Goal: Task Accomplishment & Management: Complete application form

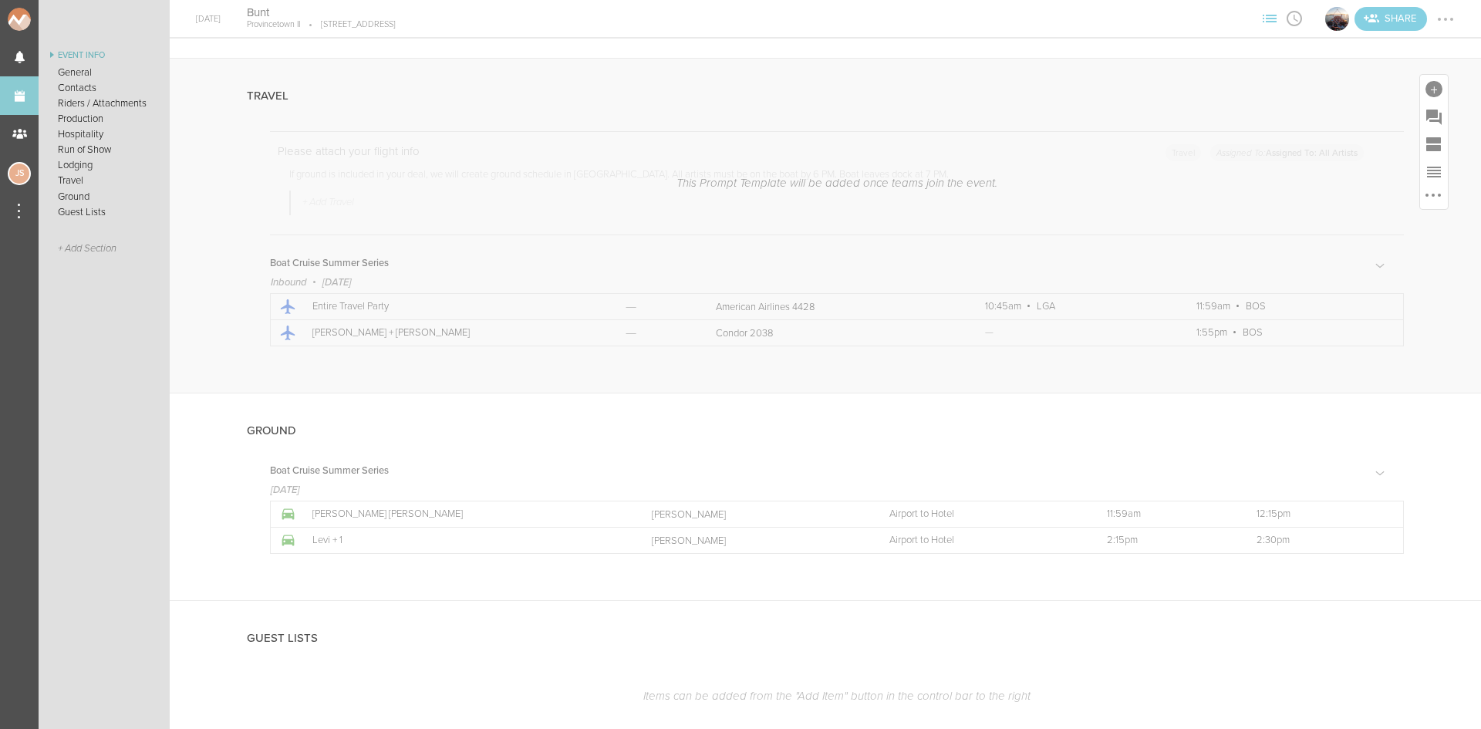
scroll to position [2829, 0]
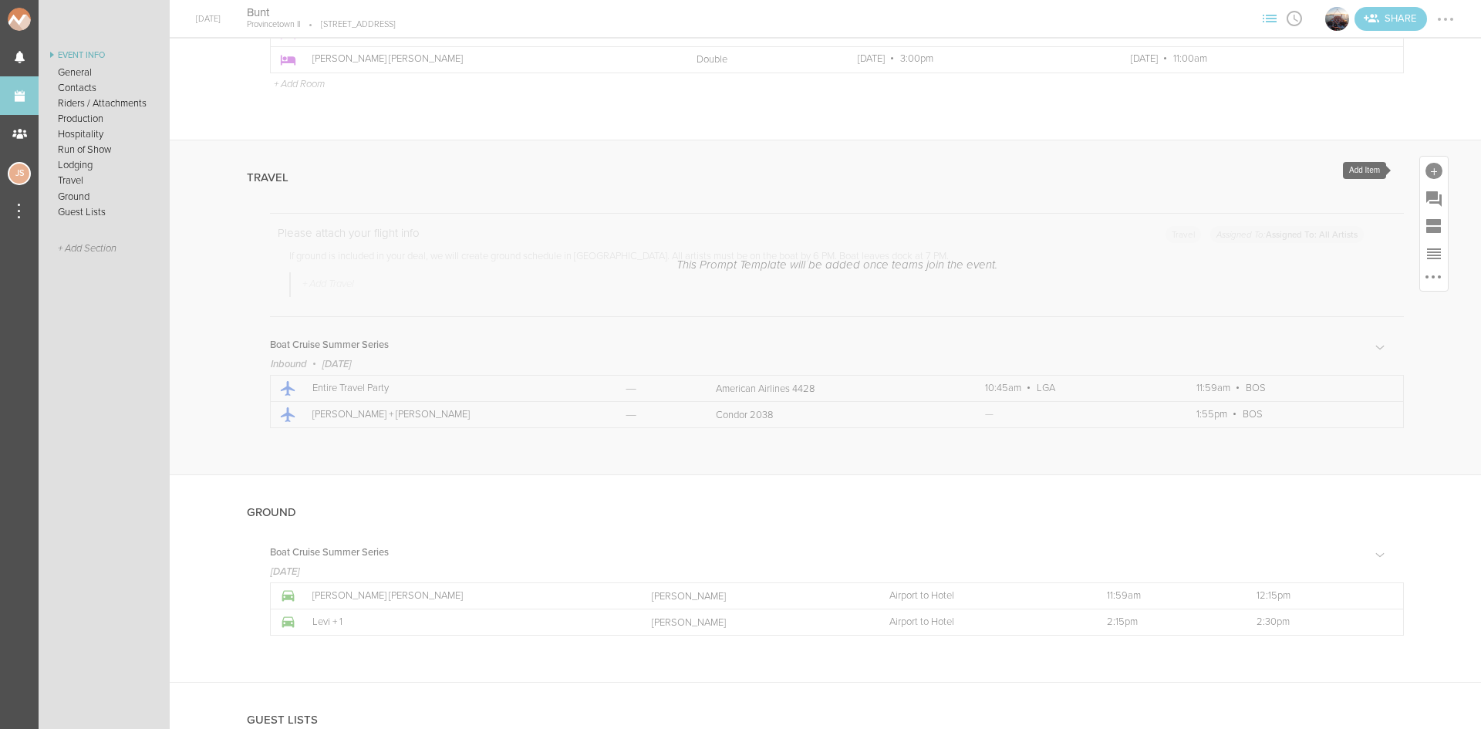
click at [1426, 167] on div at bounding box center [1434, 171] width 17 height 17
click at [1334, 305] on icon at bounding box center [1349, 305] width 31 height 31
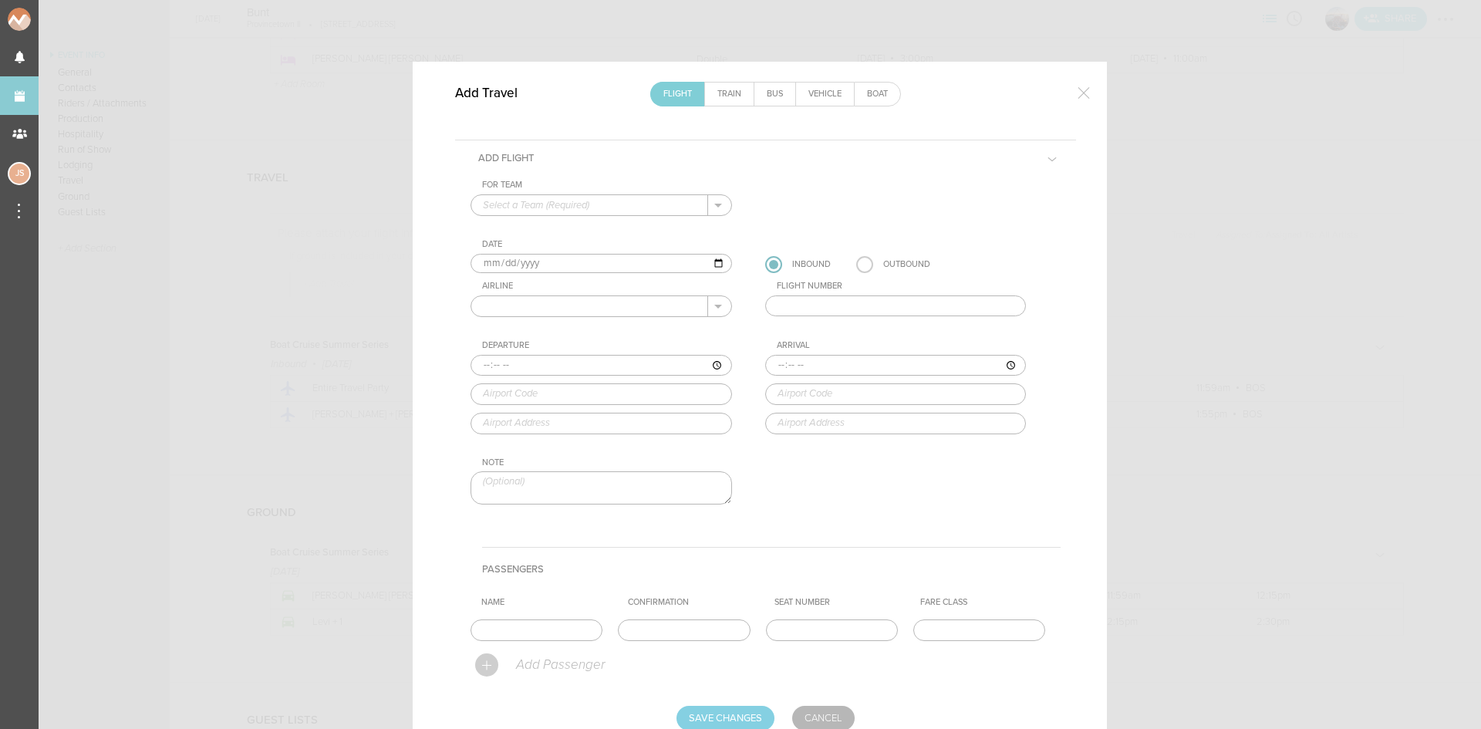
click at [542, 212] on input "text" at bounding box center [589, 205] width 237 height 20
click at [547, 225] on p "Boat Cruise Summer Series" at bounding box center [601, 230] width 237 height 26
type input "Boat Cruise Summer Series"
click at [503, 260] on input "2025-08-29" at bounding box center [602, 264] width 262 height 20
type input "2025-08-30"
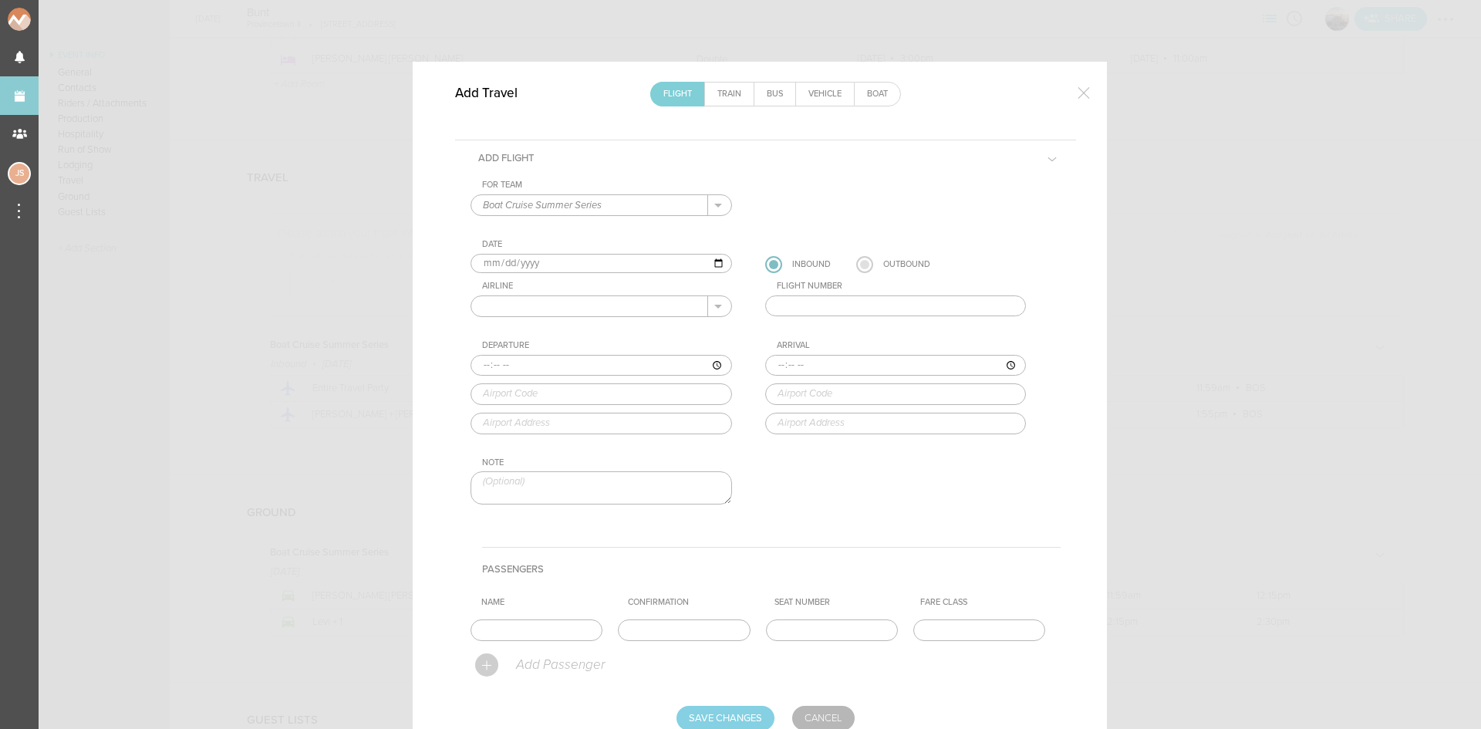
click at [856, 272] on label at bounding box center [864, 264] width 17 height 17
click at [0, 0] on input "radio" at bounding box center [0, 0] width 0 height 0
click at [565, 303] on input "text" at bounding box center [589, 306] width 237 height 20
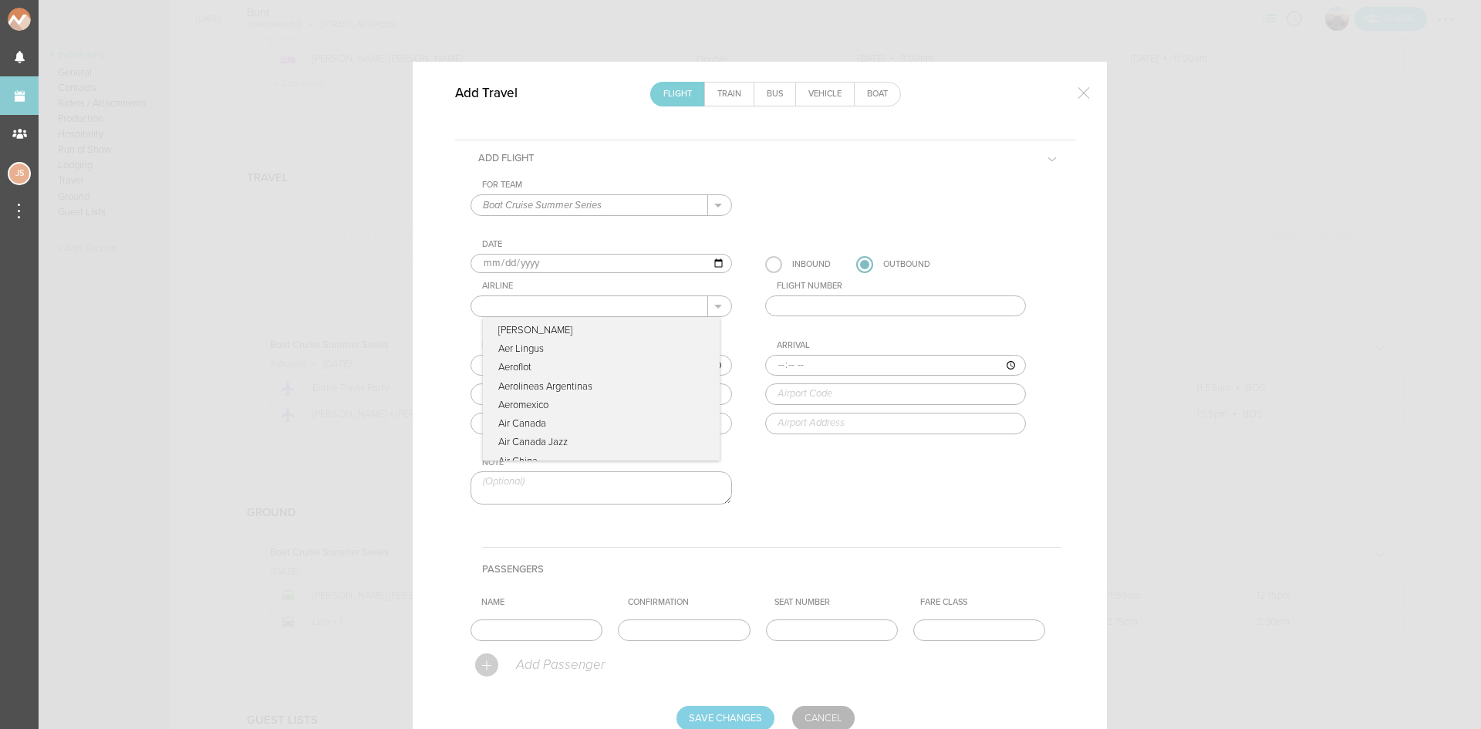
type input "American Airlines"
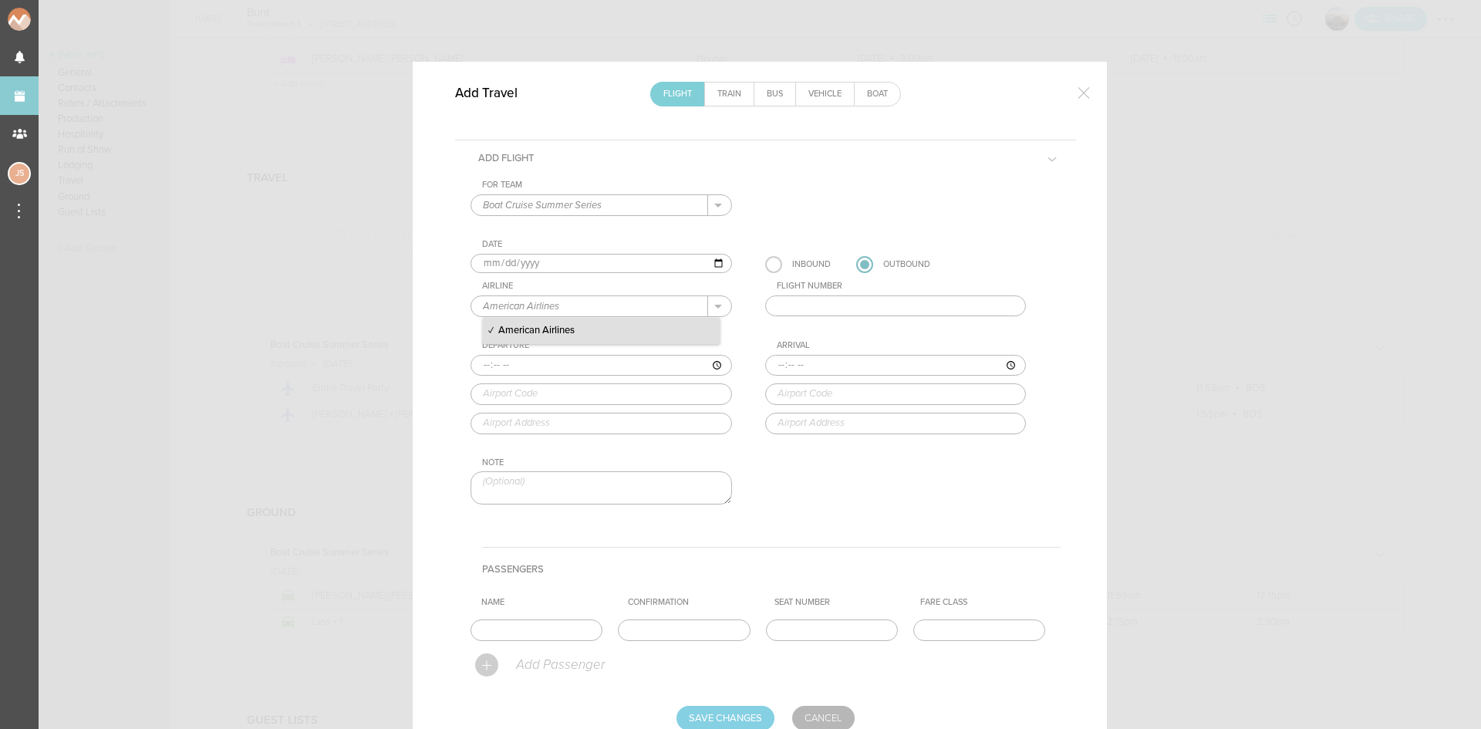
click at [571, 336] on p "American Airlines" at bounding box center [601, 331] width 237 height 26
click at [856, 299] on input "text" at bounding box center [896, 306] width 262 height 22
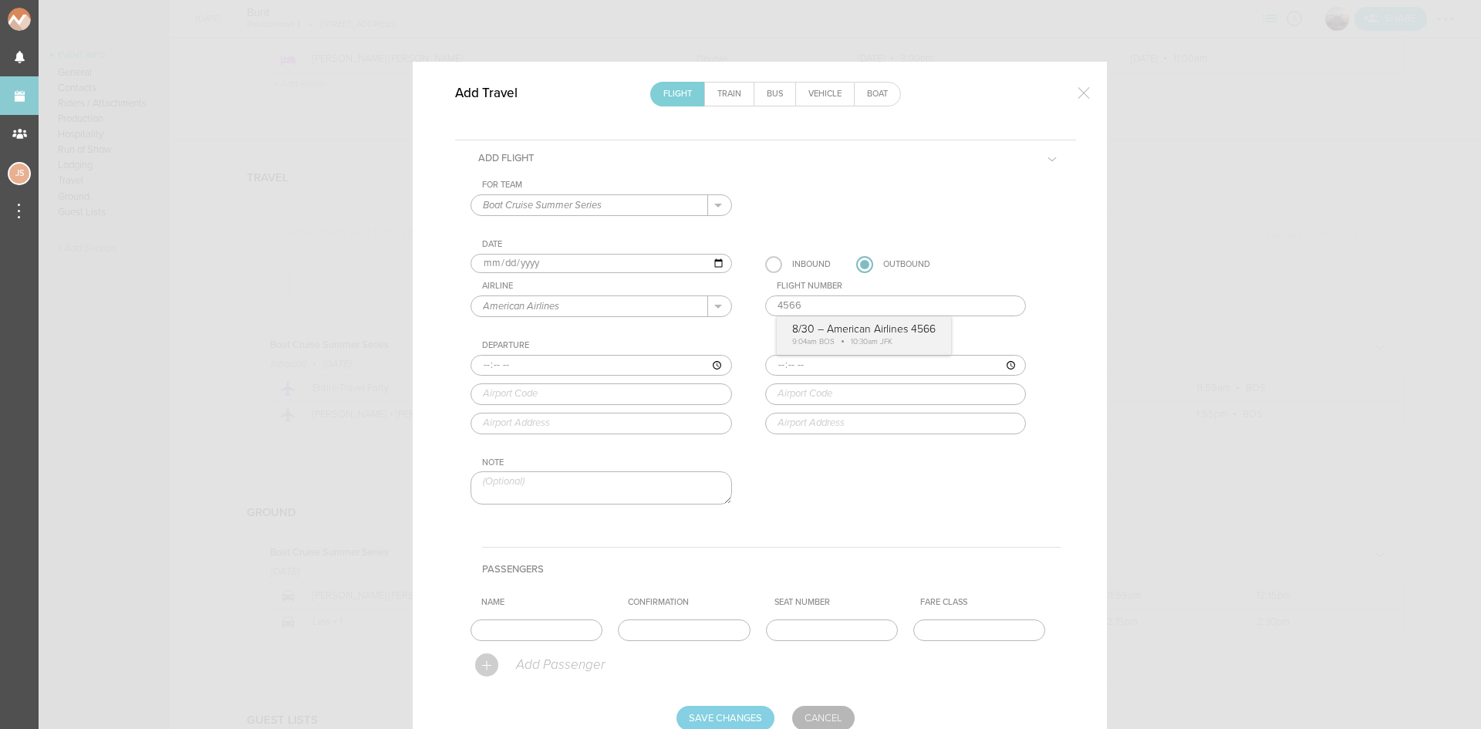
type input "4566"
type input "09:04"
type input "BOS"
type input "Boston Logan International Airport, One Harborside Drive, Boston, MA, 02128-290…"
type input "10:30"
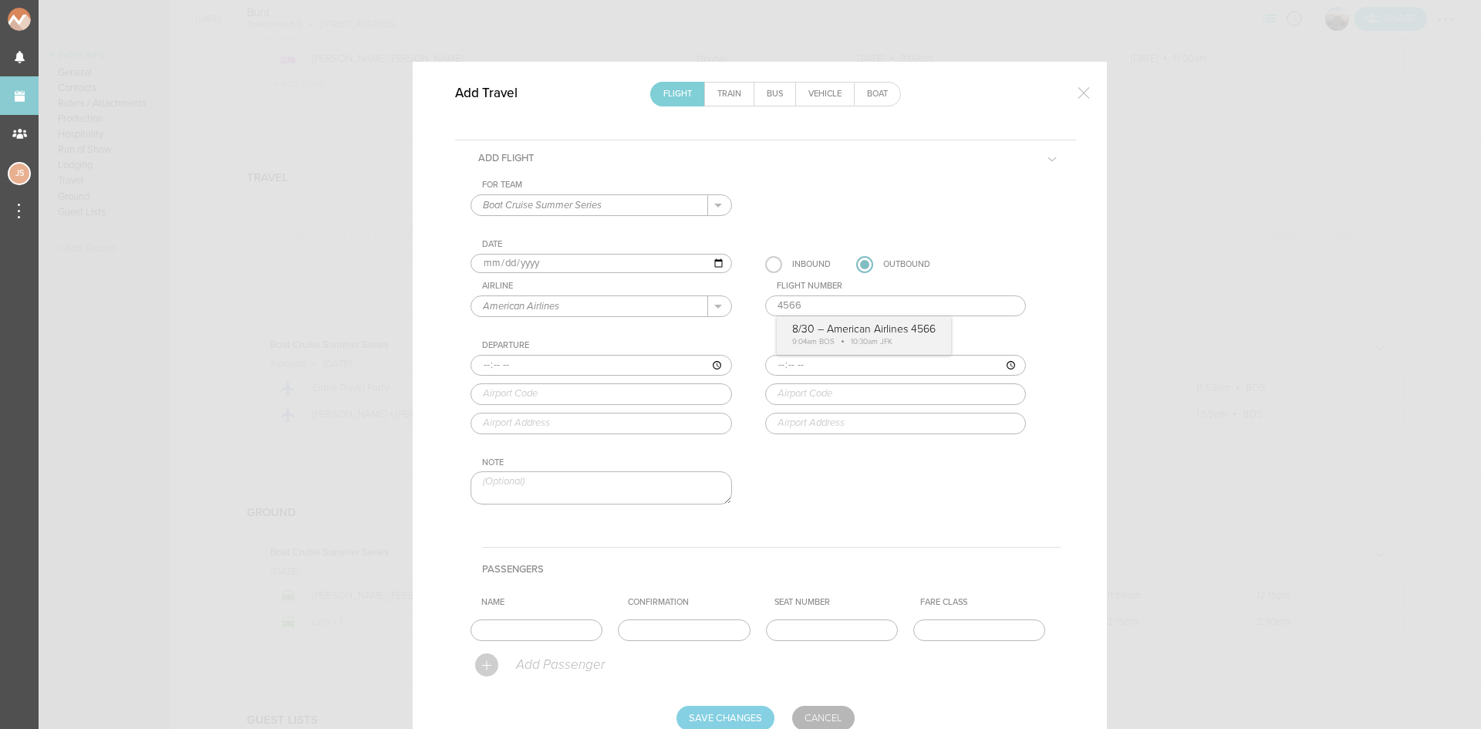
type input "JFK"
type input "New York John F. Kennedy International Airport, JFK Airport, New York, NY, 1143…"
click at [867, 319] on div "For Team Boat Cruise Summer Series + Add New Team Boat Cruise Summer Series . B…" at bounding box center [766, 356] width 590 height 352
click at [555, 631] on input "text" at bounding box center [537, 630] width 132 height 22
type input "Entire Travel Party"
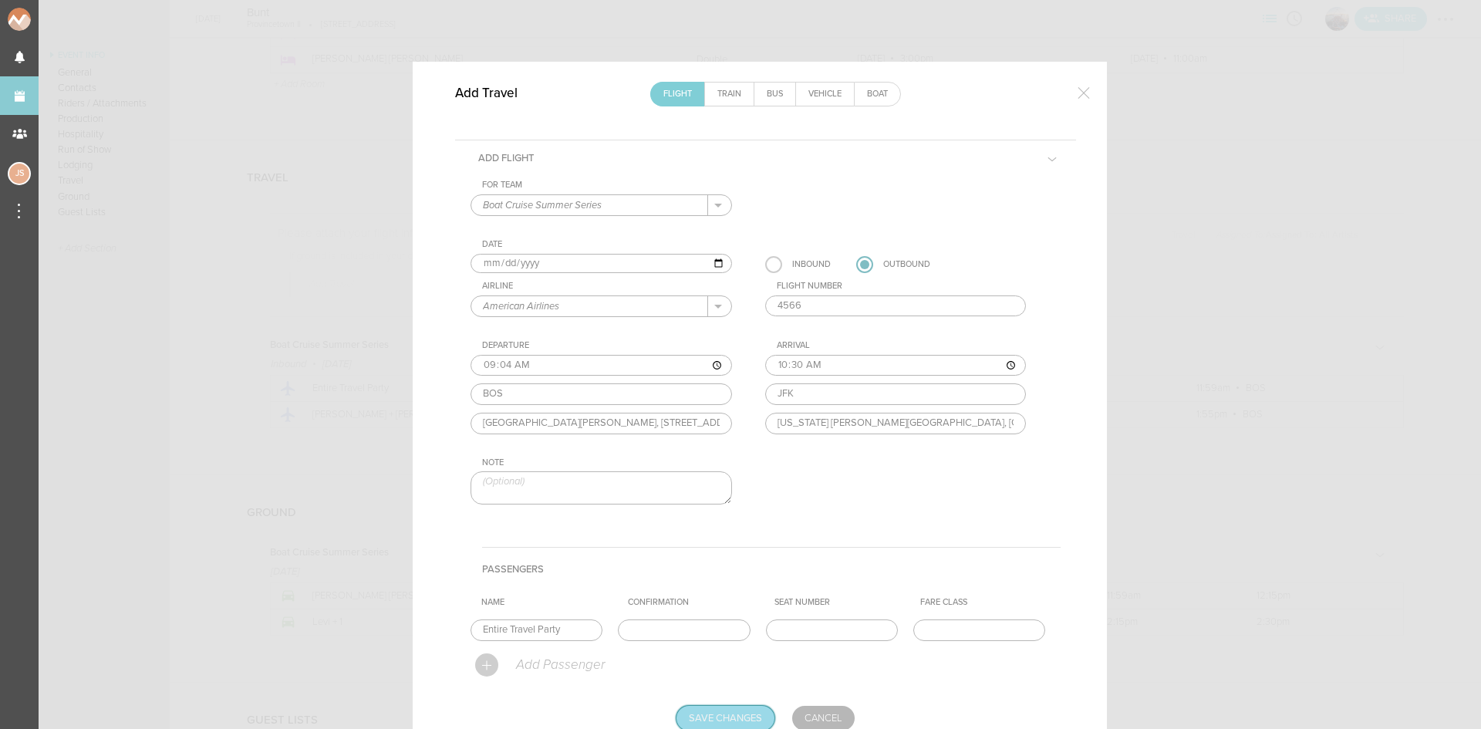
click at [700, 710] on input "Save Changes" at bounding box center [726, 718] width 98 height 25
type input "Saving..."
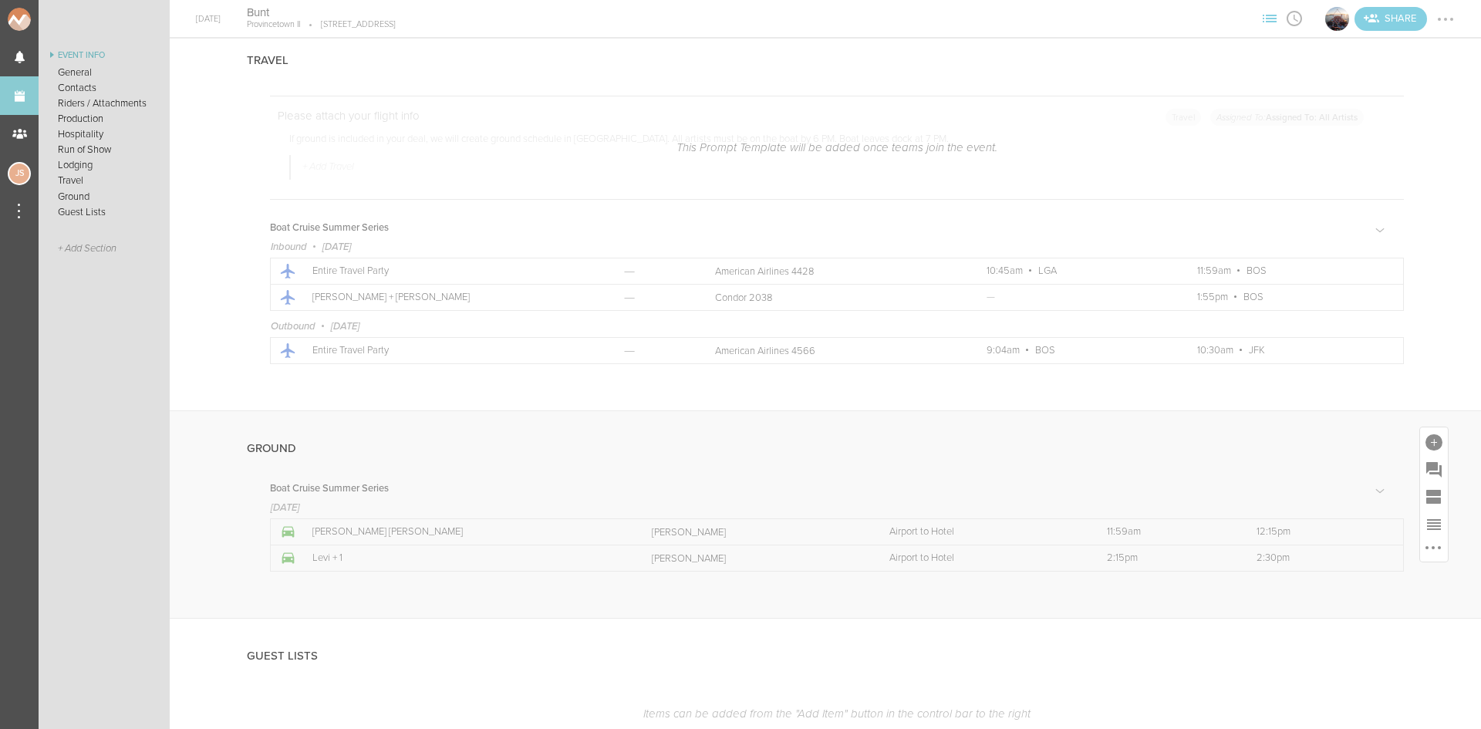
scroll to position [2983, 0]
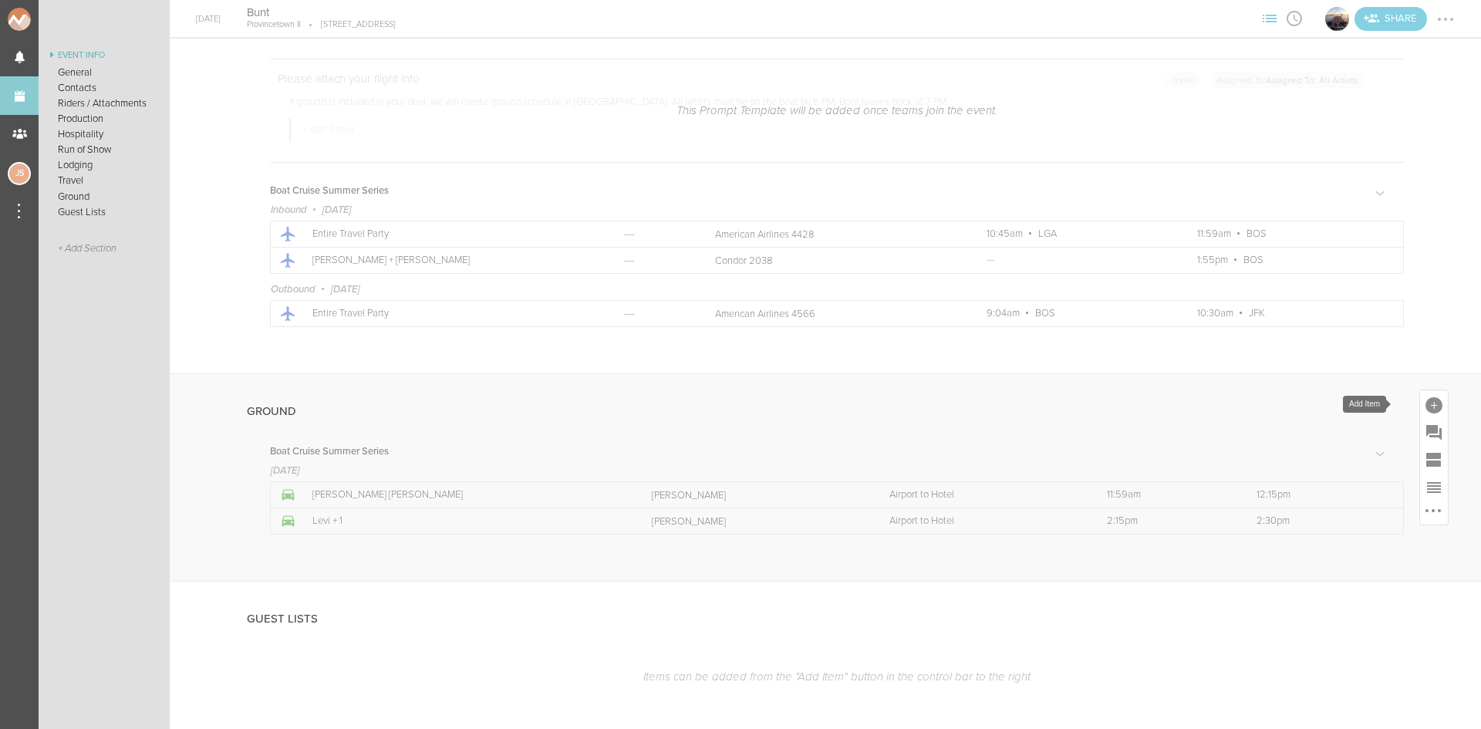
click at [1426, 401] on div at bounding box center [1434, 405] width 17 height 17
click at [1405, 542] on icon at bounding box center [1414, 540] width 21 height 19
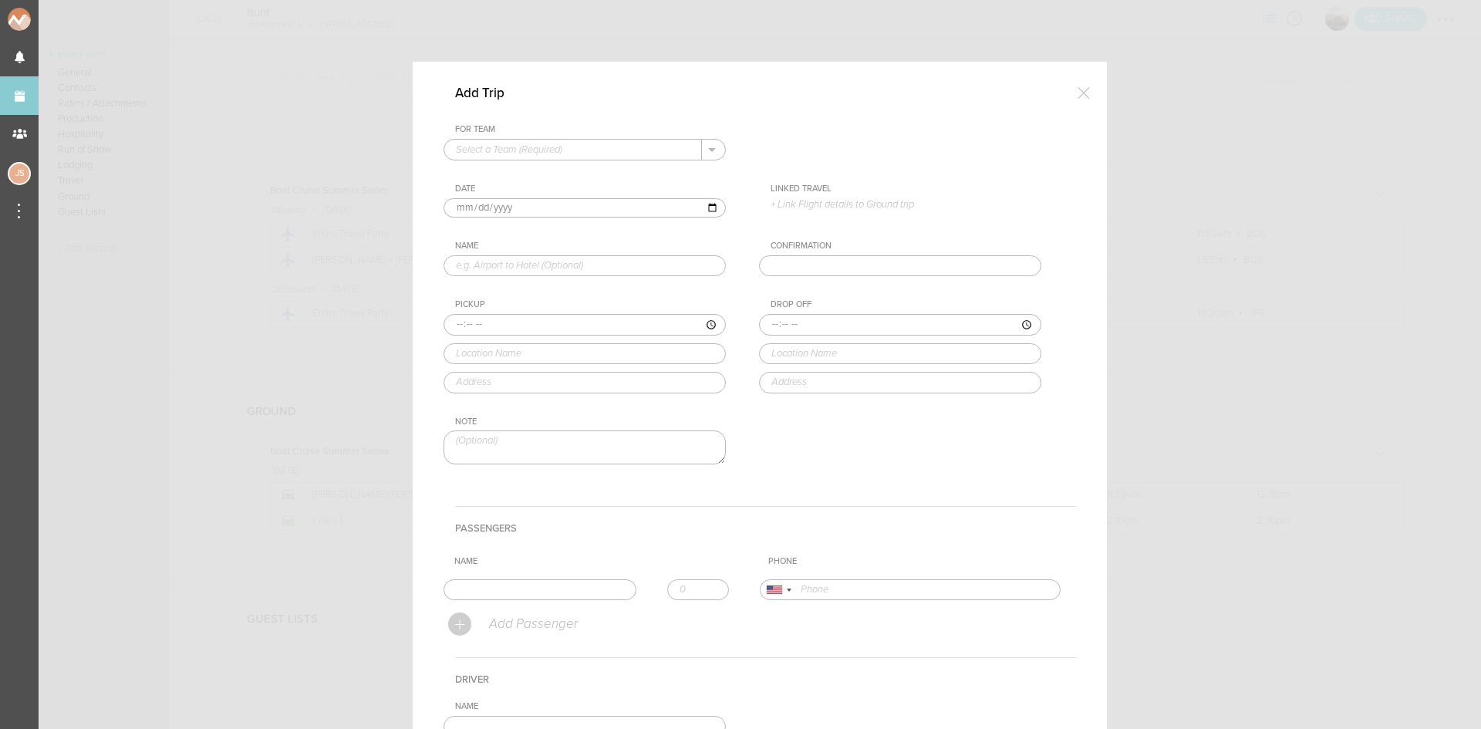
click at [518, 137] on div "For Team + Add New Team Boat Cruise Summer Series ." at bounding box center [600, 142] width 313 height 36
click at [532, 162] on div "For Team + Add New Team Boat Cruise Summer Series . Date 2025-08-29 Linked Trav…" at bounding box center [760, 307] width 633 height 366
click at [528, 154] on input "text" at bounding box center [573, 150] width 258 height 20
click at [532, 169] on p "Boat Cruise Summer Series" at bounding box center [585, 174] width 258 height 26
type input "Boat Cruise Summer Series"
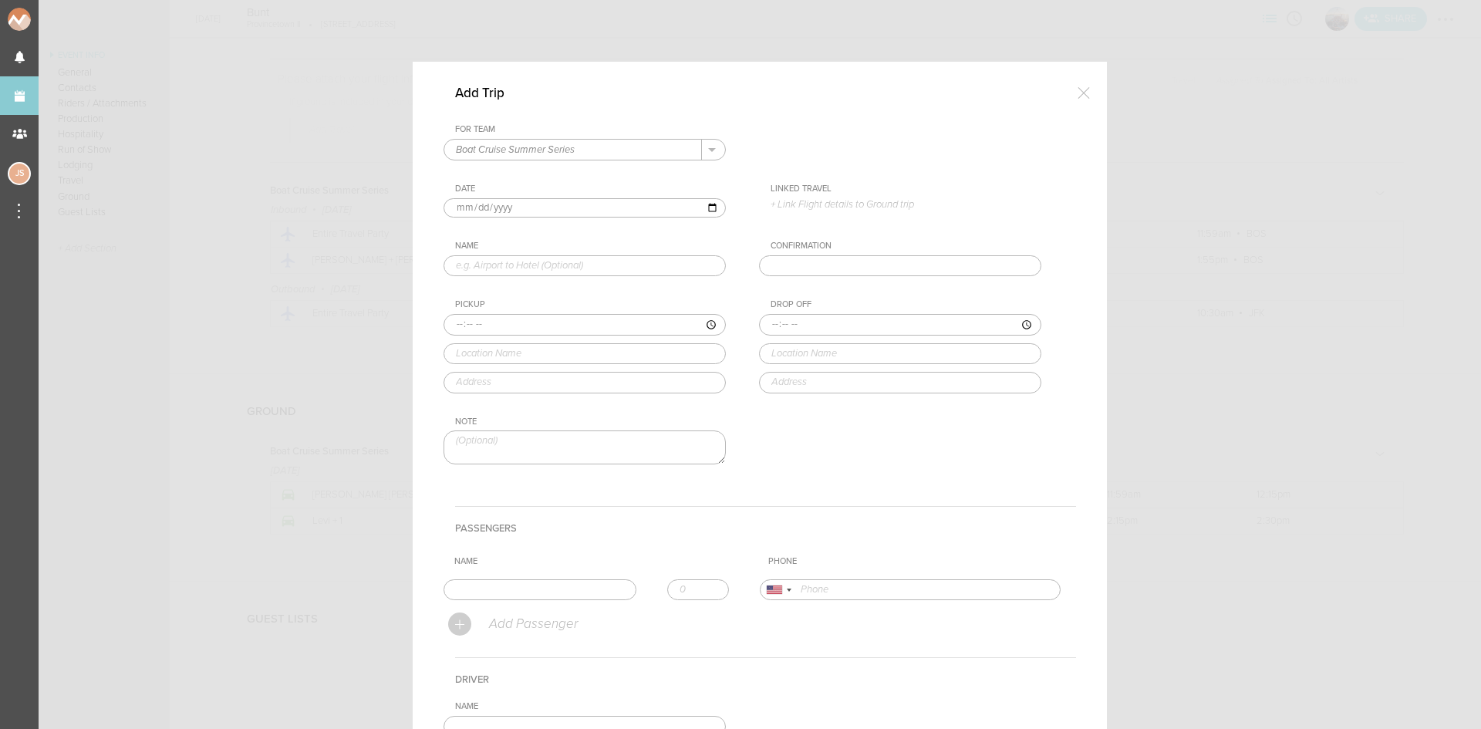
click at [475, 210] on input "2025-08-29" at bounding box center [585, 208] width 282 height 20
type input "2025-08-30"
click at [835, 194] on div "Linked Travel" at bounding box center [906, 189] width 271 height 11
click at [840, 201] on p "+ Link Flight details to Ground trip" at bounding box center [906, 204] width 271 height 12
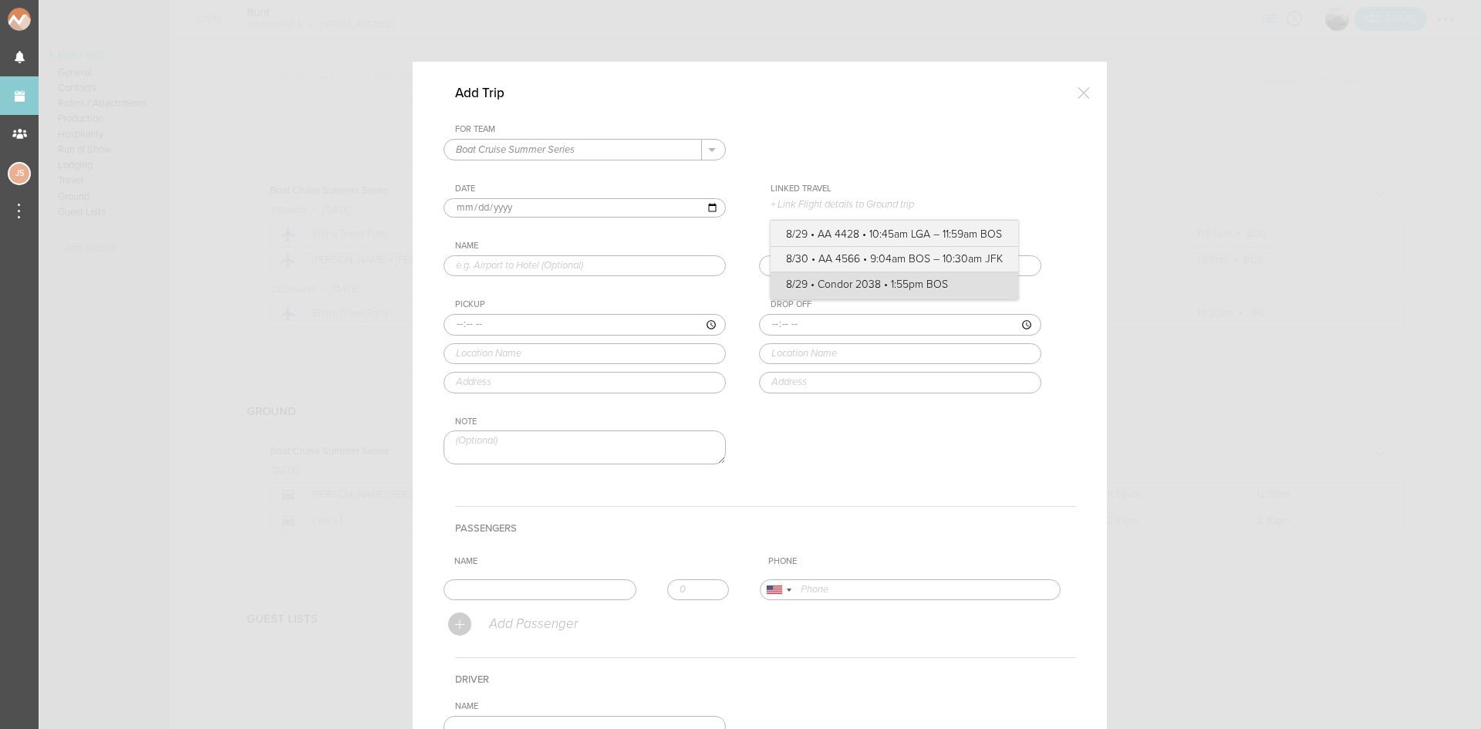
click at [876, 282] on label "8/29 • Condor 2038 • 1:55pm BOS" at bounding box center [894, 284] width 217 height 15
click at [0, 0] on input "8/29 • Condor 2038 • 1:55pm BOS" at bounding box center [0, 0] width 0 height 0
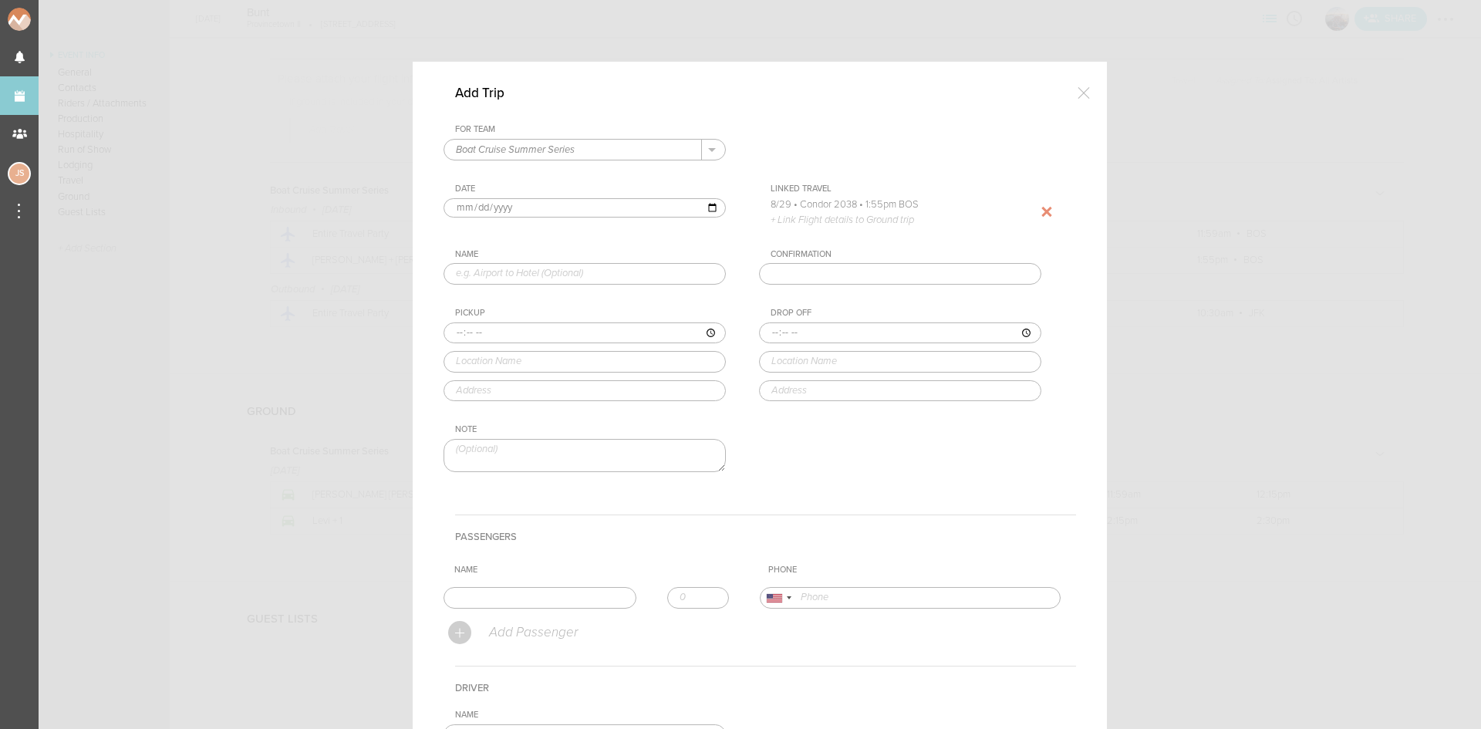
click at [1034, 200] on div at bounding box center [1034, 200] width 0 height 0
click at [853, 202] on p "+ Link Flight details to Ground trip" at bounding box center [906, 204] width 271 height 12
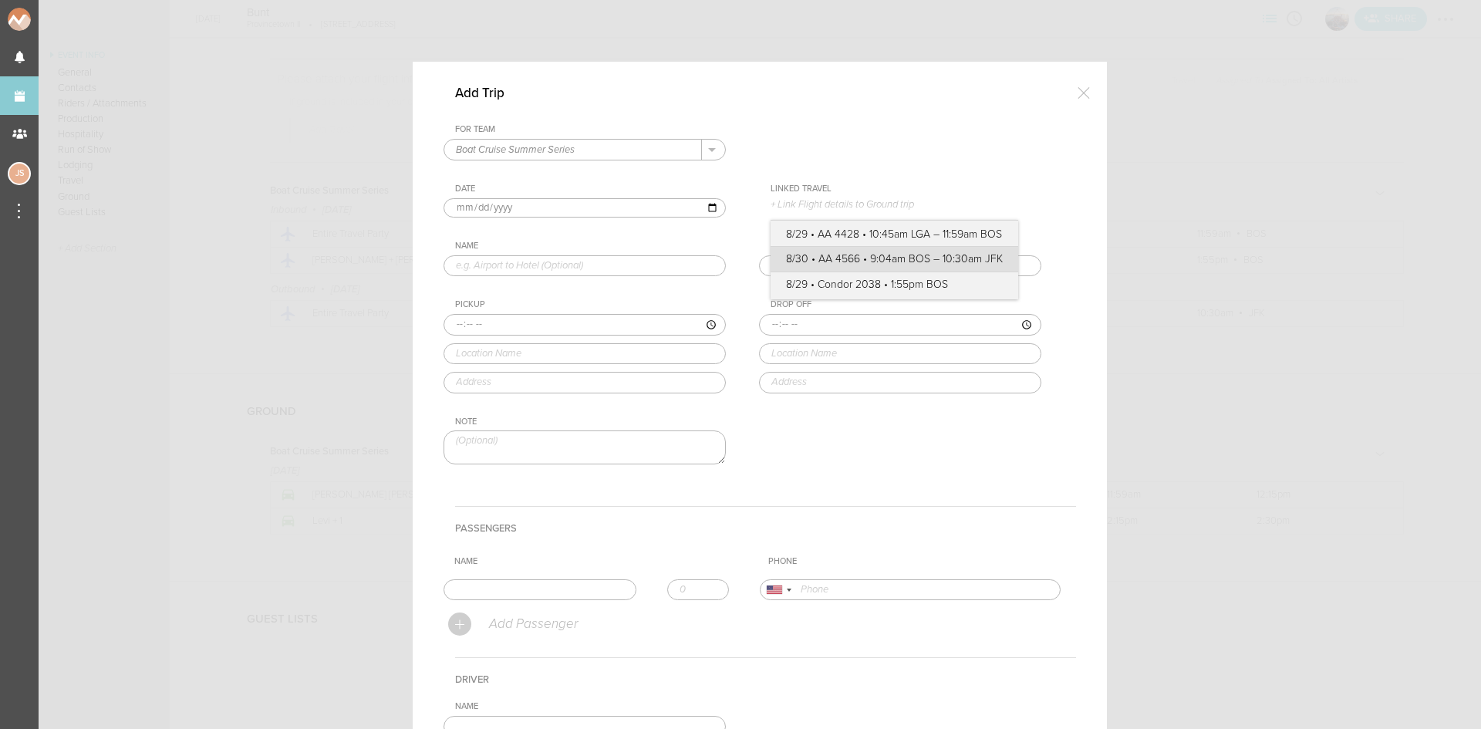
click at [858, 252] on label "8/30 • AA 4566 • 9:04am BOS – 10:30am JFK" at bounding box center [894, 258] width 217 height 15
click at [0, 0] on input "8/30 • AA 4566 • 9:04am BOS – 10:30am JFK" at bounding box center [0, 0] width 0 height 0
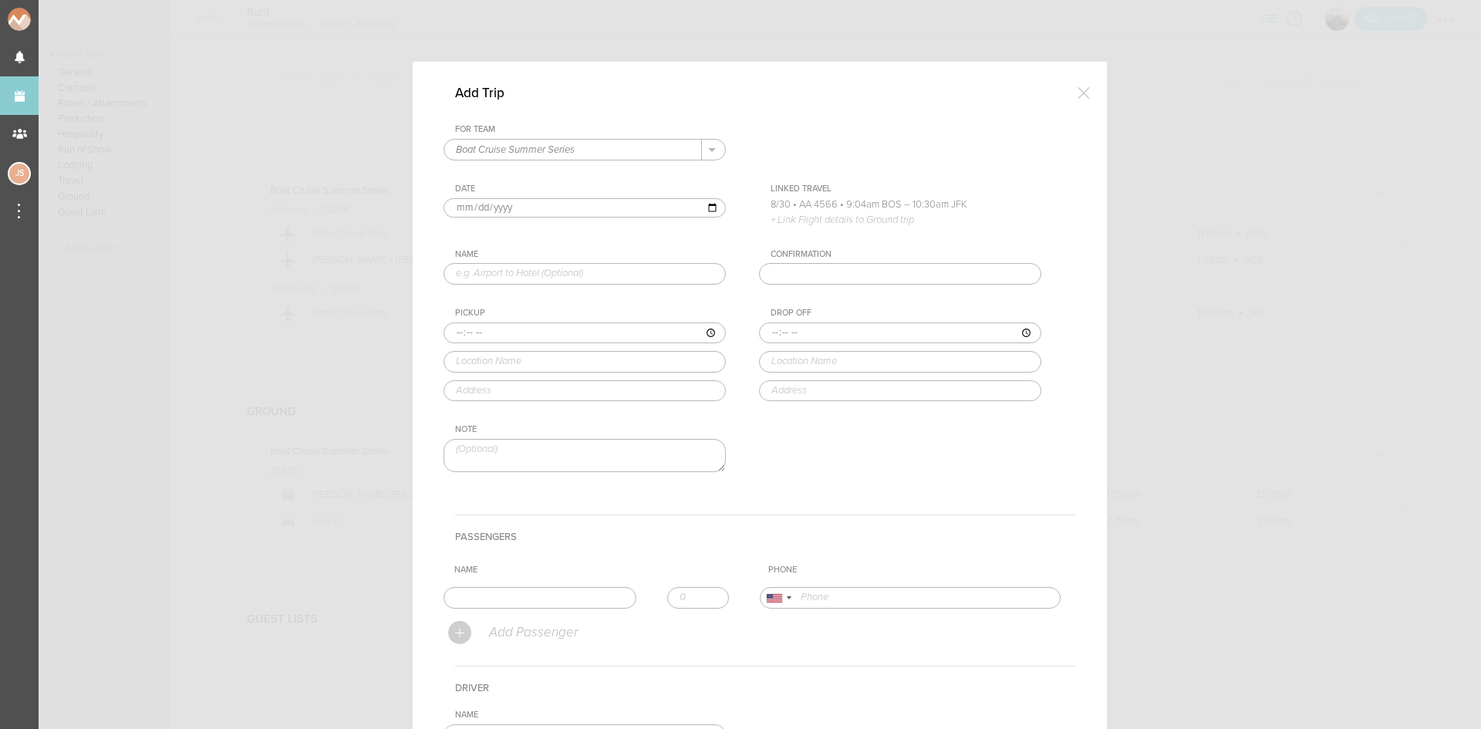
click at [617, 262] on div "Name" at bounding box center [600, 266] width 313 height 35
click at [616, 270] on input "text" at bounding box center [585, 274] width 282 height 22
drag, startPoint x: 532, startPoint y: 268, endPoint x: 213, endPoint y: 256, distance: 319.6
click at [213, 256] on div "Add Trip For Team Boat Cruise Summer Series + Add New Team Boat Cruise Summer S…" at bounding box center [740, 364] width 1481 height 729
type input "Hotel to Airport"
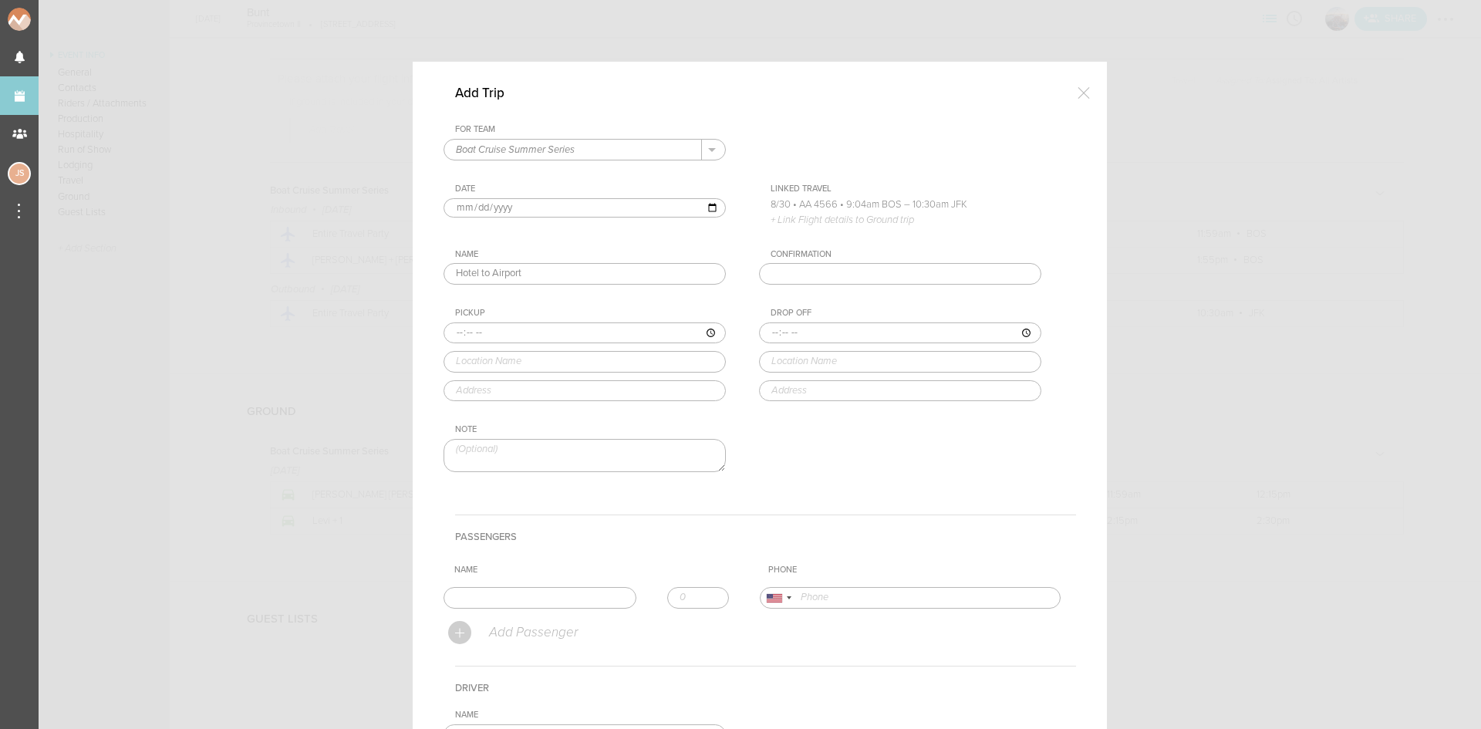
click at [445, 336] on input "time" at bounding box center [585, 333] width 282 height 22
type input "07:15"
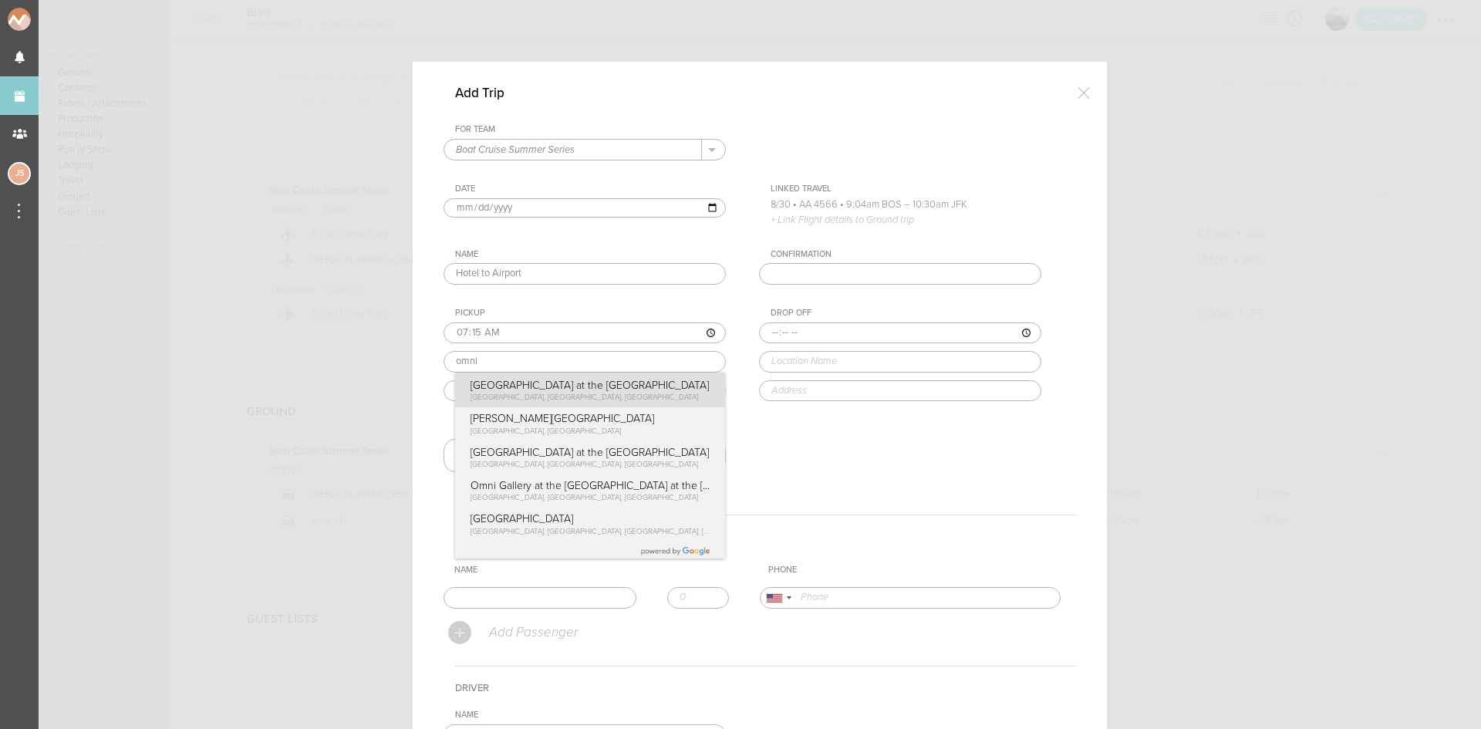
click at [540, 383] on div "Pickup 07:15 omni Omni Boston Hotel at the Seaport Summer Street, Boston, MA, U…" at bounding box center [600, 354] width 313 height 93
type input "Omni Boston Hotel at the Seaport"
type input "450 Summer St, Boston, MA 02210, USA"
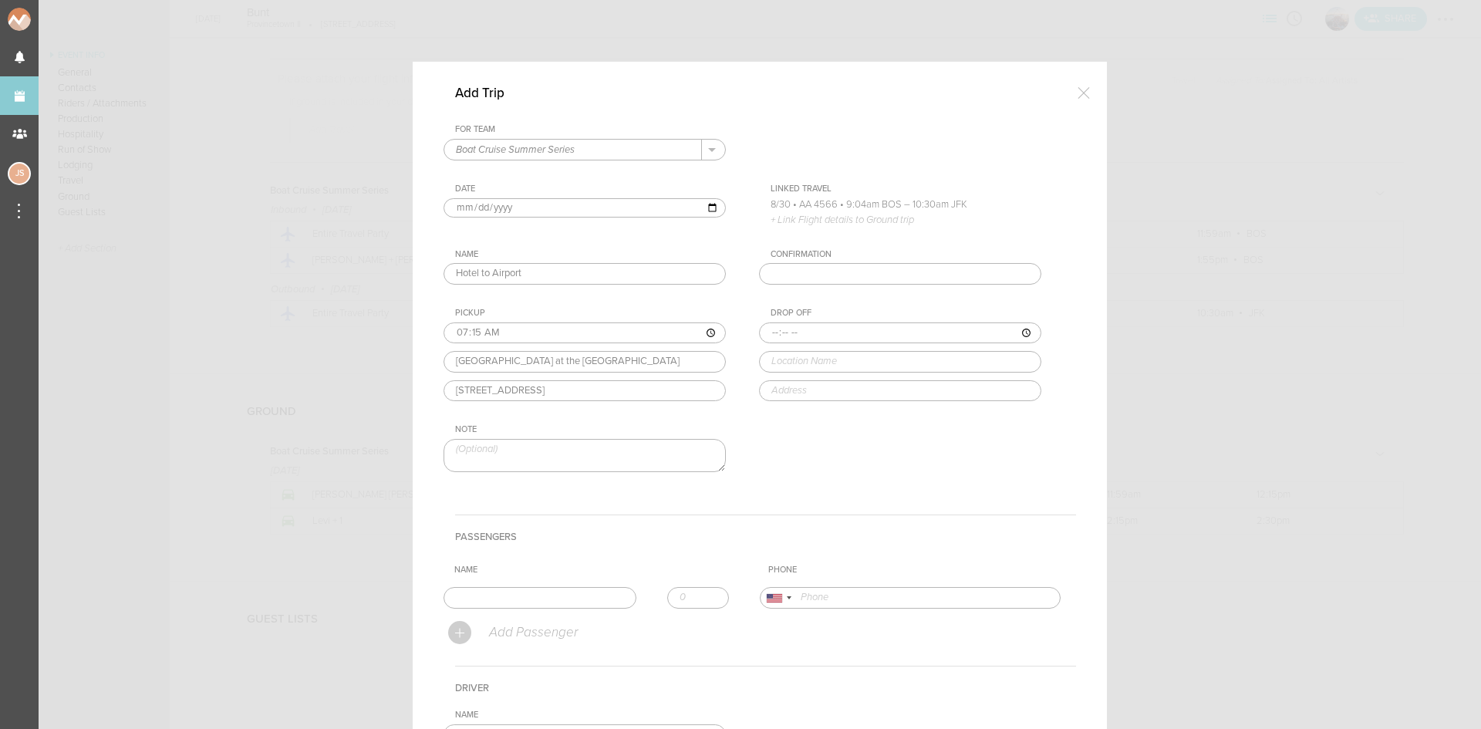
click at [775, 330] on input "time" at bounding box center [900, 333] width 282 height 22
click at [768, 330] on input "time" at bounding box center [900, 333] width 282 height 22
type input "07:30"
click at [879, 393] on div "Drop Off 07:30 logan Logan Airport (BOS) East Boston, MA, USA Logan Airport Ter…" at bounding box center [915, 354] width 313 height 93
type input "Logan Airport (BOS)"
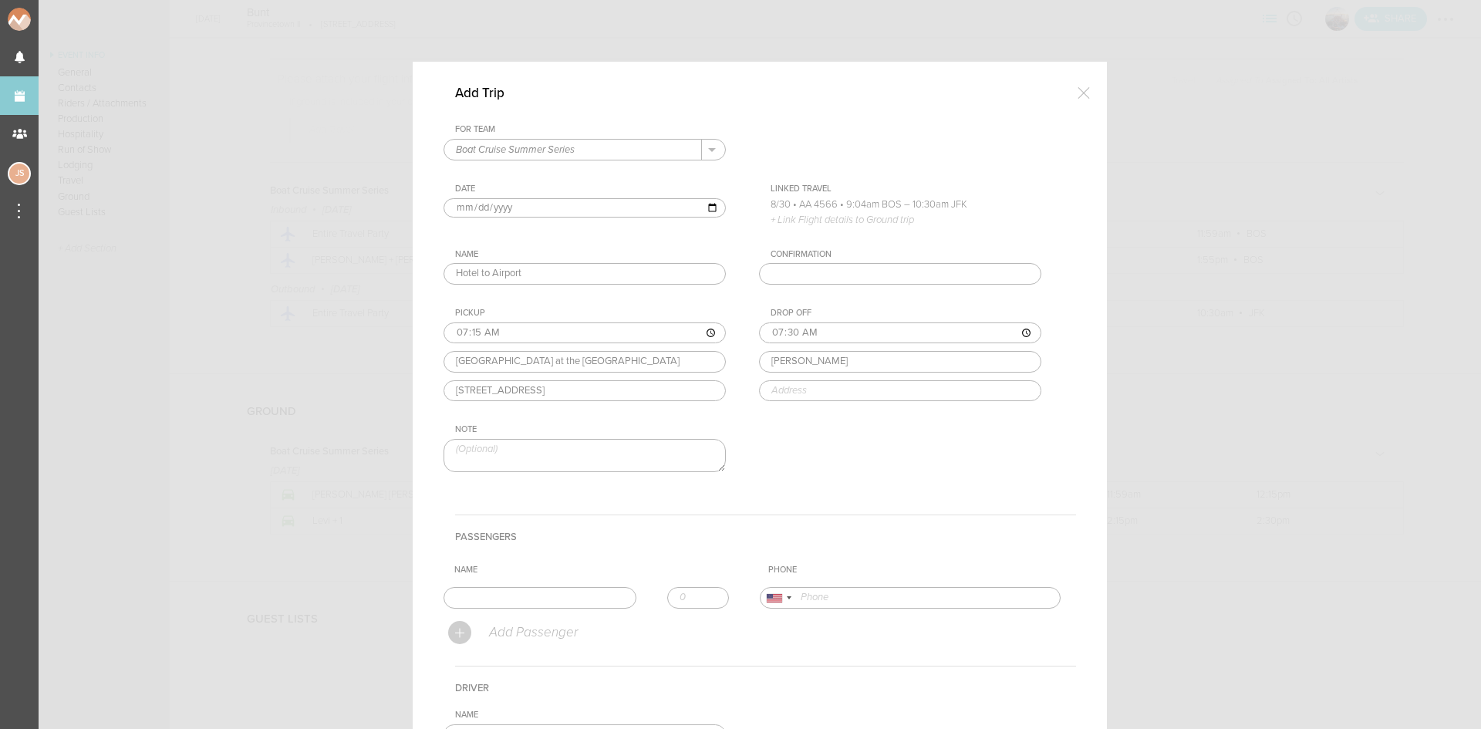
type input "East Boston, MA 02128, USA"
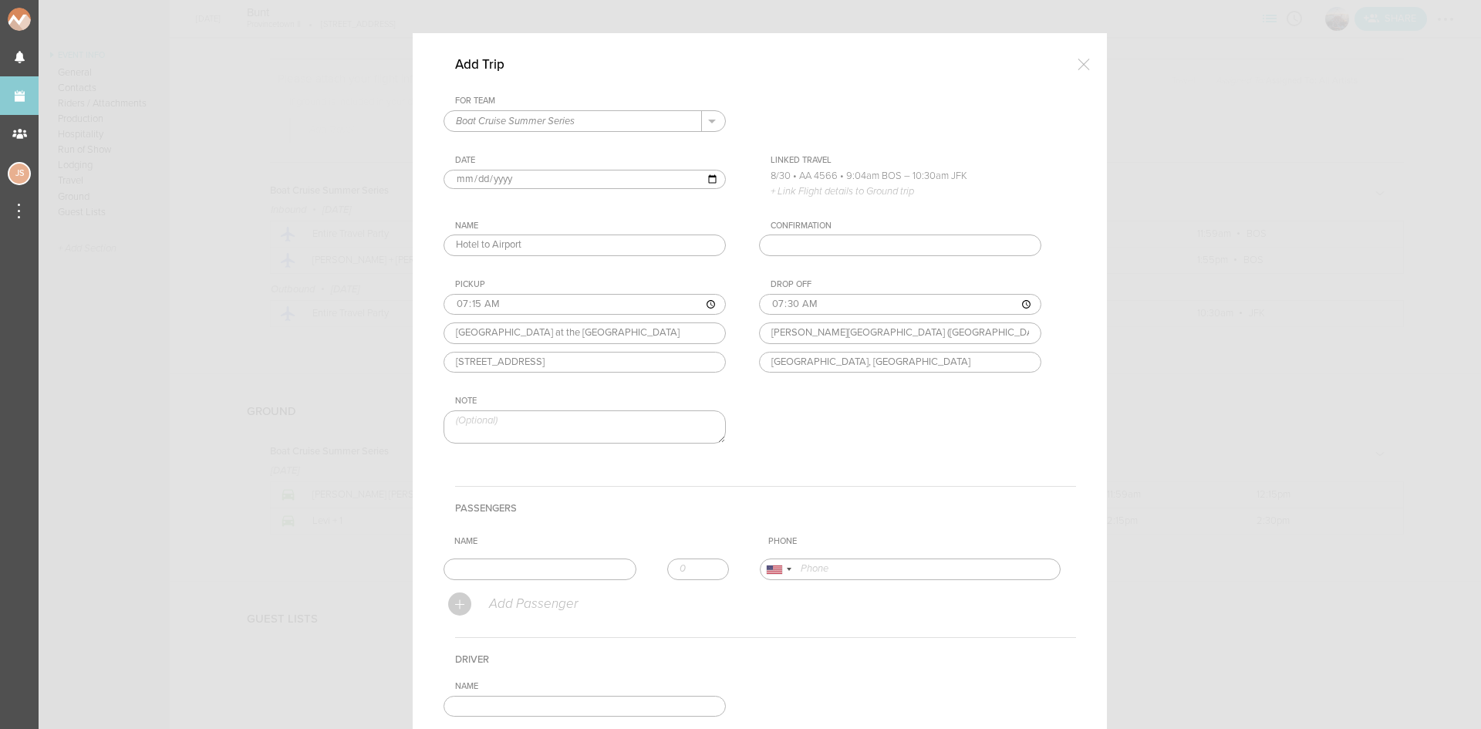
scroll to position [77, 0]
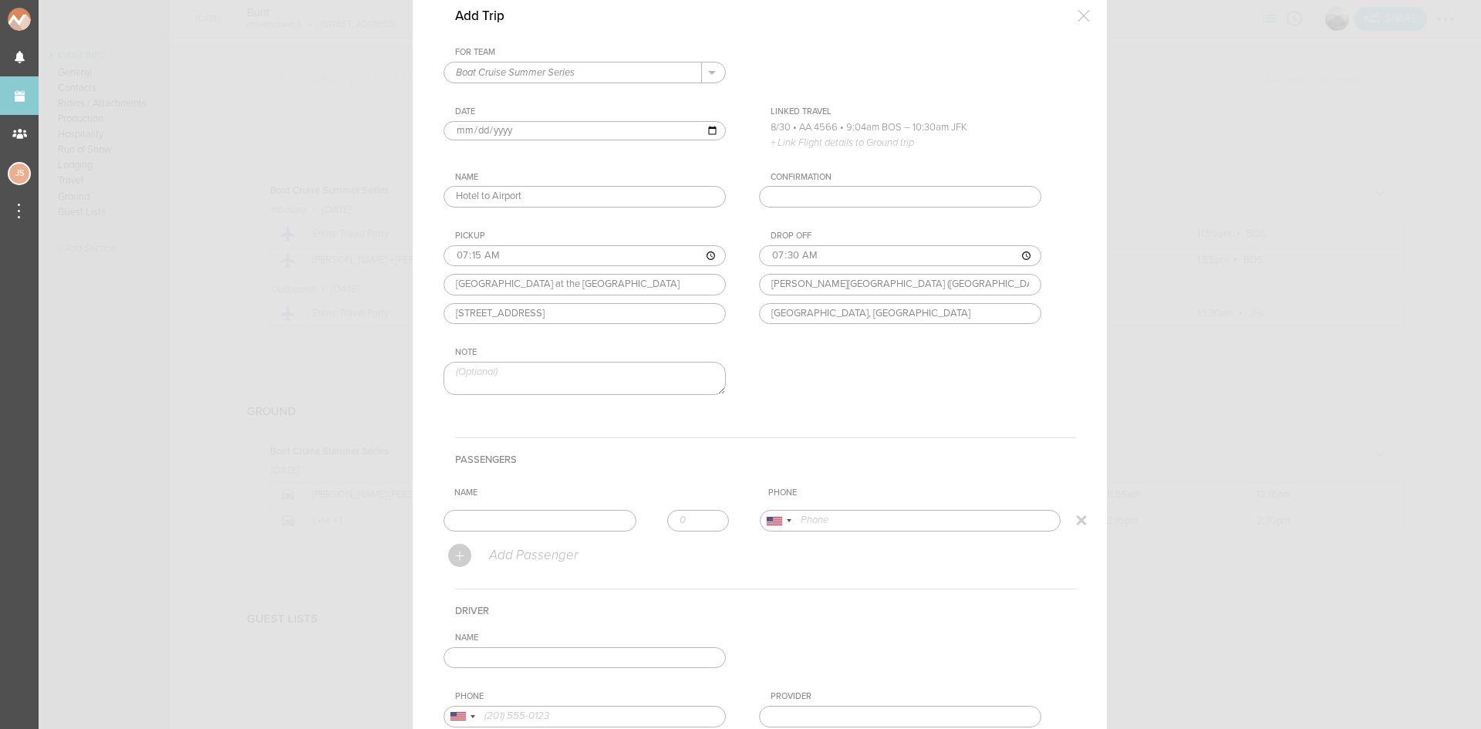
click at [598, 515] on input "text" at bounding box center [540, 521] width 193 height 22
type input "Austen Berens"
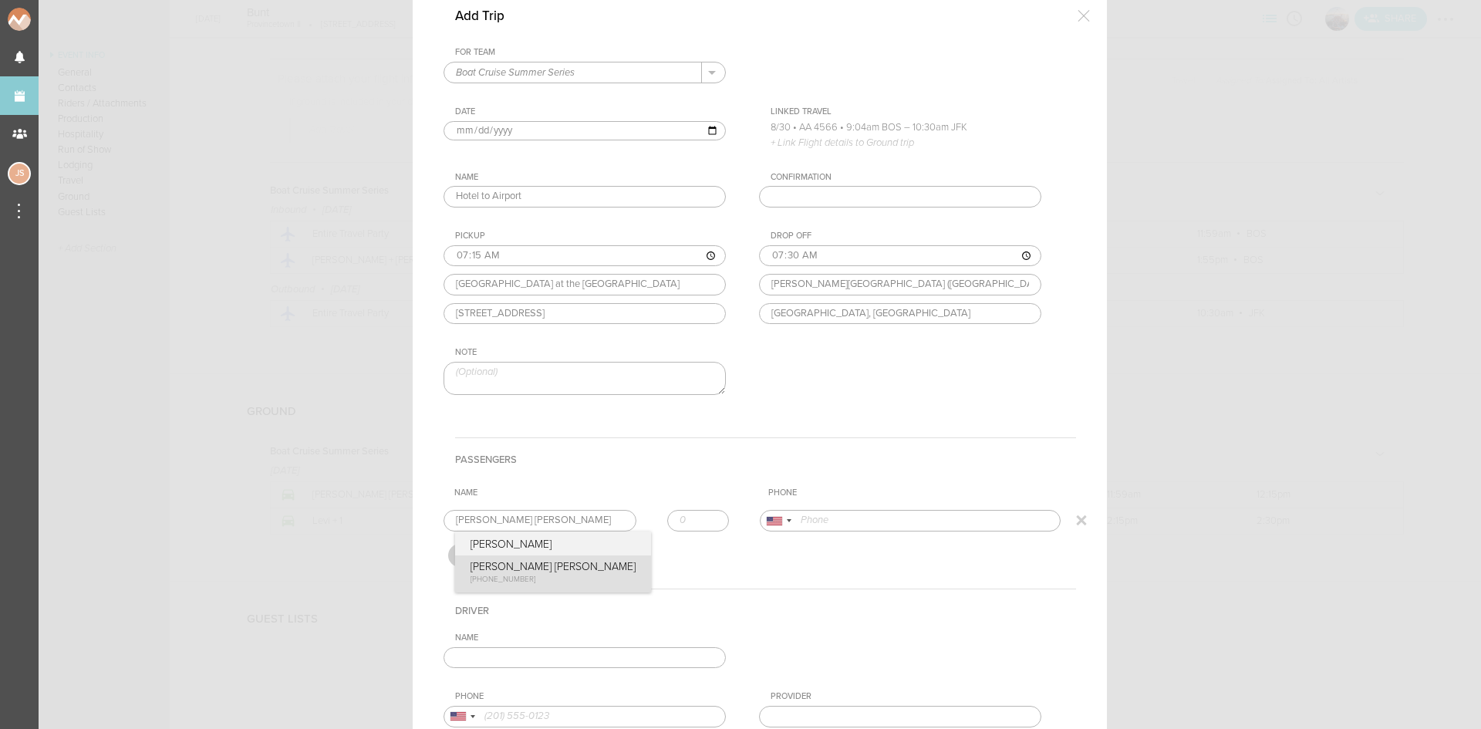
type input "15208610191"
drag, startPoint x: 524, startPoint y: 575, endPoint x: 571, endPoint y: 554, distance: 51.5
click at [524, 575] on form "For Team Boat Cruise Summer Series + Add New Team Boat Cruise Summer Series . B…" at bounding box center [760, 444] width 633 height 795
click at [703, 516] on input "1" at bounding box center [698, 521] width 62 height 22
type input "2"
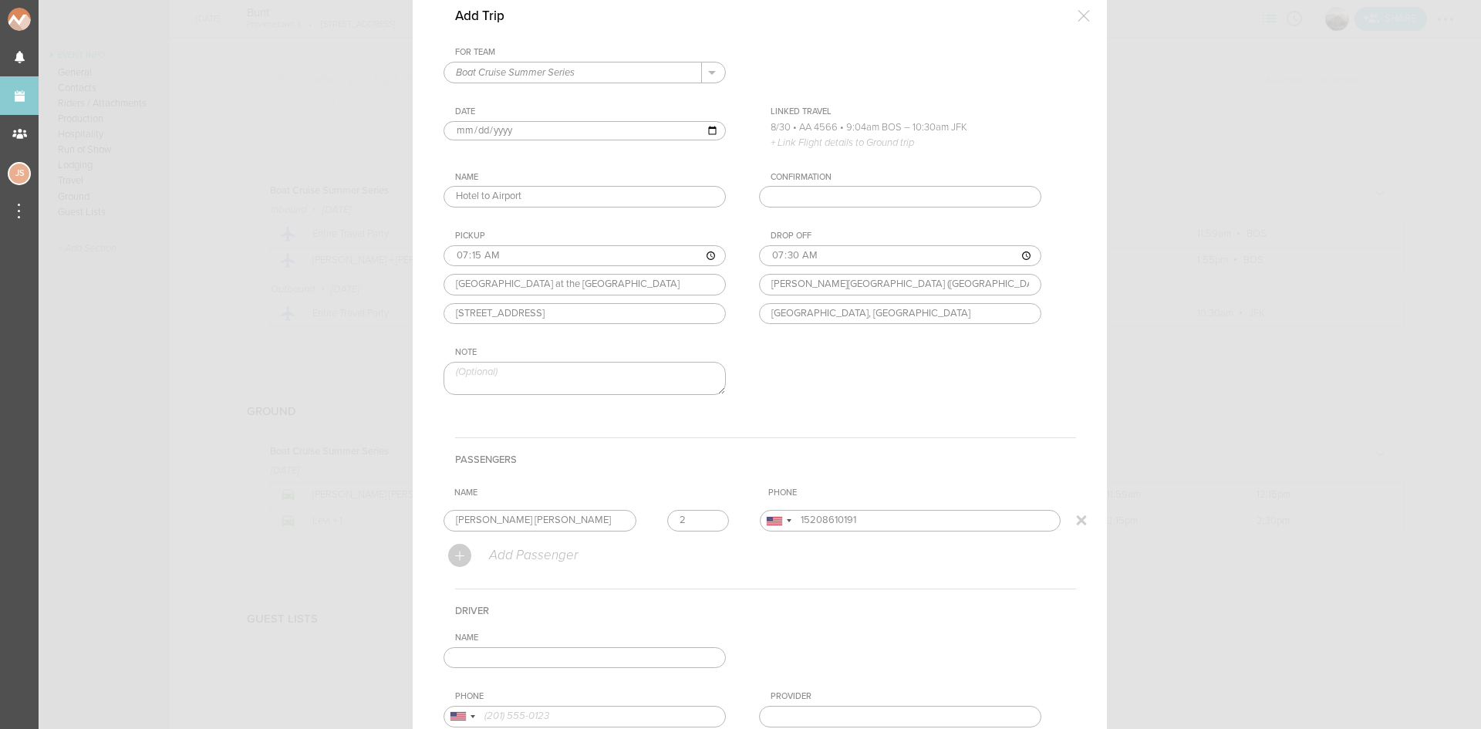
click at [703, 516] on input "2" at bounding box center [698, 521] width 62 height 22
click at [668, 586] on form "For Team Boat Cruise Summer Series + Add New Team Boat Cruise Summer Series . B…" at bounding box center [760, 444] width 633 height 795
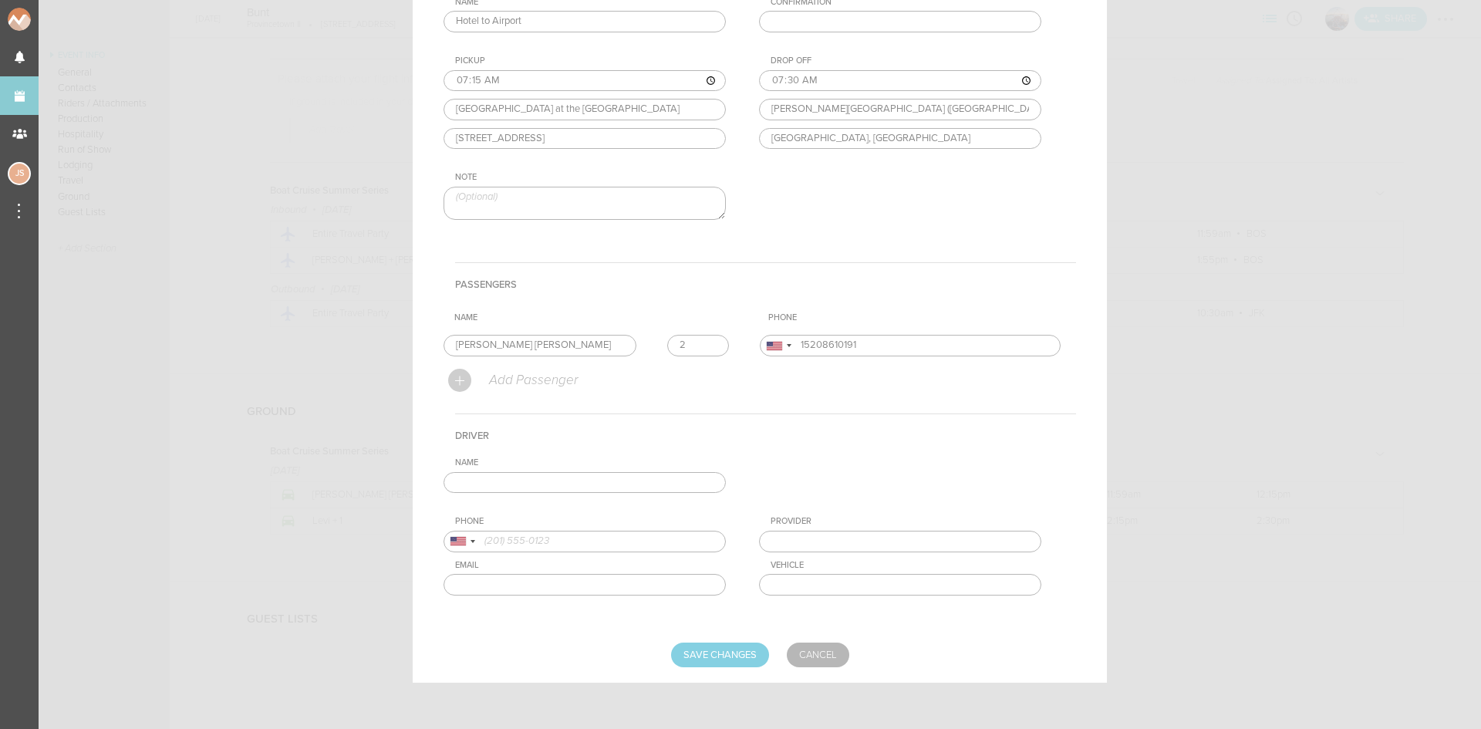
click at [585, 481] on input "text" at bounding box center [585, 483] width 282 height 22
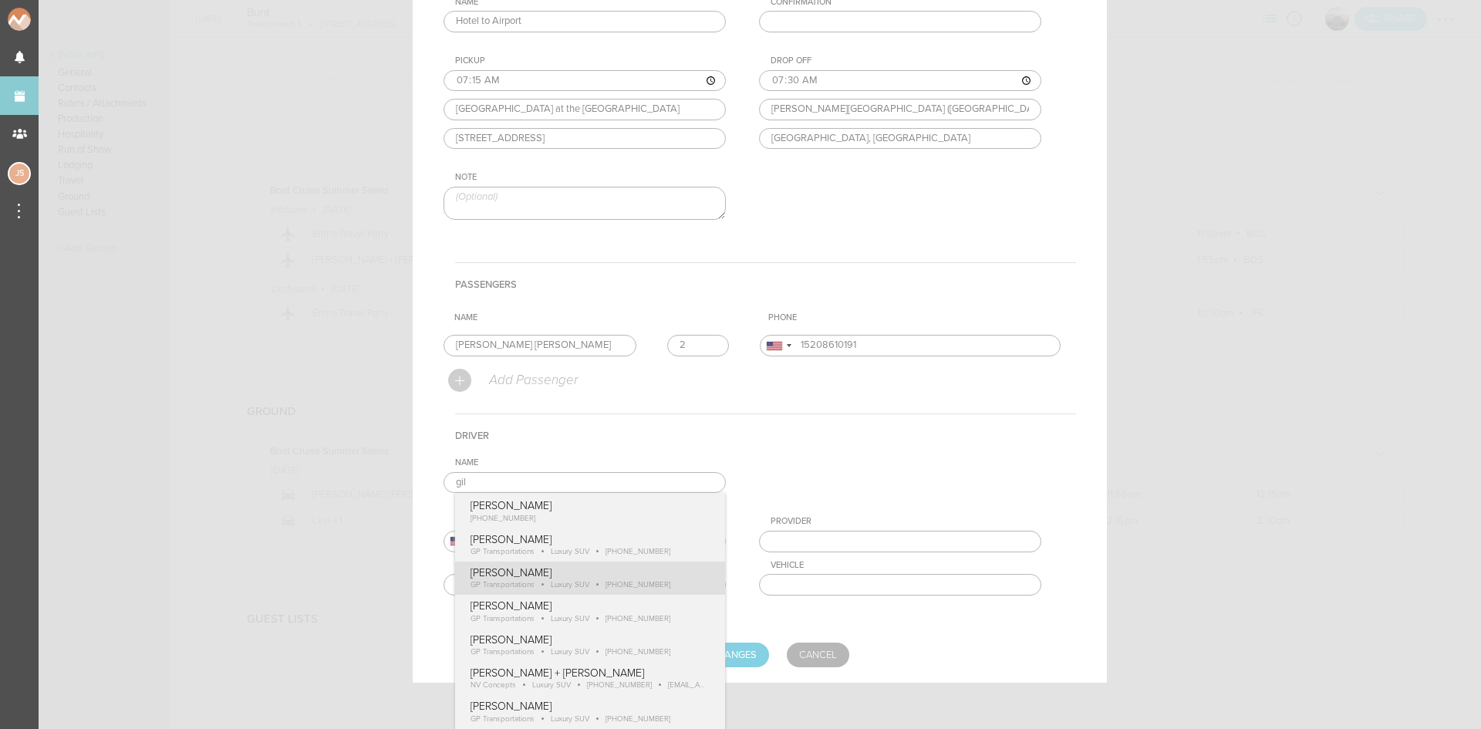
type input "Gilbert Payoute"
type input "18574170489"
type input "GP Transportations"
type input "Luxury SUV"
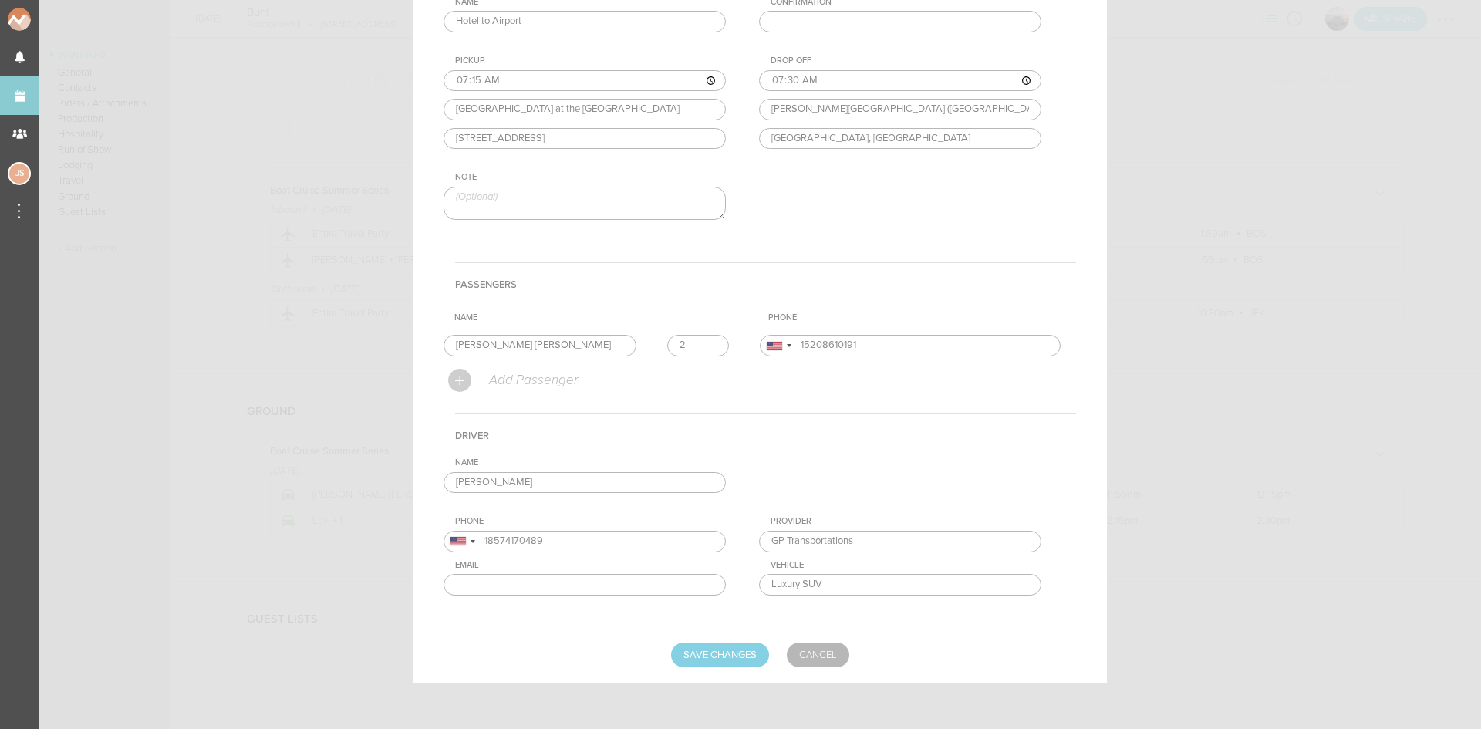
click at [633, 579] on div "Name Gilbert Payoute Gilbert Payoute +1 (857) 417-0489 Gilbert Payoute GP Trans…" at bounding box center [760, 538] width 633 height 162
click at [672, 648] on input "Save Changes" at bounding box center [720, 655] width 98 height 25
type input "Saving..."
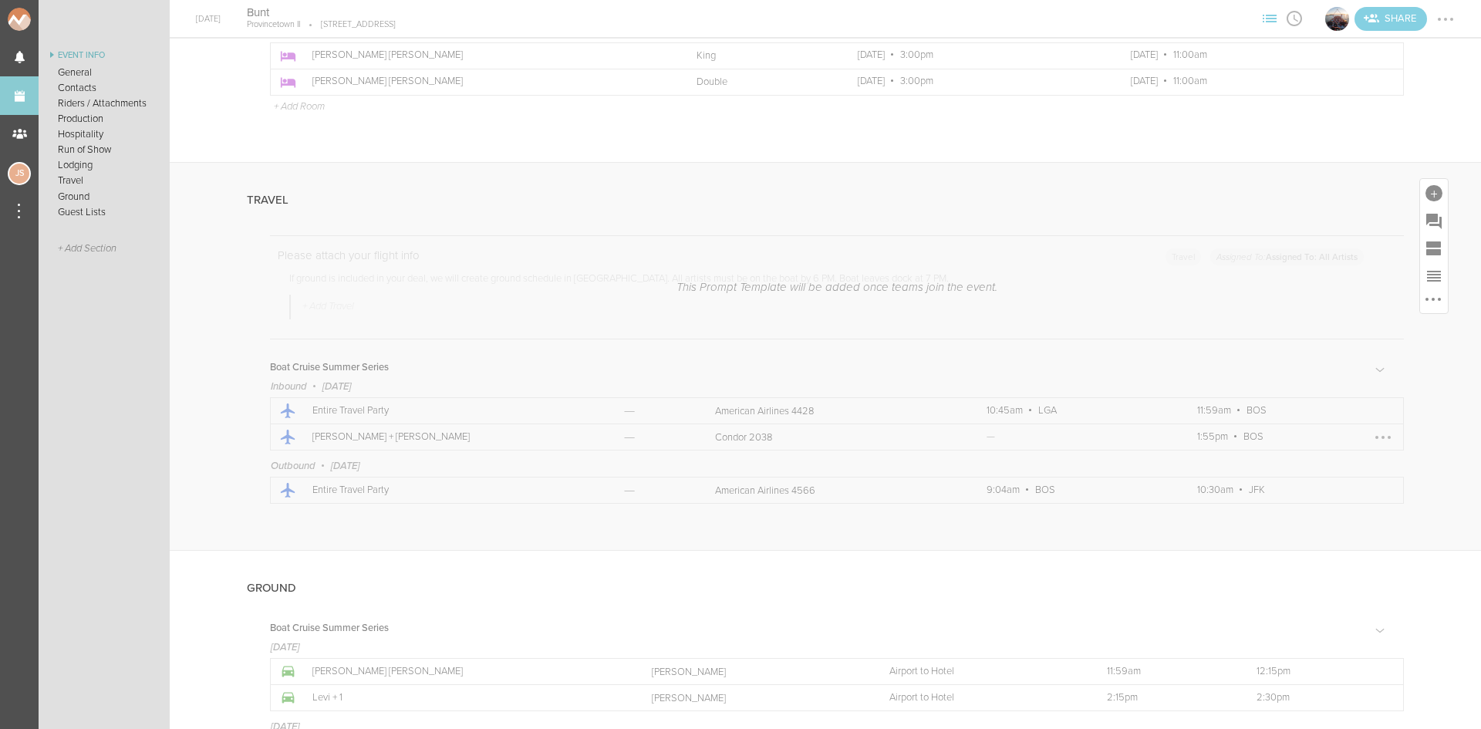
scroll to position [2829, 0]
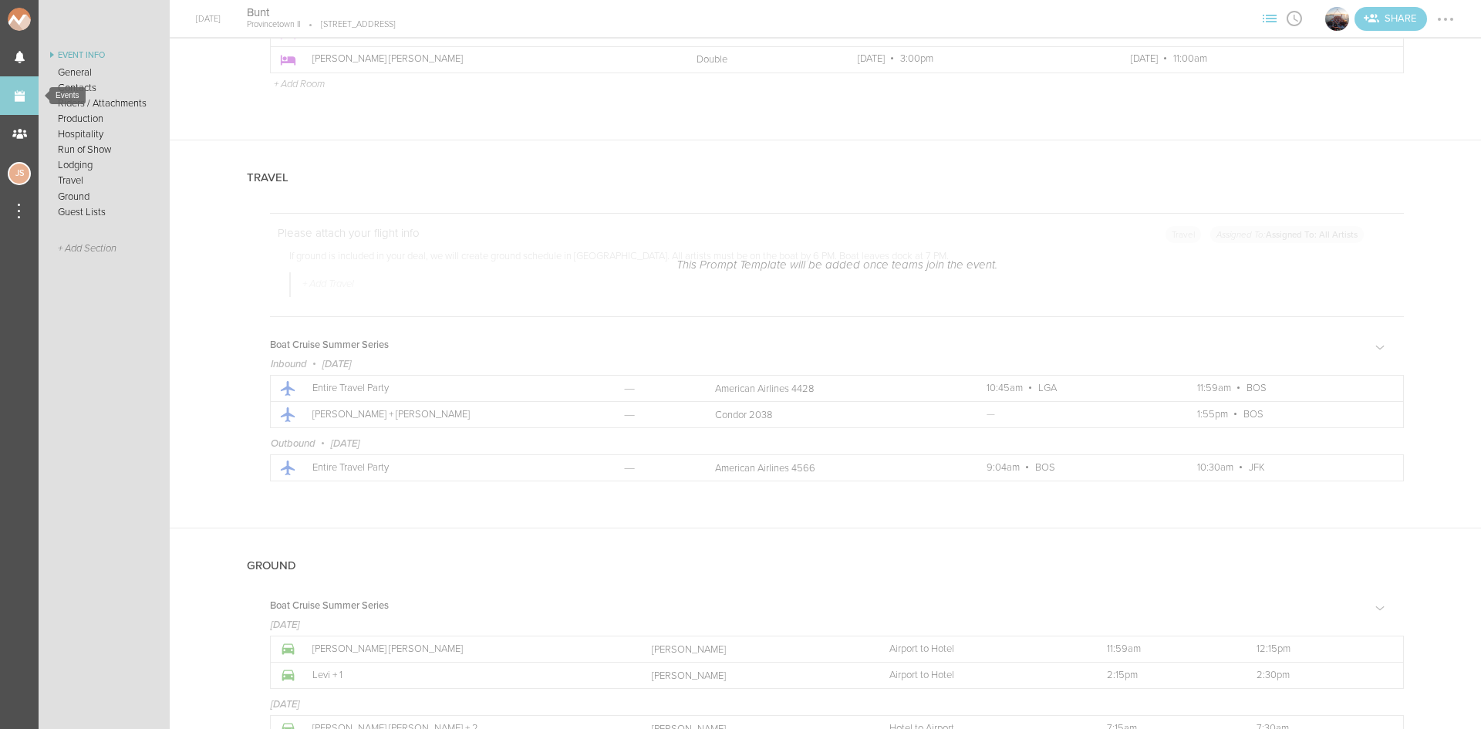
click at [5, 89] on link "Events" at bounding box center [19, 95] width 39 height 39
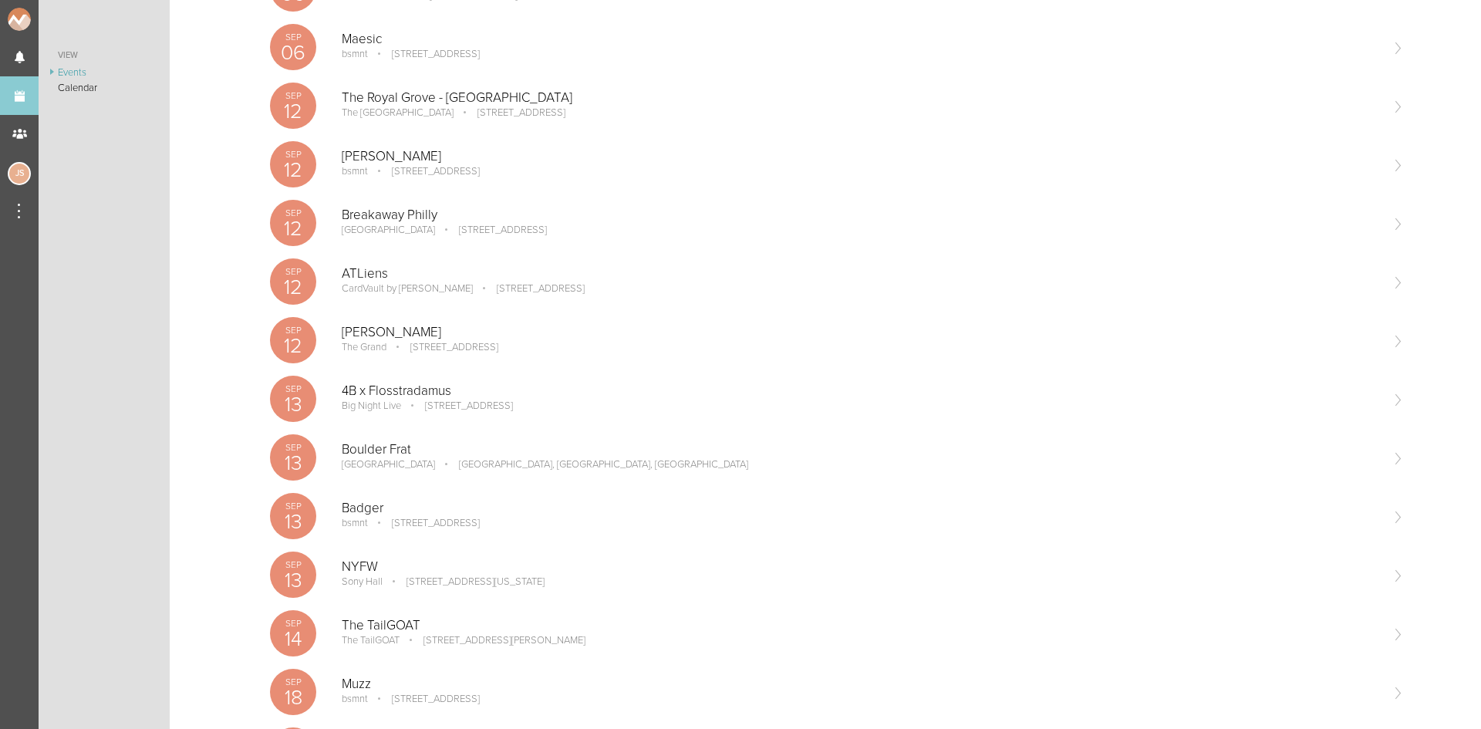
scroll to position [849, 0]
click at [513, 403] on p "110 Causeway Street Boston, MA 02114" at bounding box center [458, 403] width 110 height 12
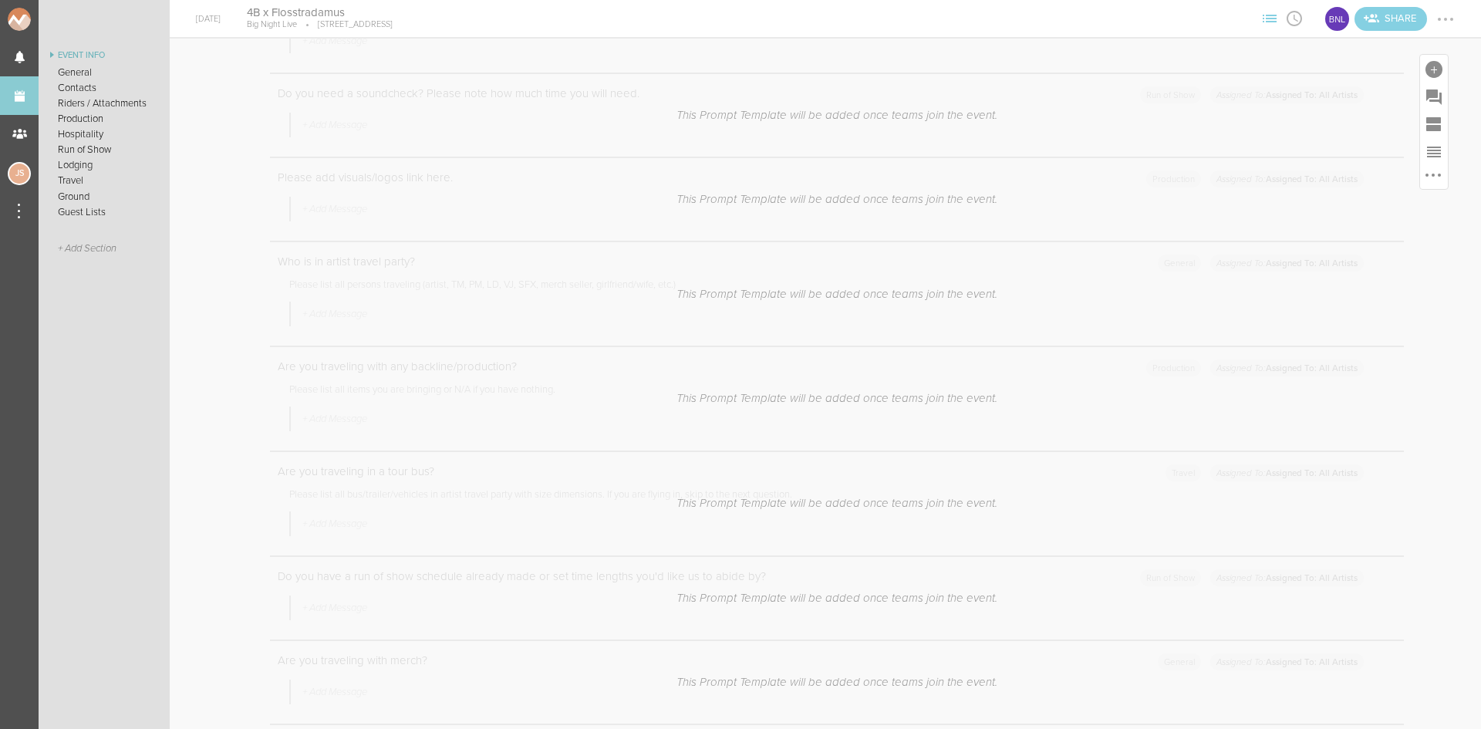
scroll to position [1003, 0]
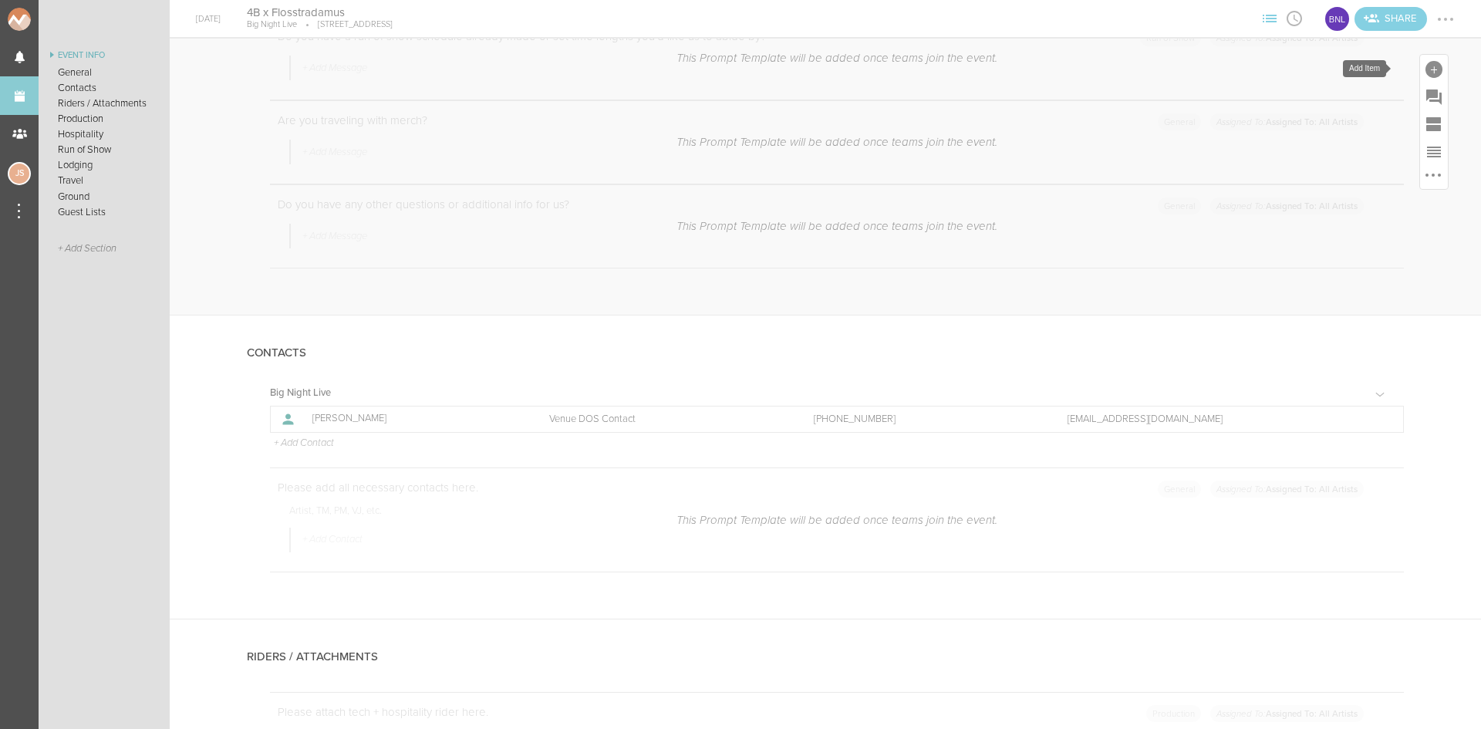
click at [1420, 69] on div at bounding box center [1434, 69] width 28 height 28
click at [1203, 311] on icon at bounding box center [1218, 305] width 31 height 31
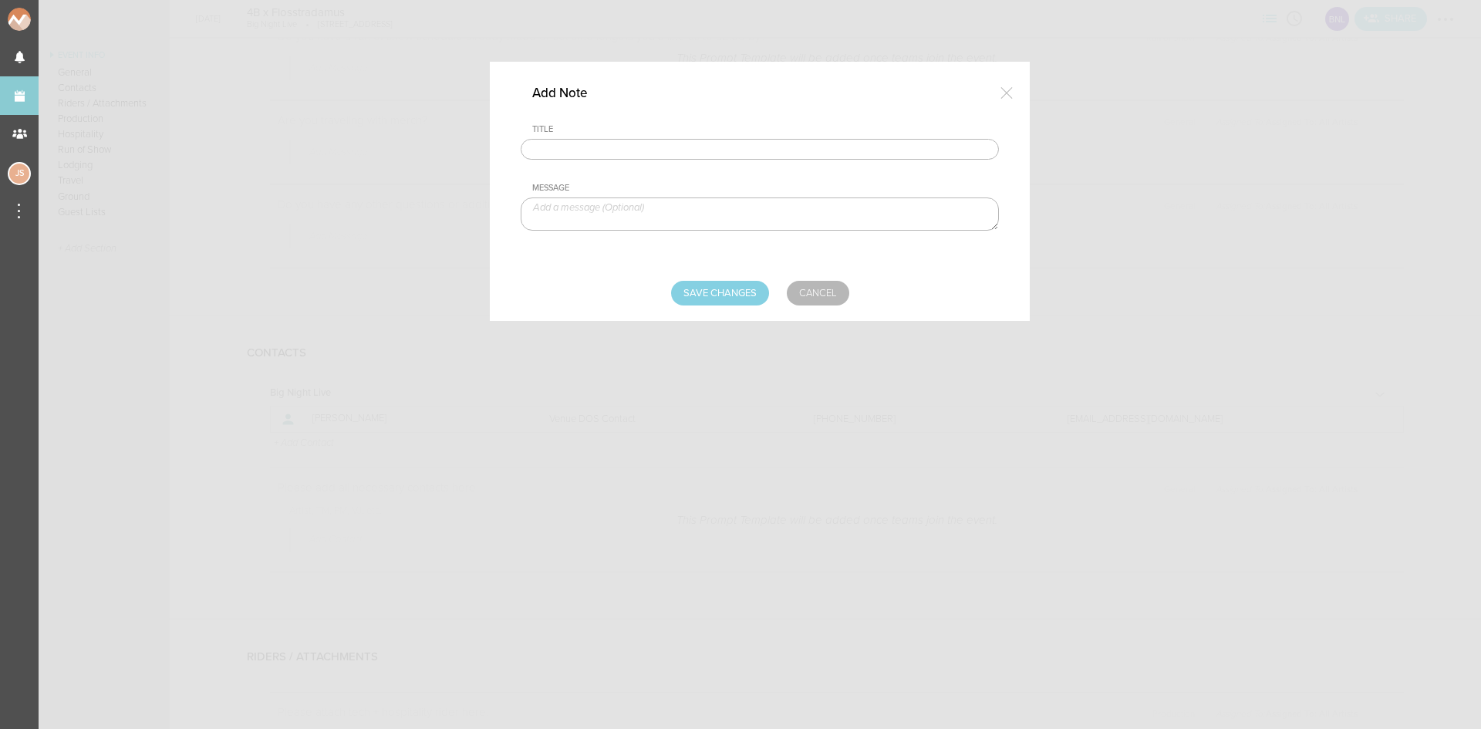
click at [658, 147] on input "text" at bounding box center [760, 150] width 478 height 22
type input "Visuals 4B"
click at [642, 213] on textarea at bounding box center [760, 213] width 478 height 33
paste textarea "https://hrhmusicgroup.box.com/s/aotyc8wo719ts86fp8ja687a0fviqk4o"
type textarea "https://hrhmusicgroup.box.com/s/aotyc8wo719ts86fp8ja687a0fviqk4o"
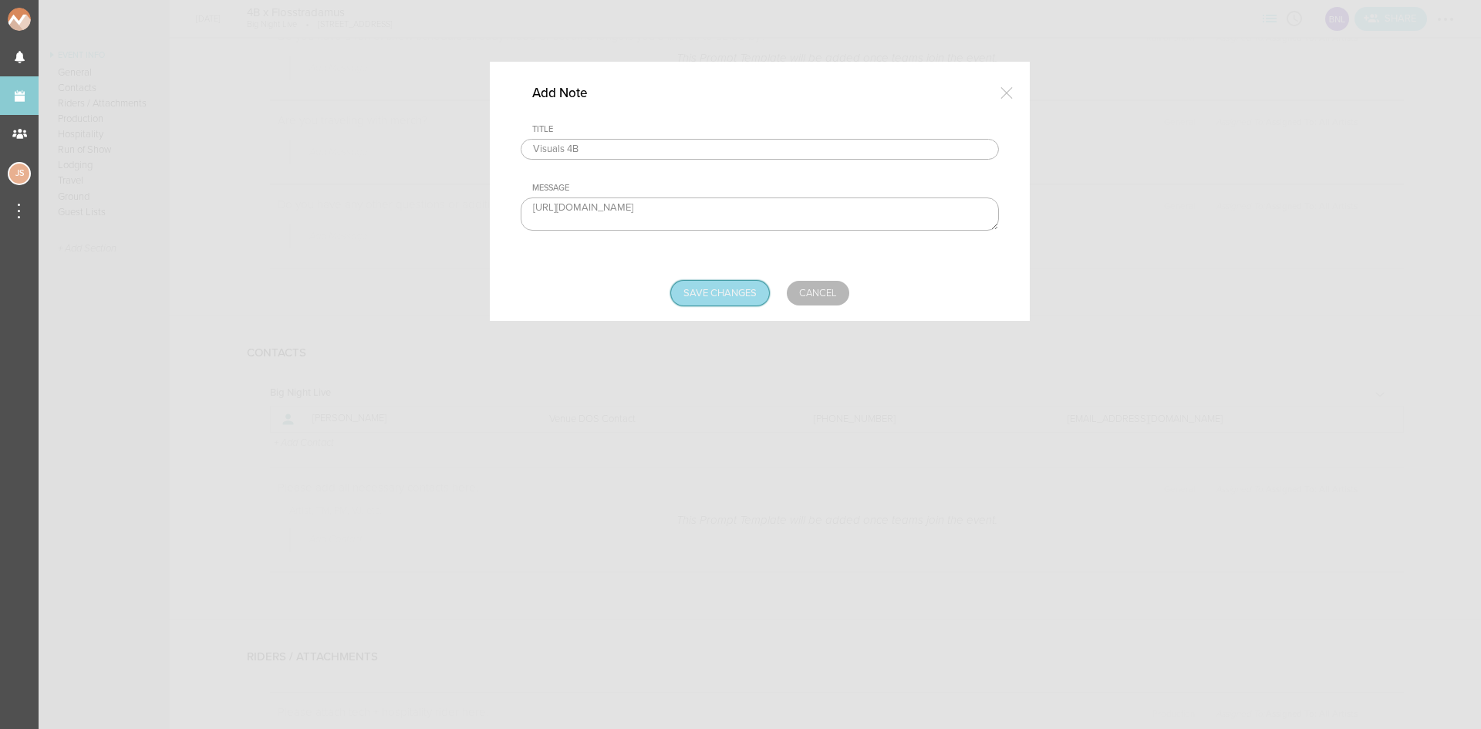
click at [717, 296] on input "Save Changes" at bounding box center [720, 293] width 98 height 25
type input "Saving..."
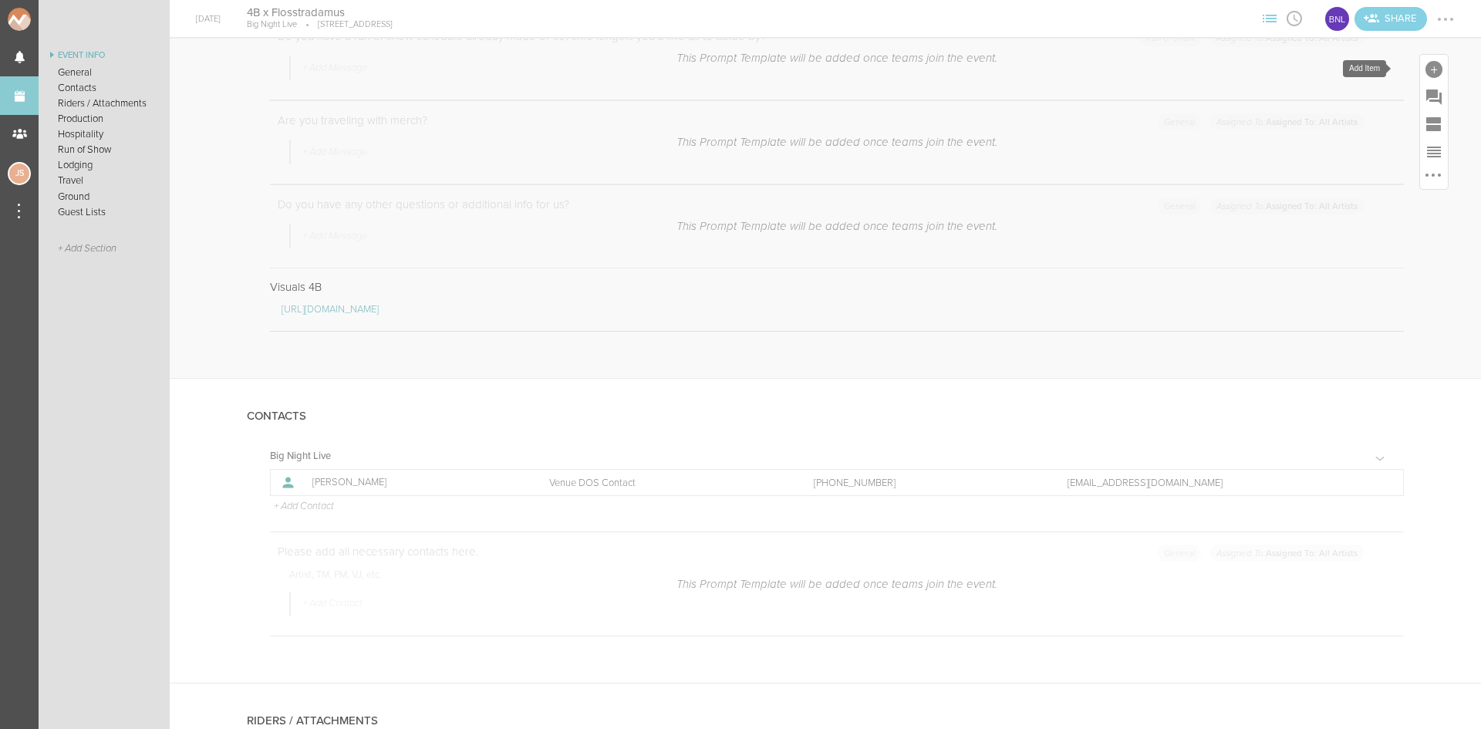
click at [1426, 63] on div at bounding box center [1434, 69] width 17 height 17
click at [1203, 312] on icon at bounding box center [1218, 305] width 31 height 31
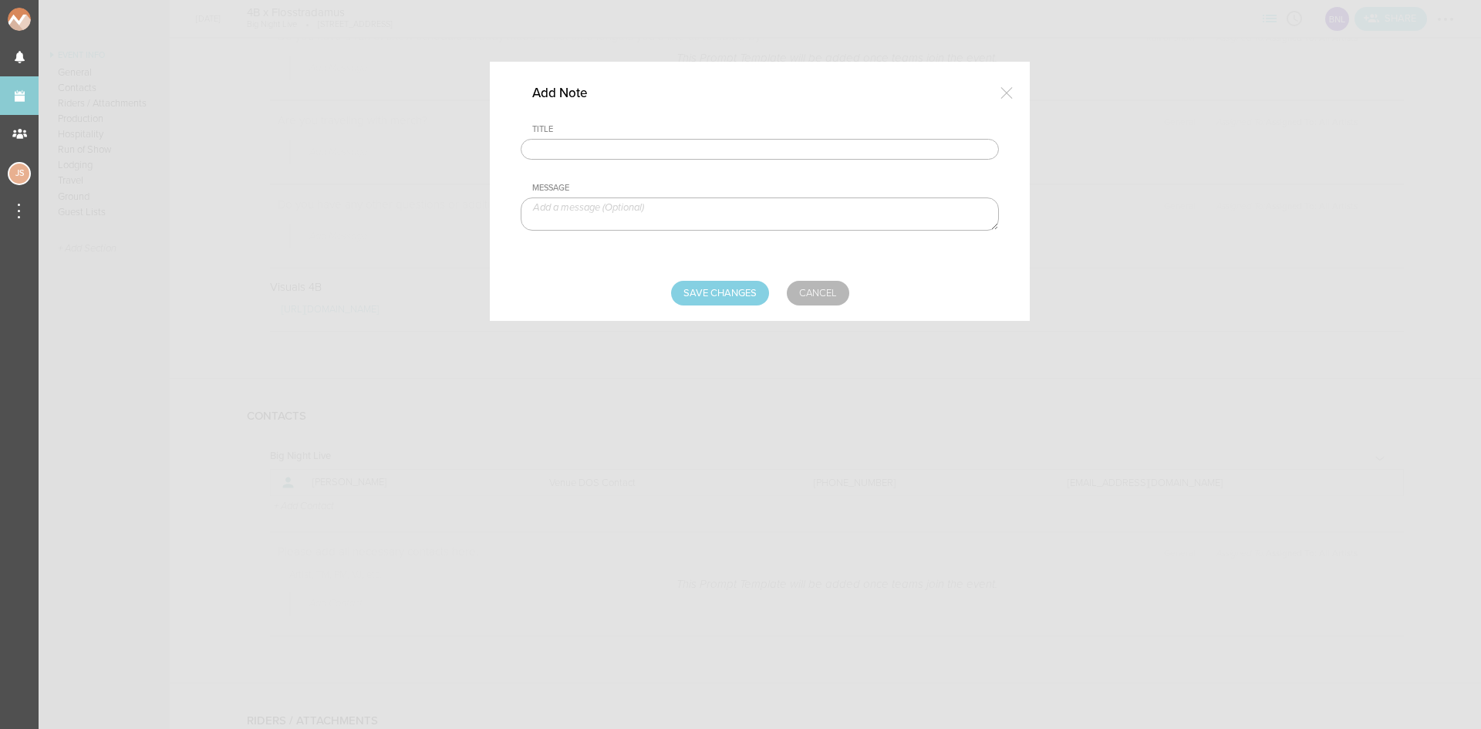
click at [769, 159] on input "text" at bounding box center [760, 150] width 478 height 22
type input "Travel Party - 4B"
click at [668, 216] on textarea at bounding box center [760, 213] width 478 height 33
paste textarea "Robert Mckeon (Artist)"
type textarea "Robert Mckeon (Artist)"
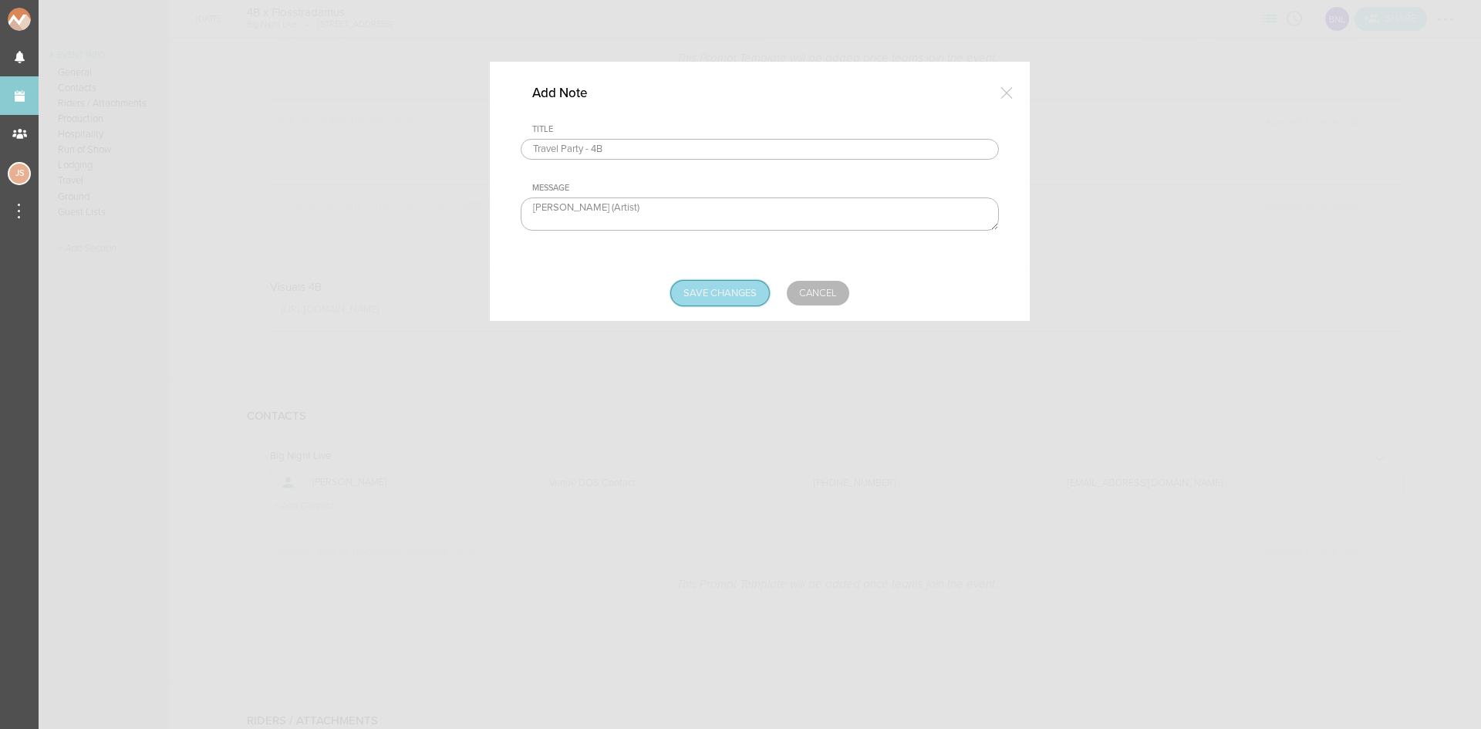
click at [727, 290] on input "Save Changes" at bounding box center [720, 293] width 98 height 25
type input "Saving..."
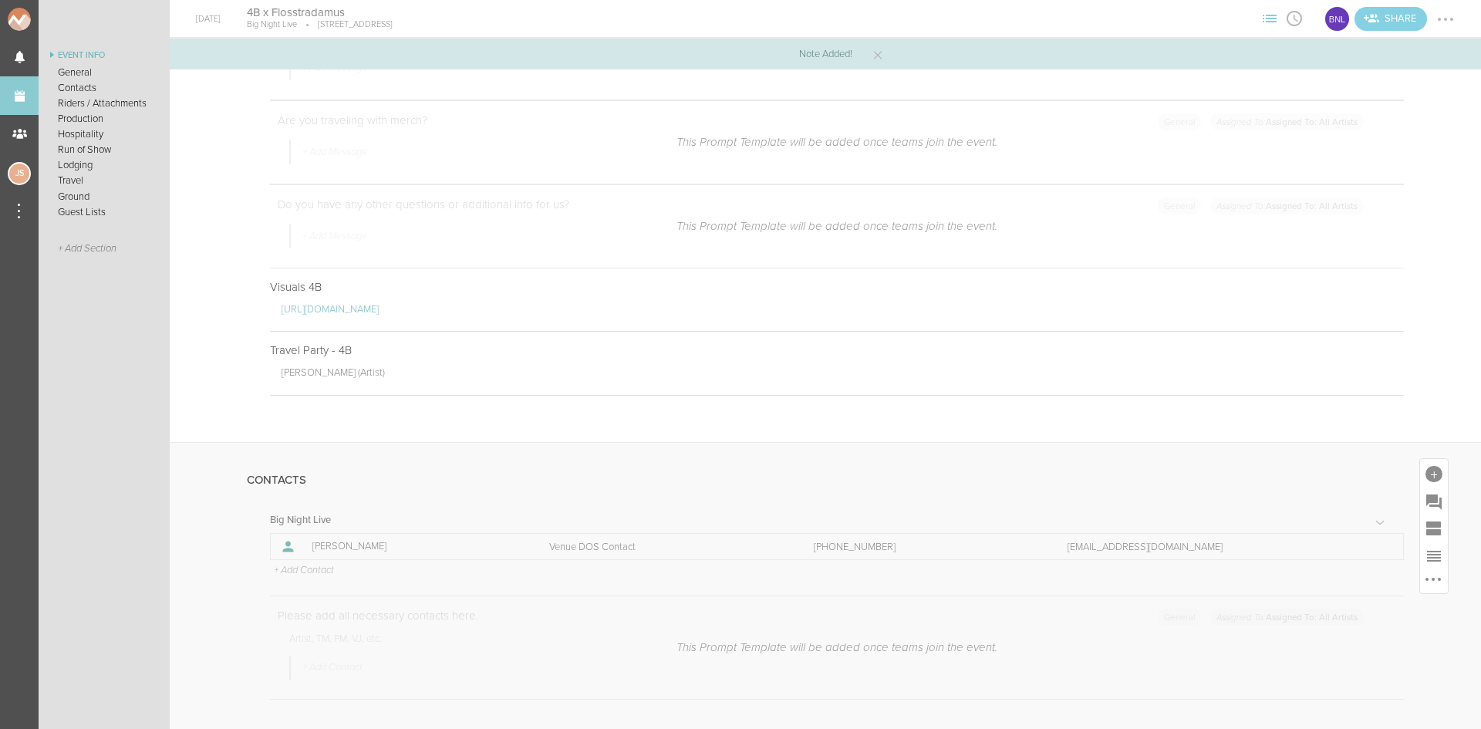
click at [298, 568] on p "+ Add Contact" at bounding box center [303, 571] width 62 height 12
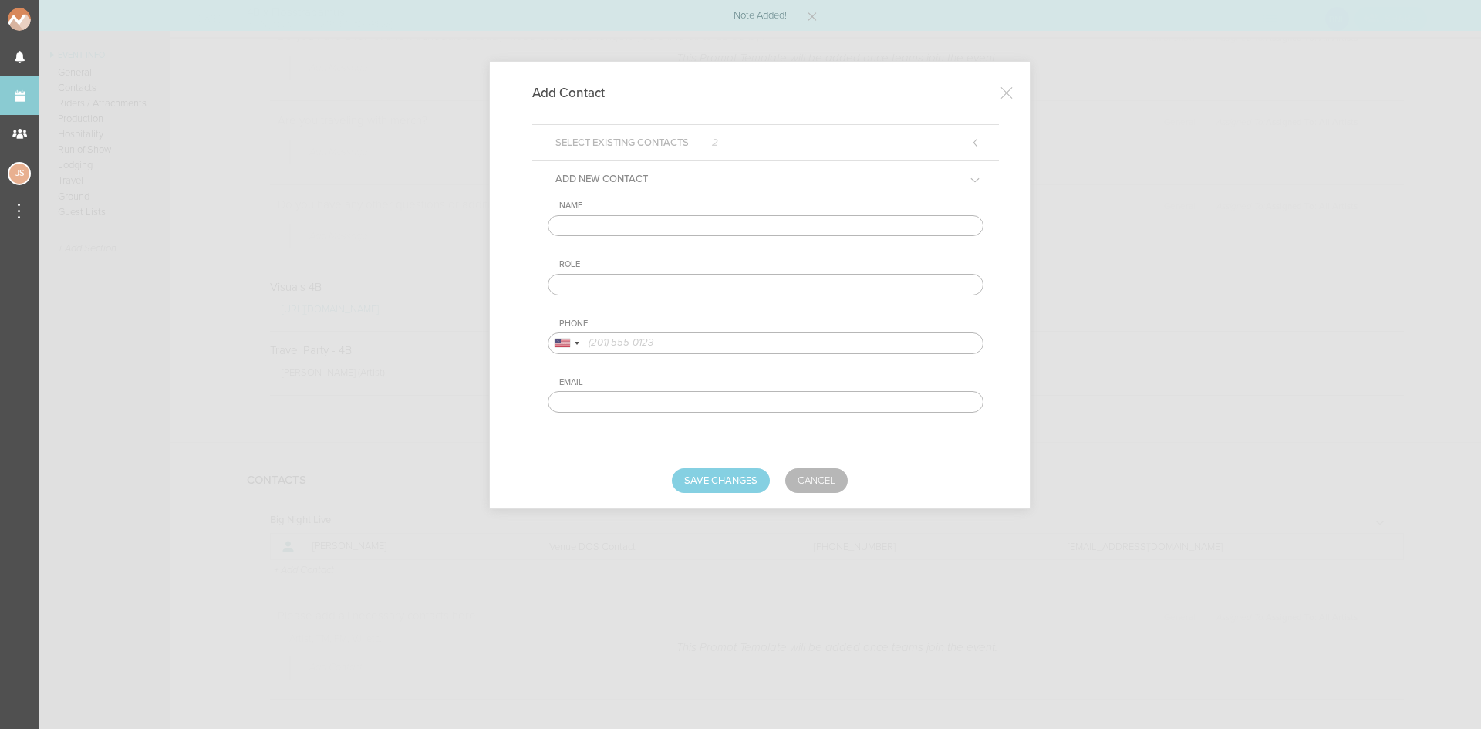
click at [613, 232] on input "text" at bounding box center [766, 226] width 436 height 22
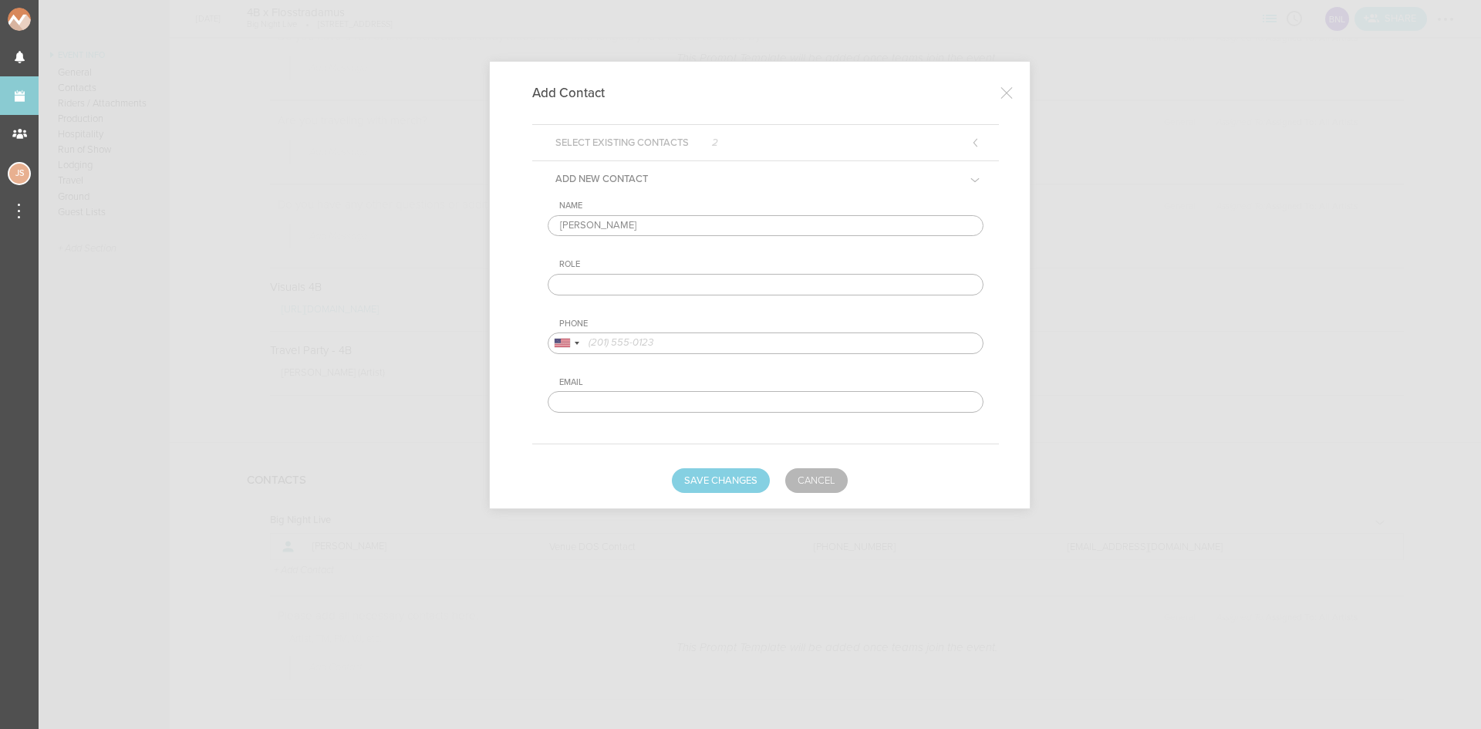
type input "Isaac Delgadillo"
type input "Artist DOS Contact - Remote"
click at [798, 350] on input "tel" at bounding box center [766, 343] width 436 height 22
paste input "515.777.8393"
type input "515.777.8393"
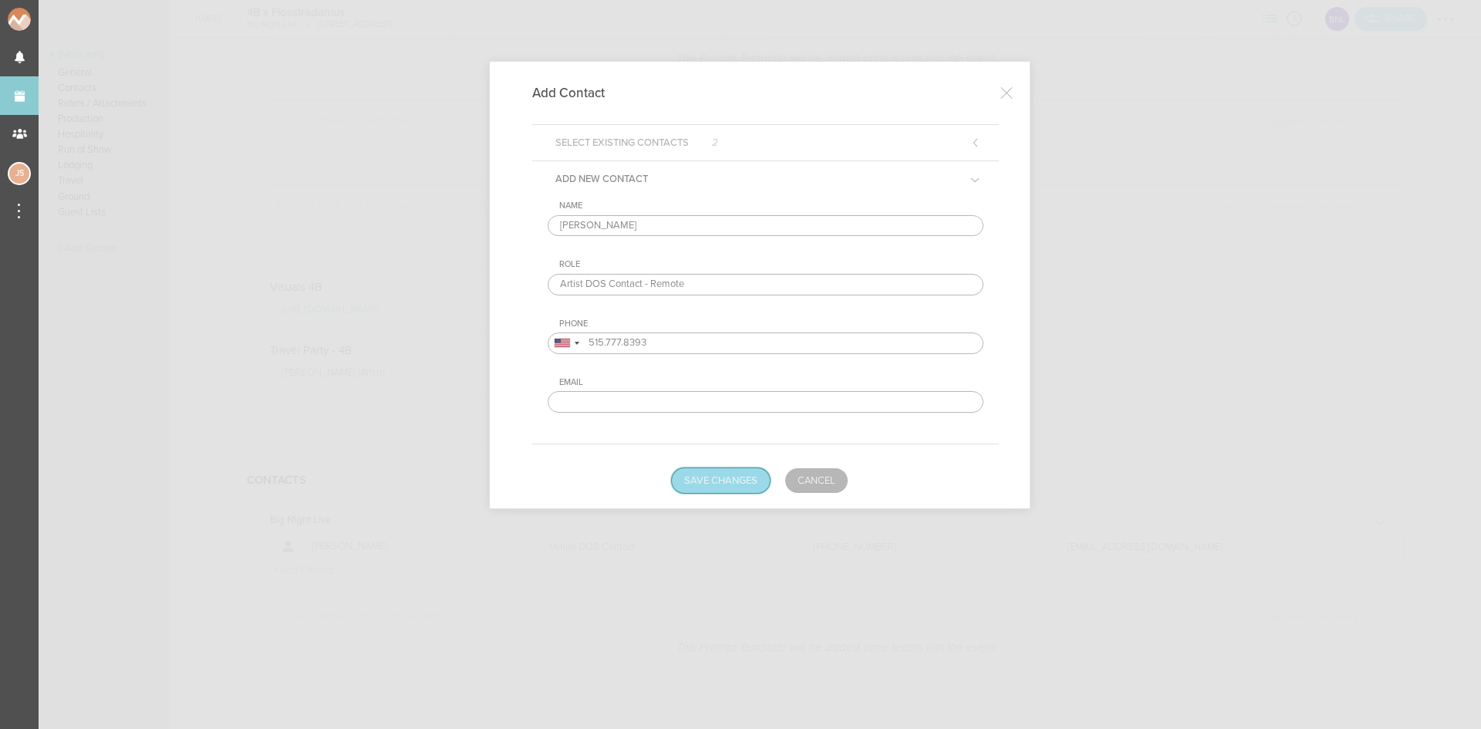
click at [734, 479] on button "Save Changes" at bounding box center [721, 480] width 98 height 25
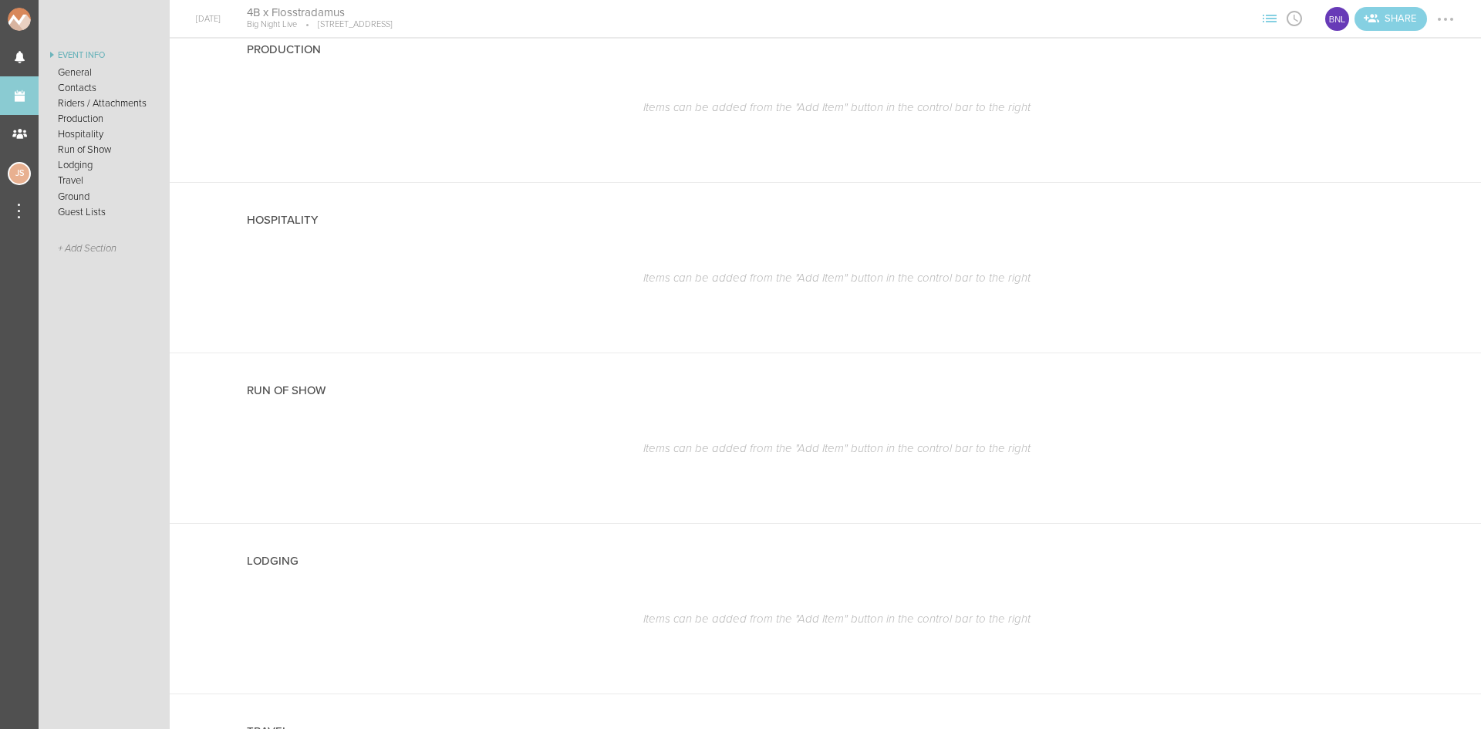
scroll to position [2006, 0]
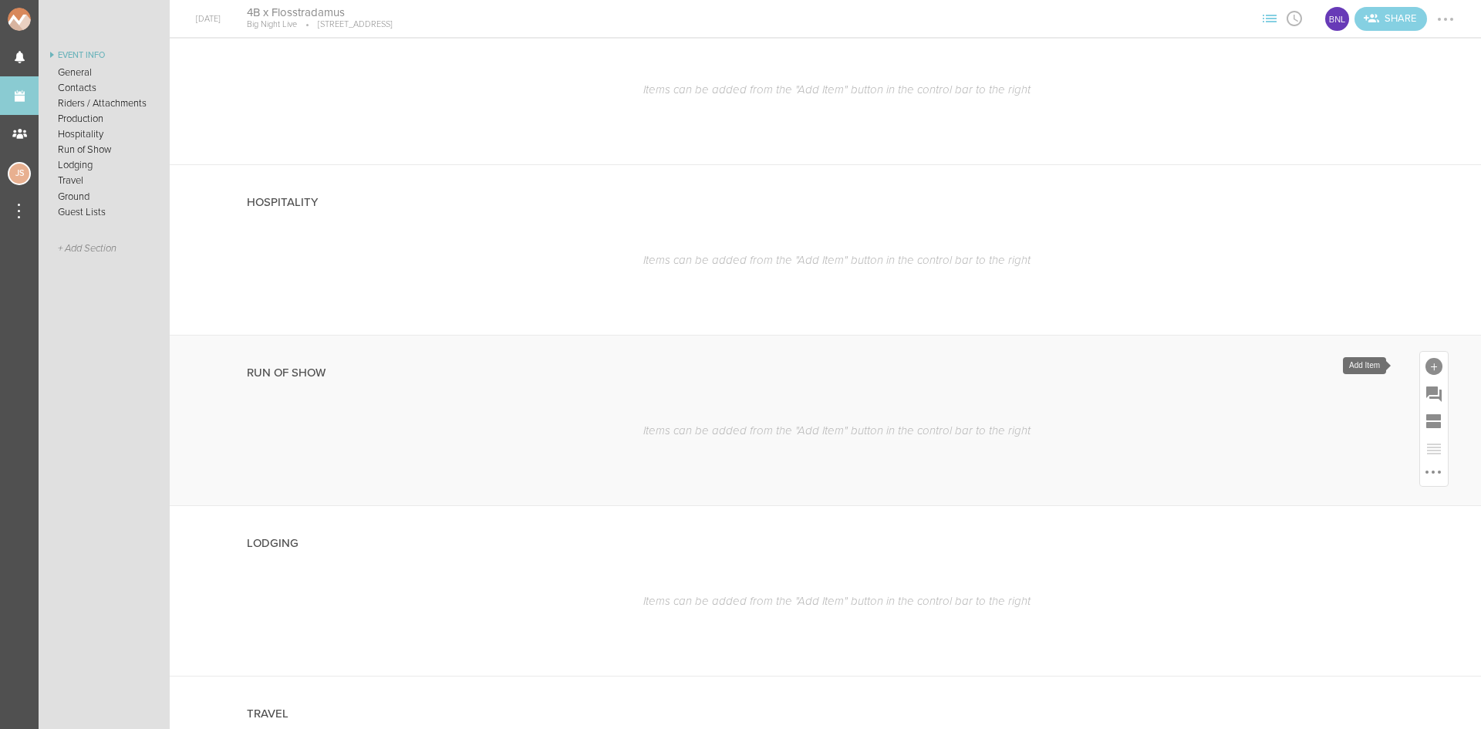
click at [1426, 368] on div at bounding box center [1434, 366] width 17 height 17
click at [1142, 510] on icon at bounding box center [1152, 501] width 31 height 31
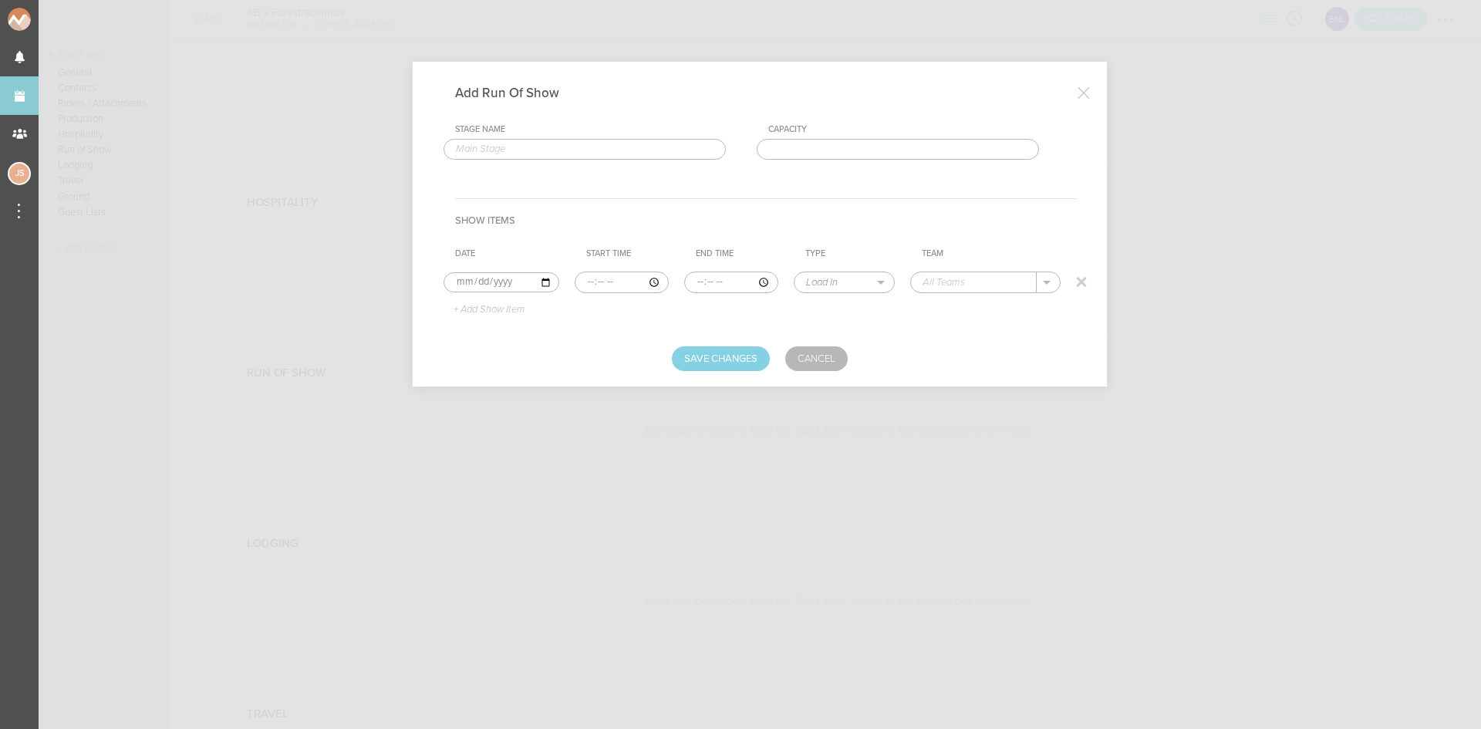
click at [589, 278] on input "time" at bounding box center [622, 283] width 94 height 22
type input "22:30"
select select "Doors"
click at [964, 309] on p "Big Night Live" at bounding box center [971, 305] width 66 height 12
type input "Big Night Live"
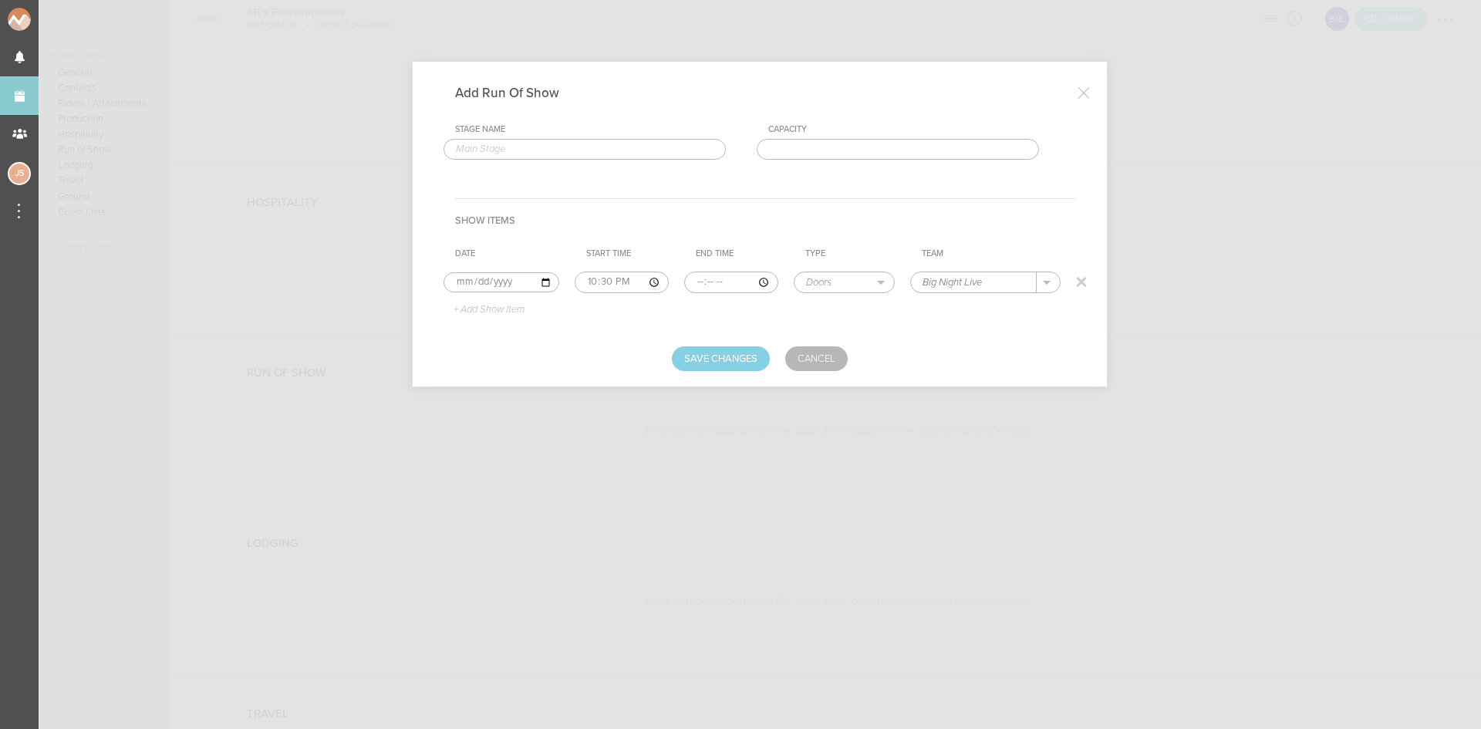
click at [499, 311] on p "+ Add Show Item" at bounding box center [483, 310] width 83 height 12
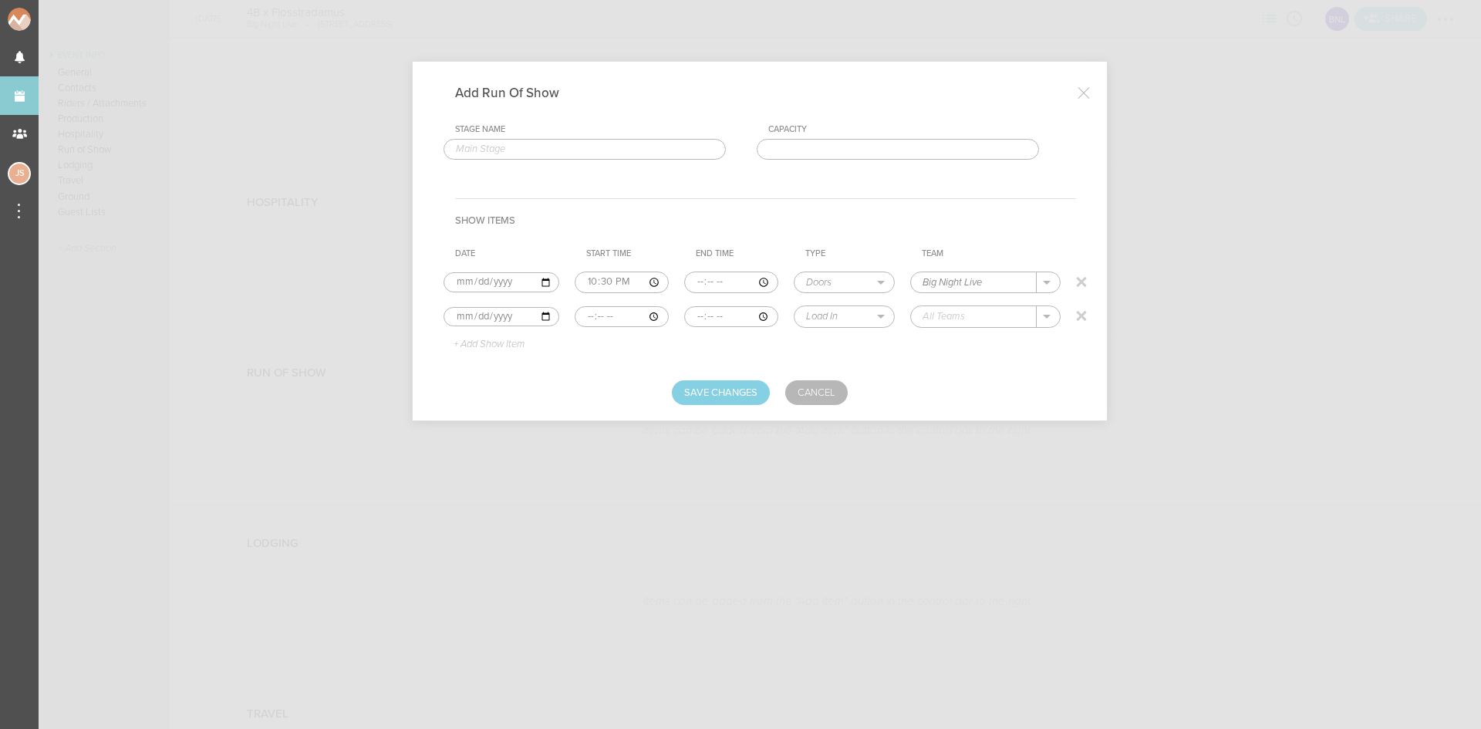
click at [591, 319] on input "time" at bounding box center [622, 317] width 94 height 22
type input "22:30"
click at [694, 319] on input "time" at bounding box center [731, 317] width 94 height 22
type input "00:00"
select select "Set Time"
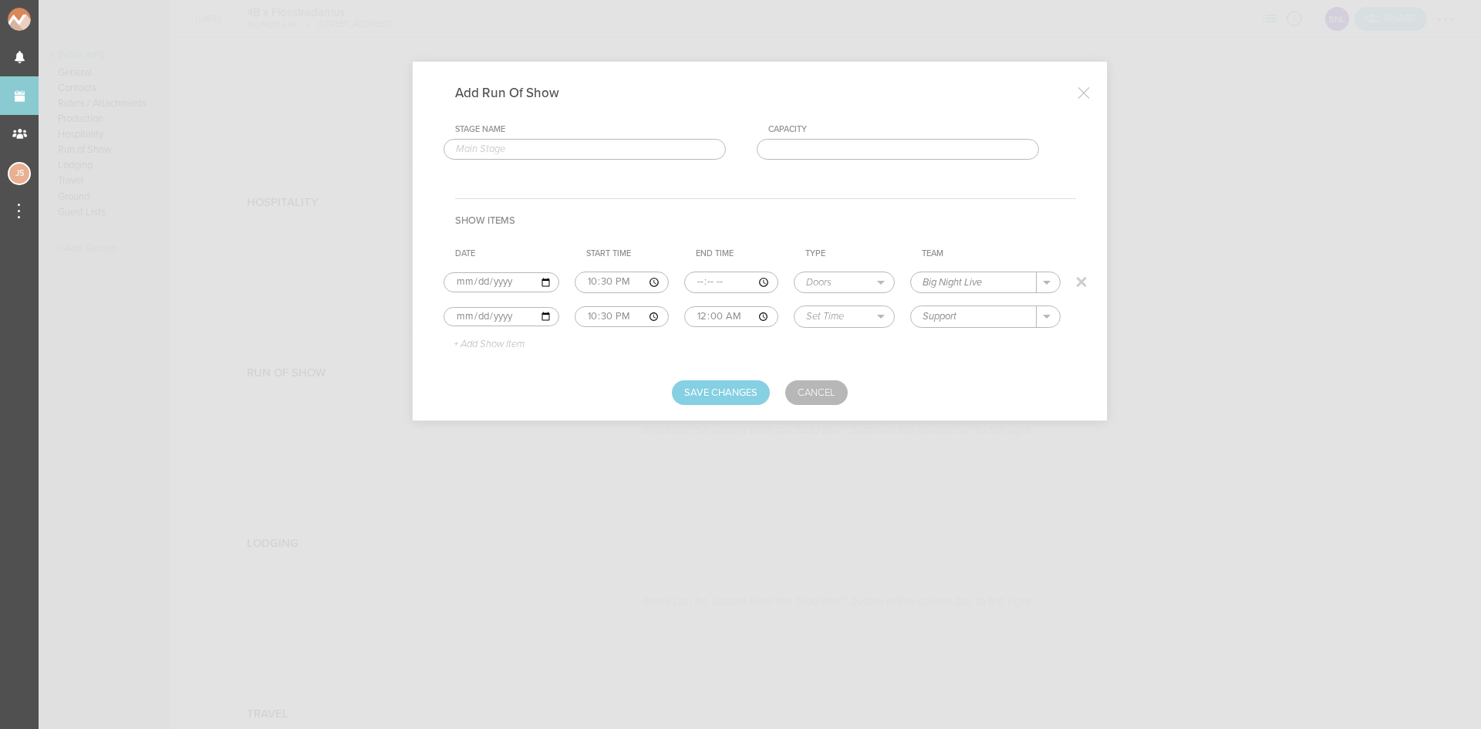
type input "Support"
click at [458, 339] on p "+ Add Show Item" at bounding box center [483, 345] width 83 height 12
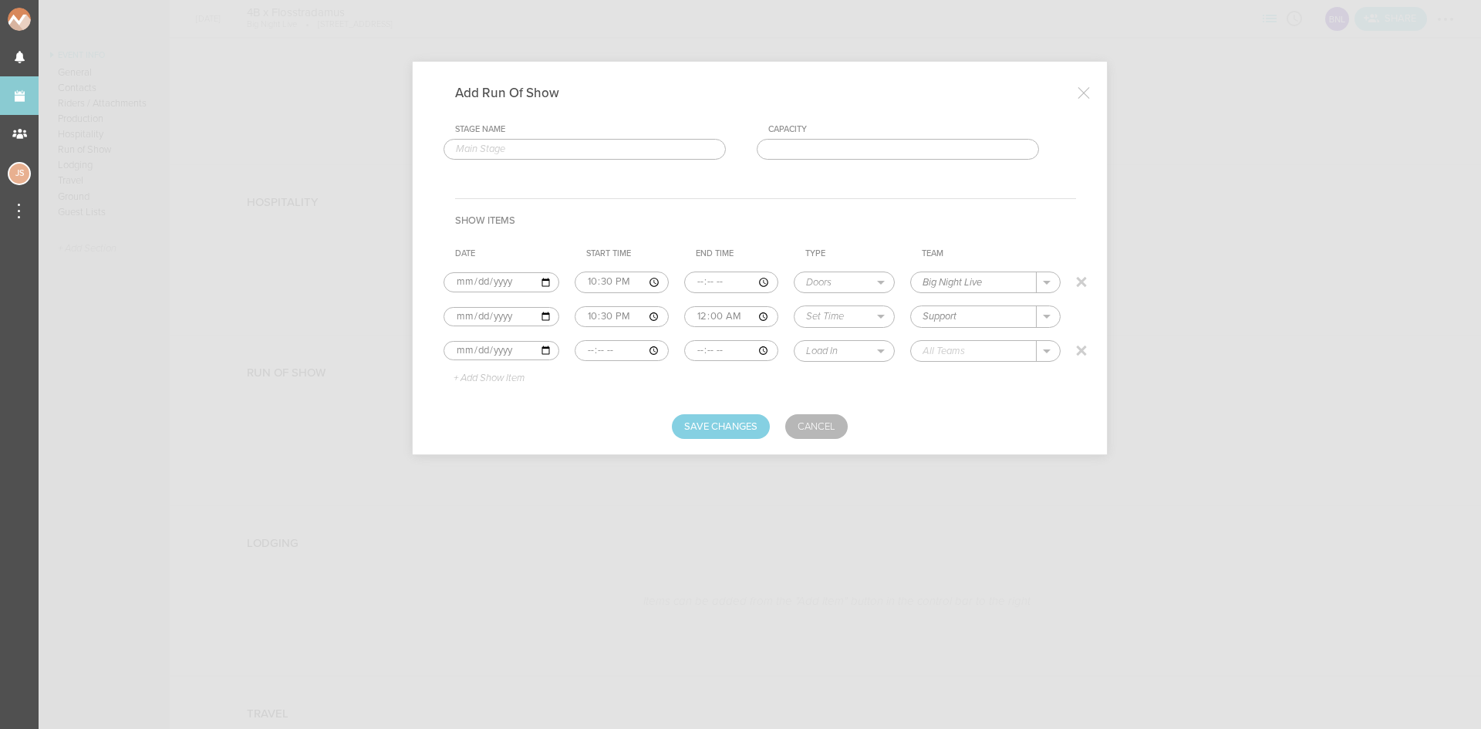
click at [583, 353] on input "time" at bounding box center [622, 351] width 94 height 22
type input "00:00"
type input "02:00"
select select "Set Time"
type input "4B x Floss"
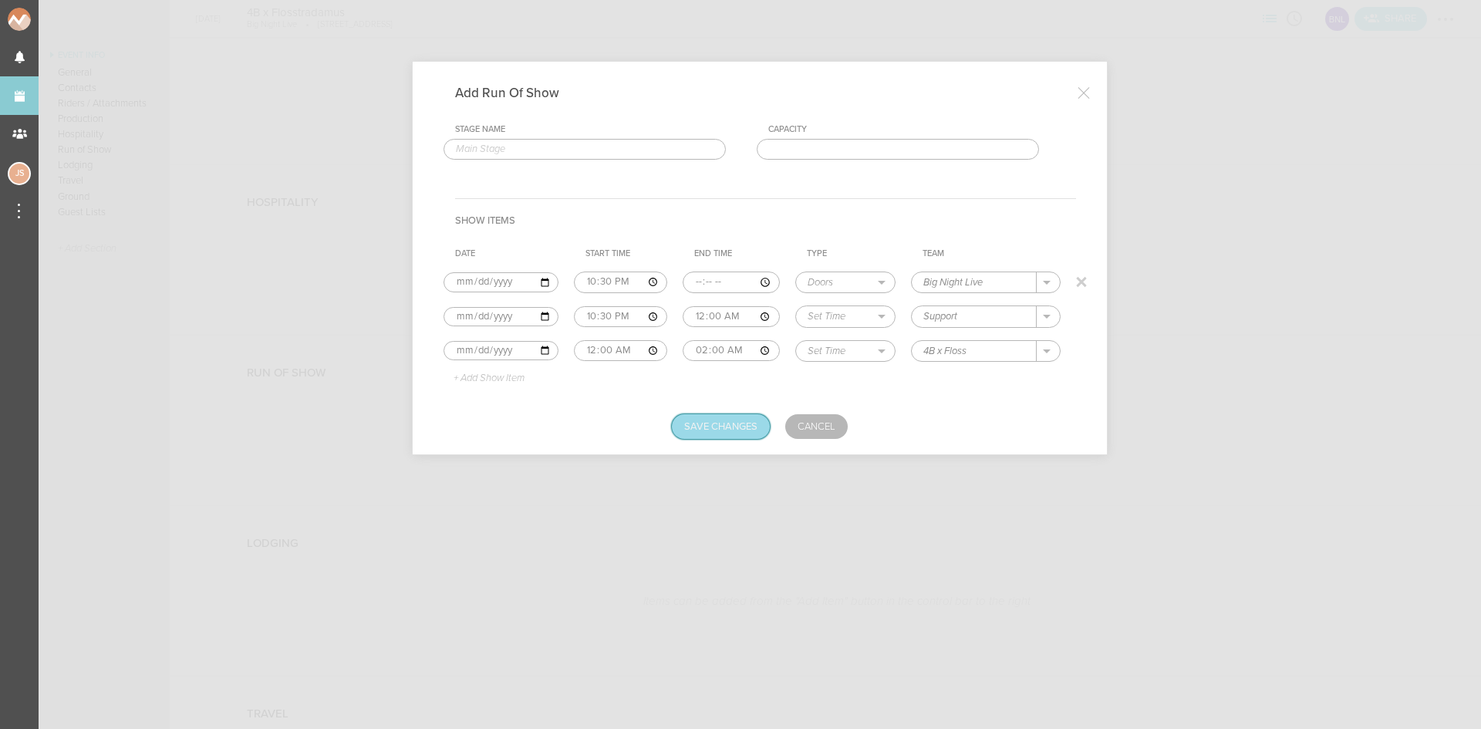
click at [699, 435] on button "Save Changes" at bounding box center [721, 426] width 98 height 25
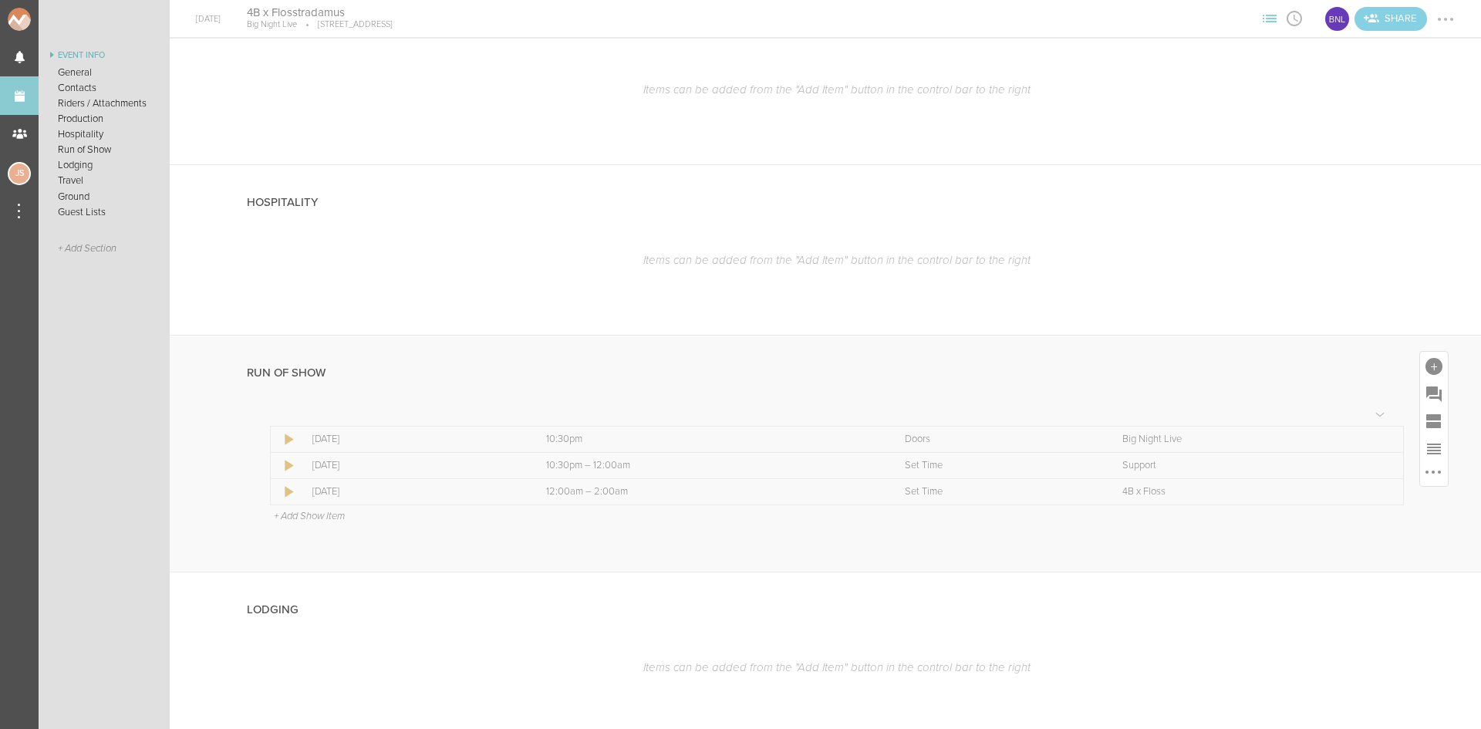
click at [332, 515] on p "+ Add Show Item" at bounding box center [309, 516] width 71 height 12
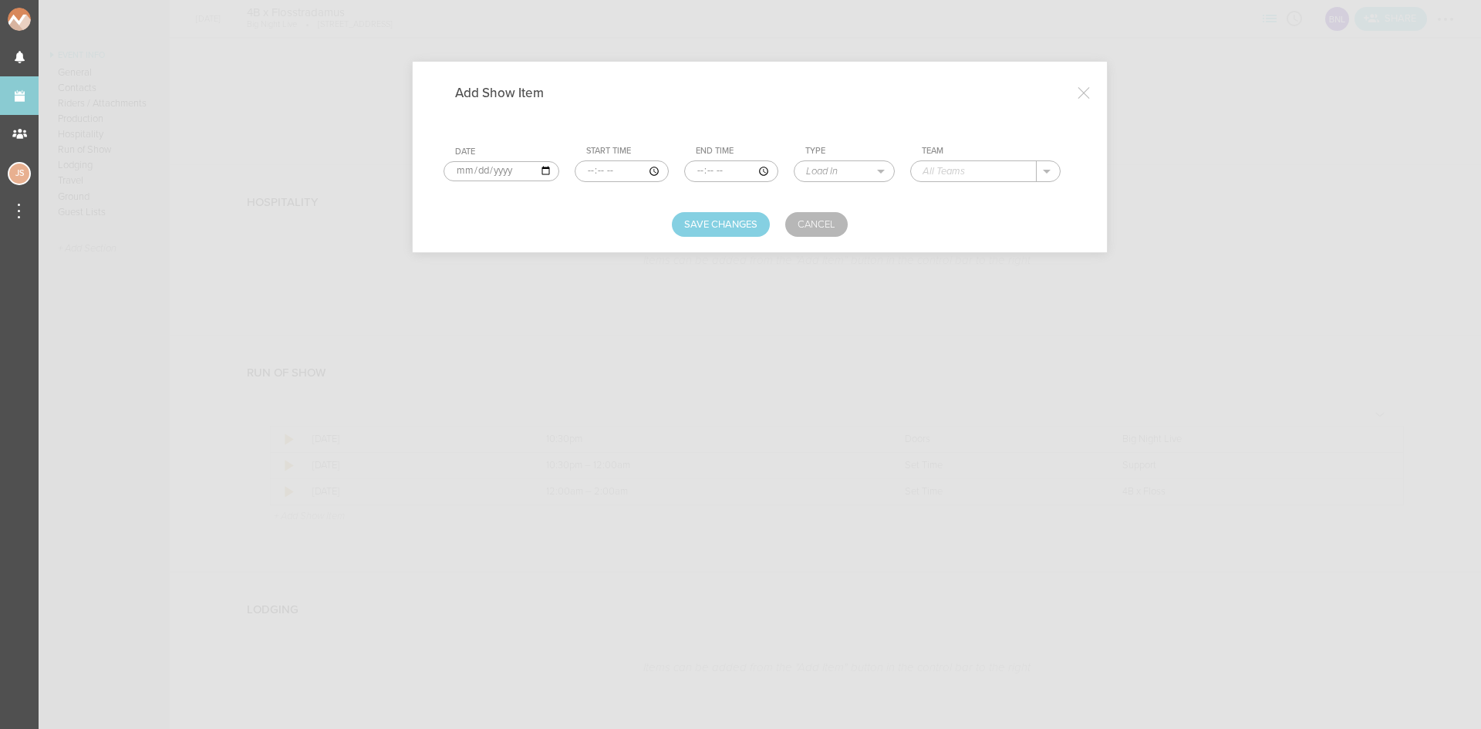
click at [594, 169] on input "time" at bounding box center [622, 171] width 94 height 22
type input "02:00"
select select "Curfew"
click at [955, 204] on div "Big Night Live" at bounding box center [971, 194] width 97 height 27
type input "Big Night Live"
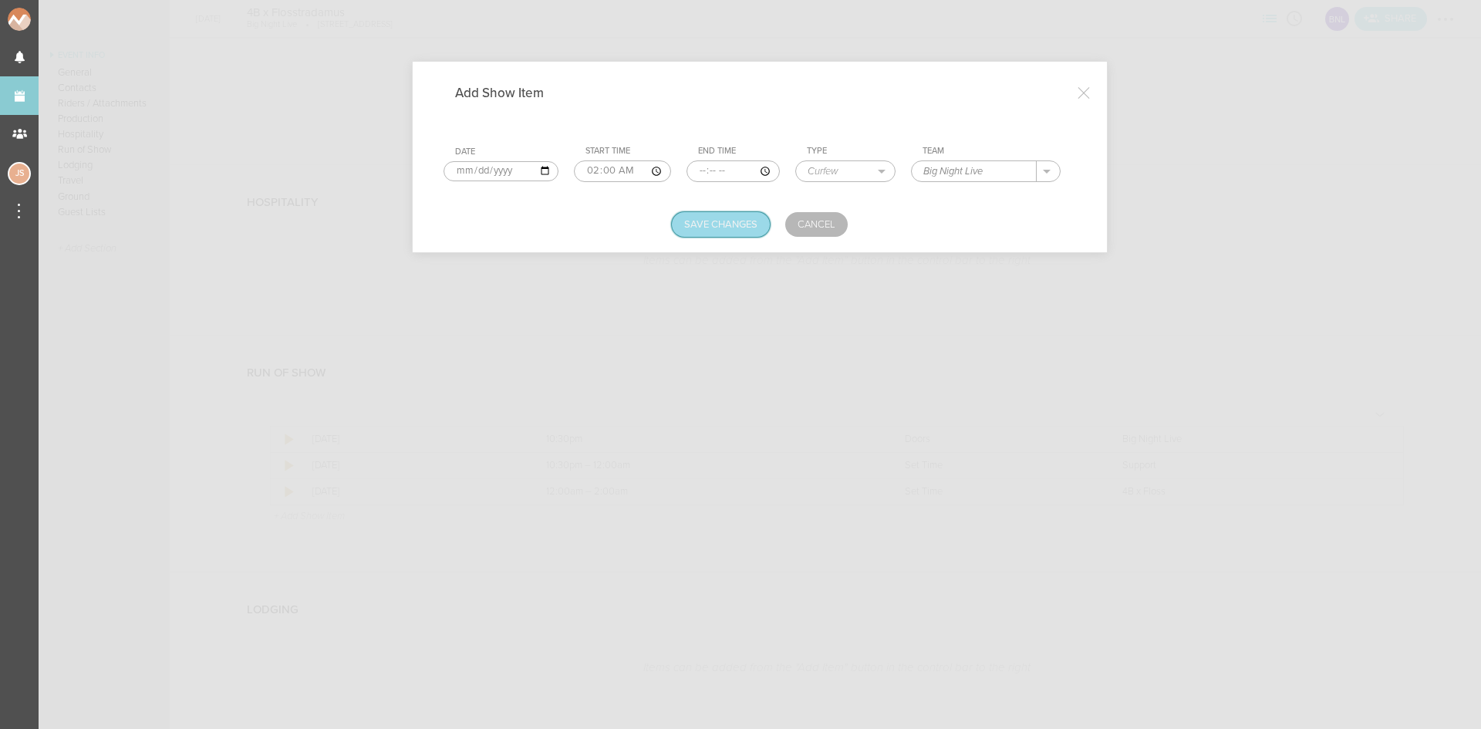
click at [700, 224] on button "Save Changes" at bounding box center [721, 224] width 98 height 25
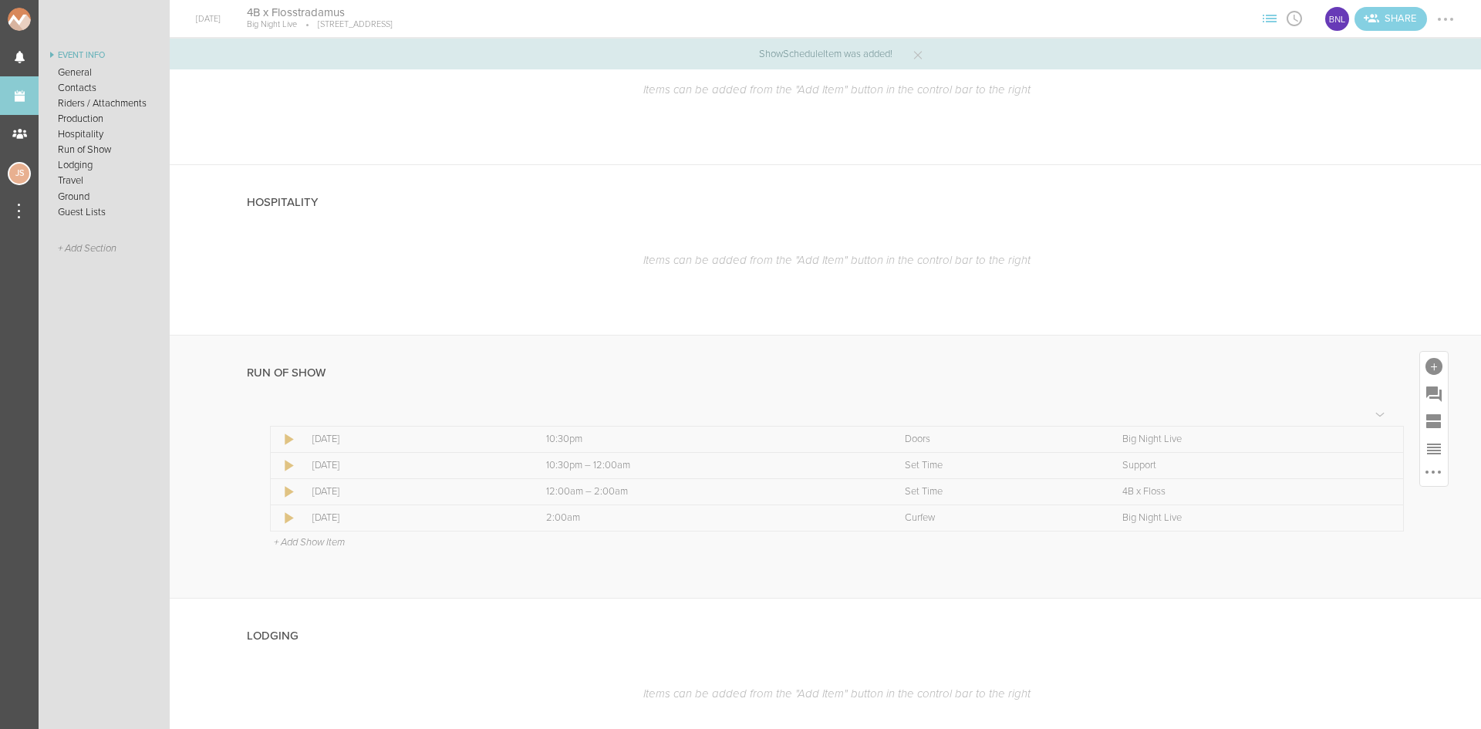
click at [317, 545] on p "+ Add Show Item" at bounding box center [309, 542] width 71 height 12
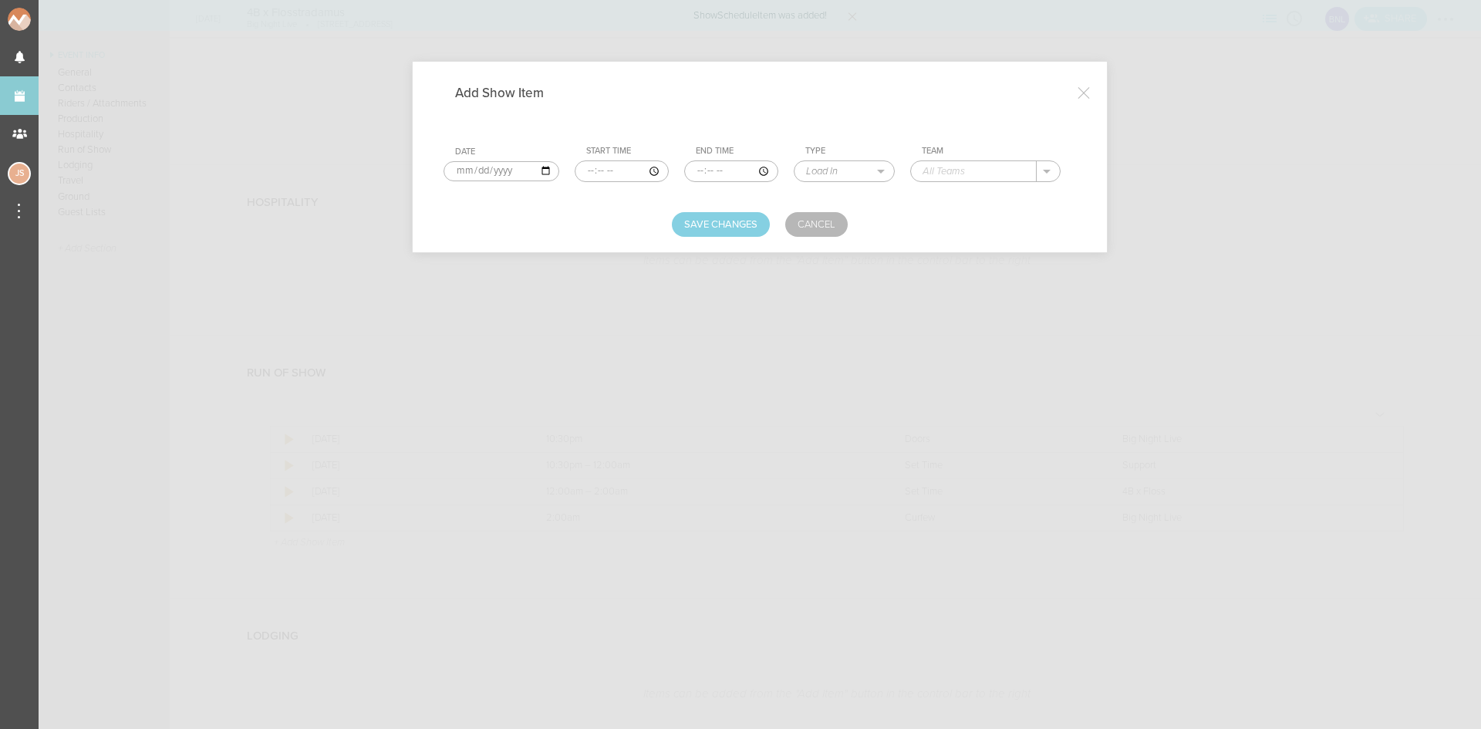
click at [582, 174] on input "time" at bounding box center [622, 171] width 94 height 22
type input "21:45"
type input "22:15"
select select "Soundcheck"
type input "4B x Floss"
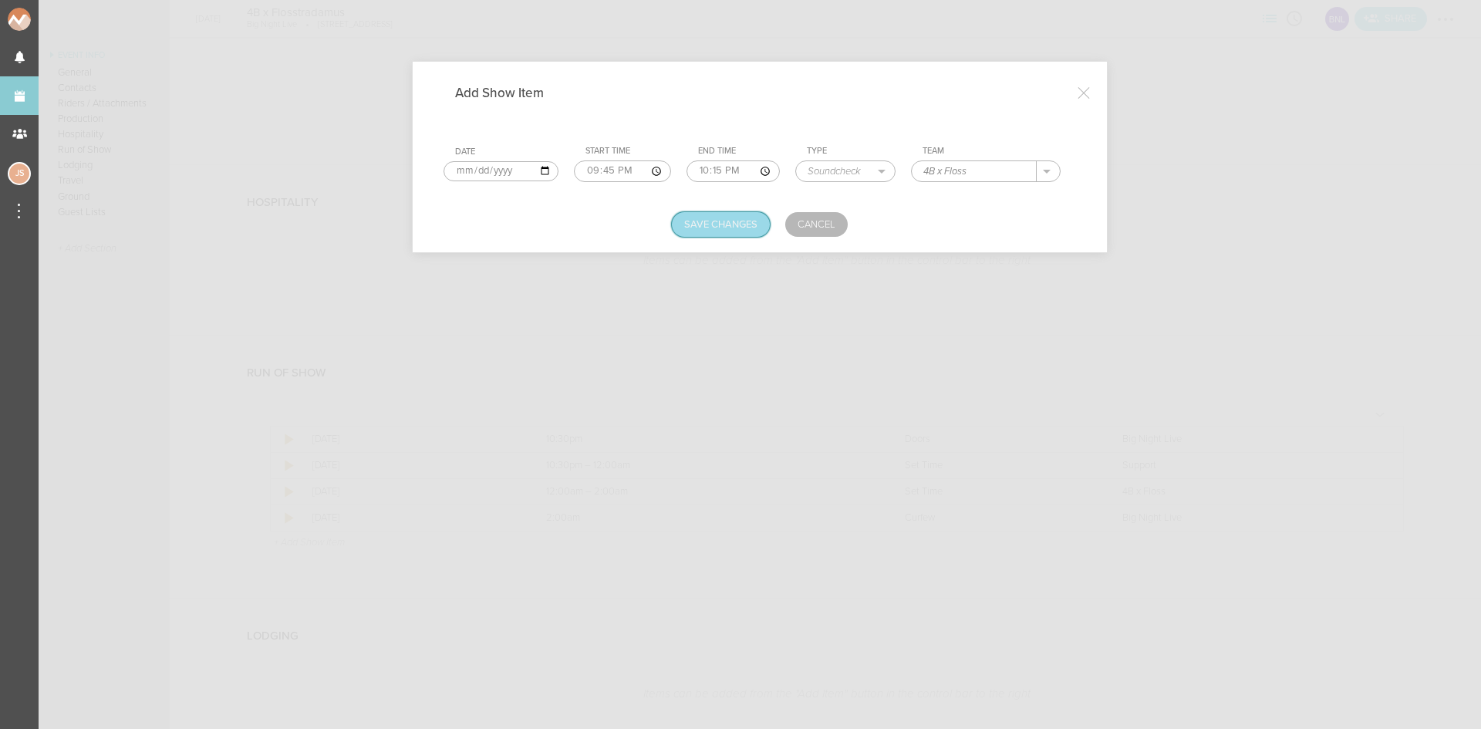
click at [724, 233] on button "Save Changes" at bounding box center [721, 224] width 98 height 25
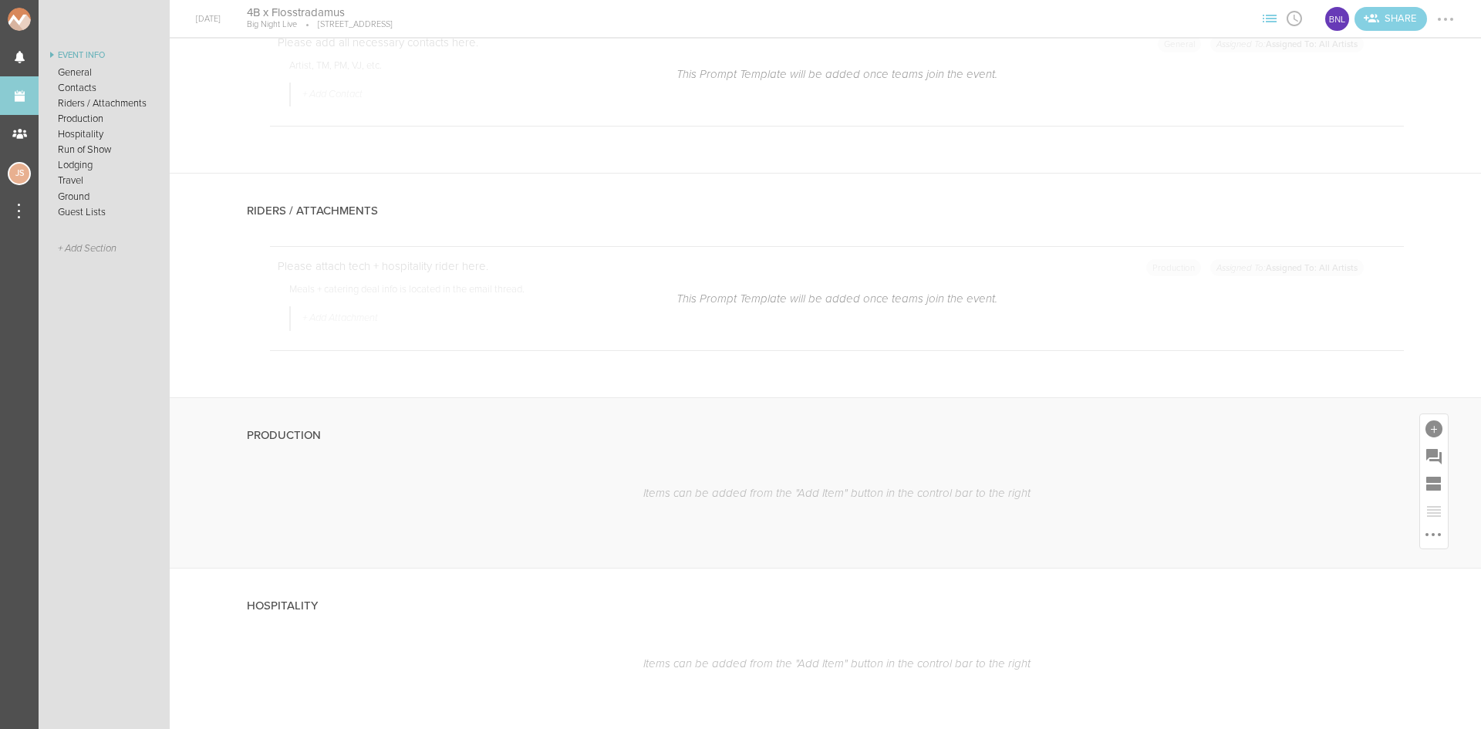
scroll to position [1389, 0]
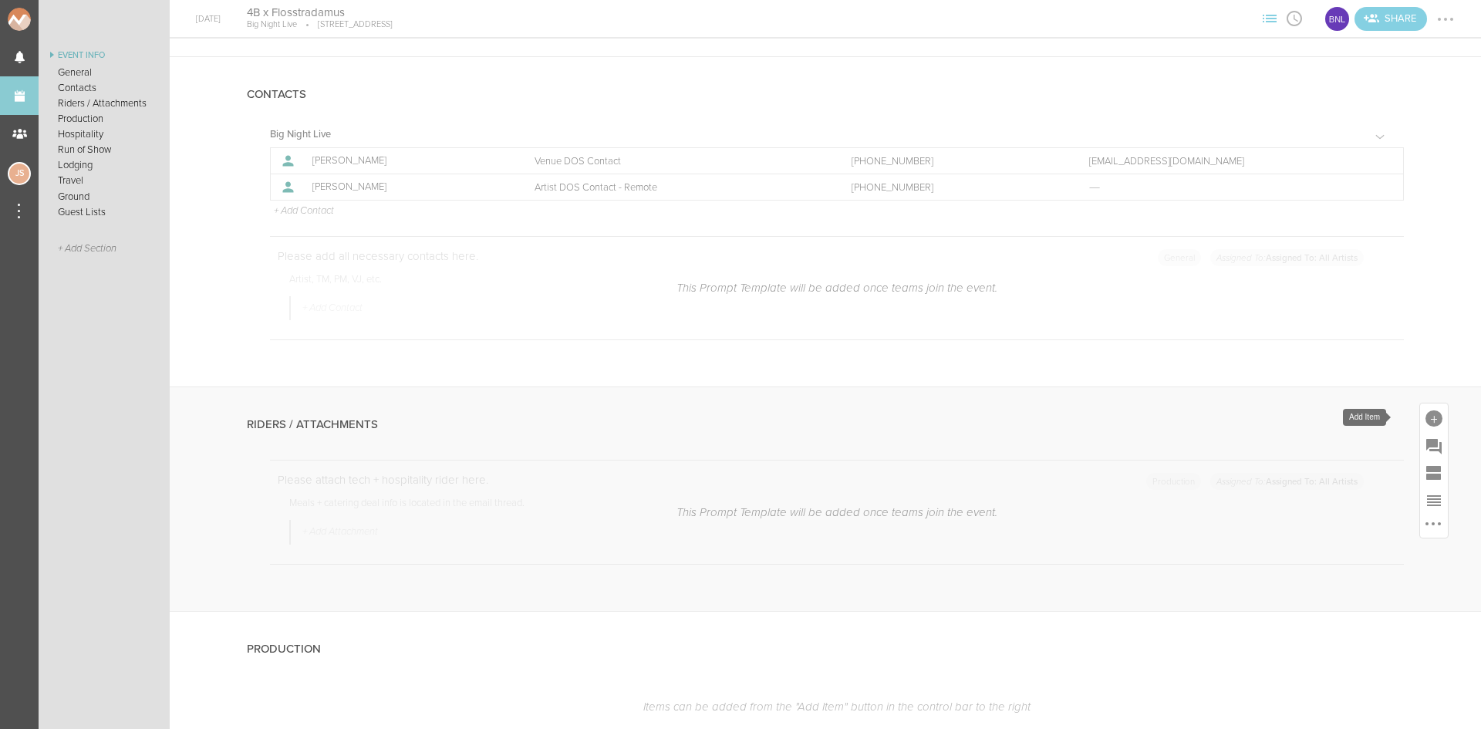
click at [1426, 412] on div at bounding box center [1434, 418] width 17 height 17
click at [1212, 447] on icon at bounding box center [1218, 450] width 13 height 25
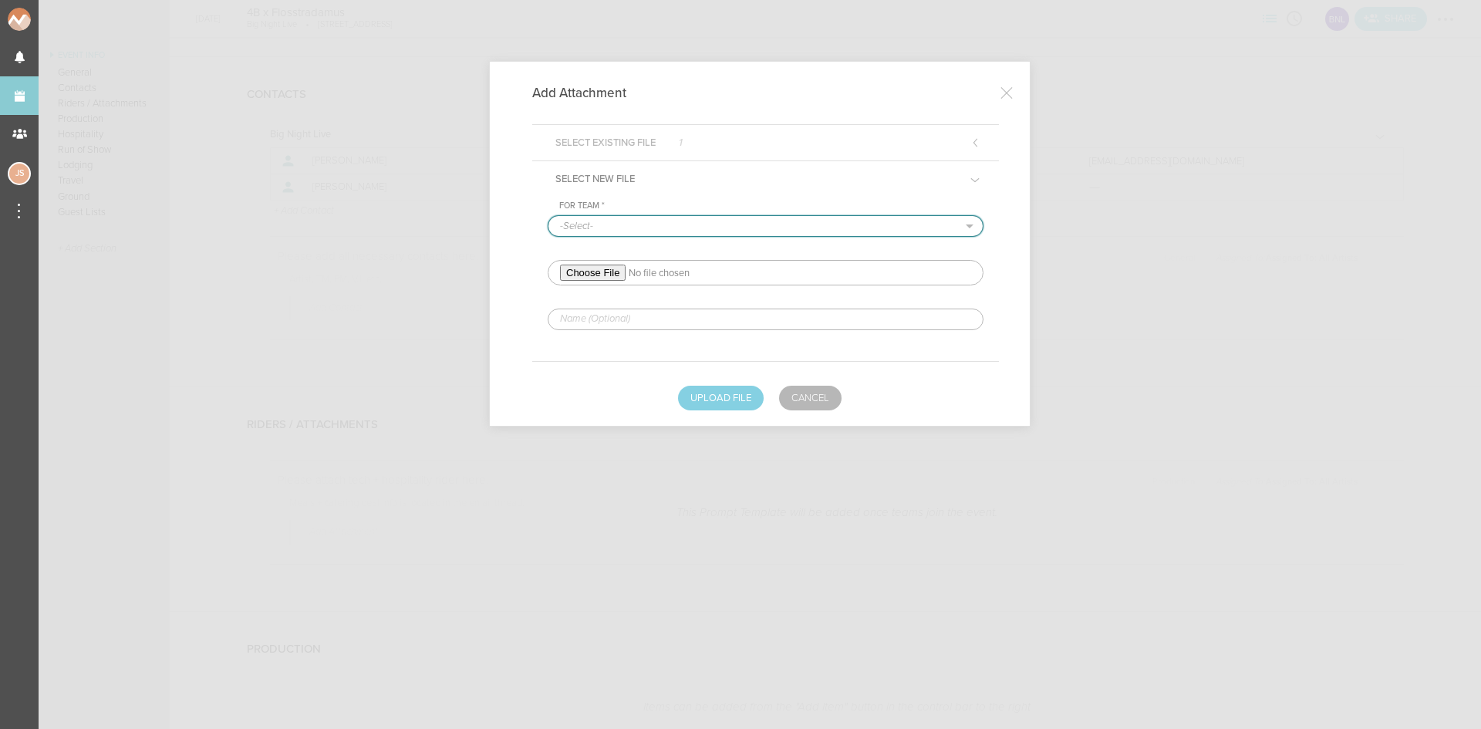
click at [584, 224] on select "-Select- Big Night Live" at bounding box center [765, 226] width 434 height 20
select select "925"
click at [548, 216] on select "-Select- Big Night Live" at bounding box center [765, 226] width 434 height 20
click at [589, 276] on input "file" at bounding box center [766, 272] width 436 height 25
type input "C:\fakepath\4B_TECHNICAL_RIDER_25.pdf"
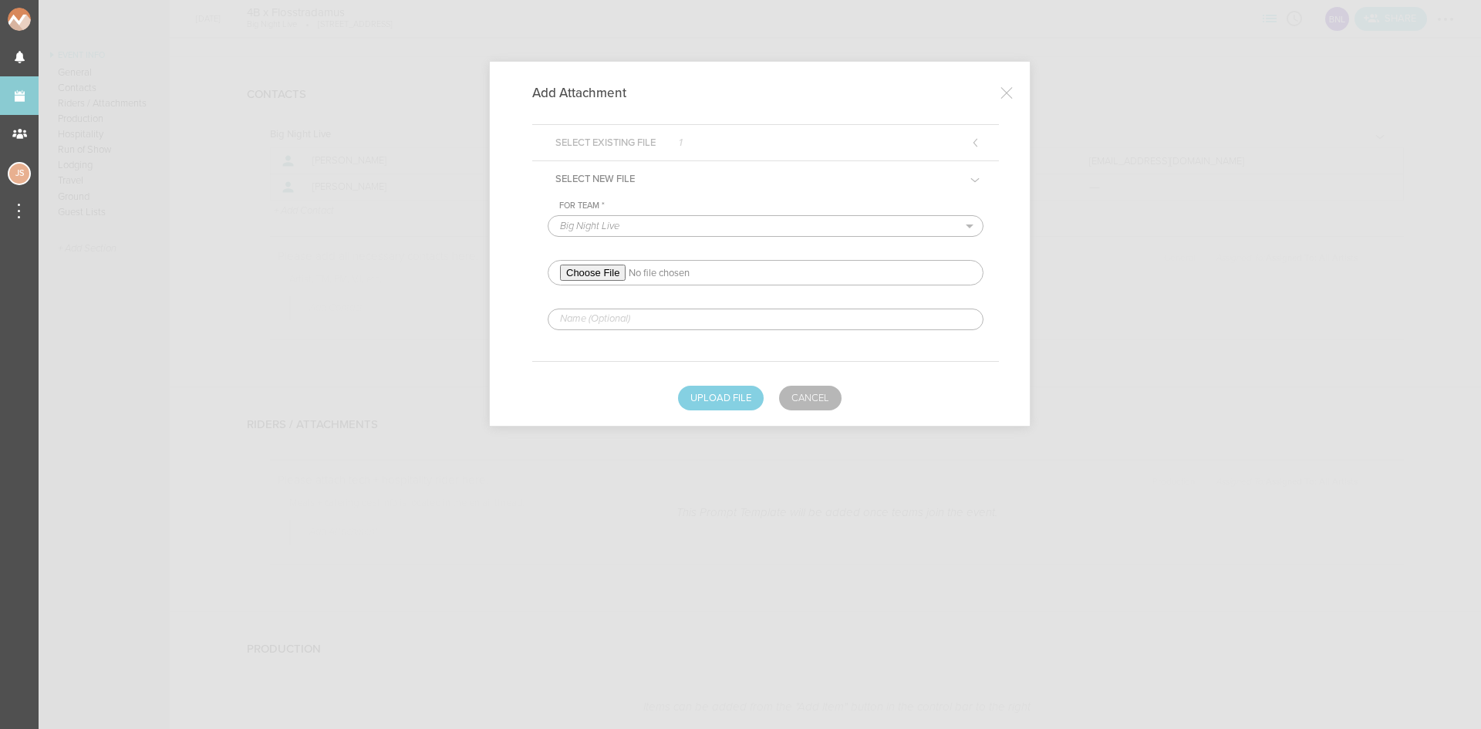
click at [681, 324] on input "text" at bounding box center [766, 320] width 436 height 22
type input "TECH"
click at [702, 397] on button "Upload File" at bounding box center [721, 398] width 86 height 25
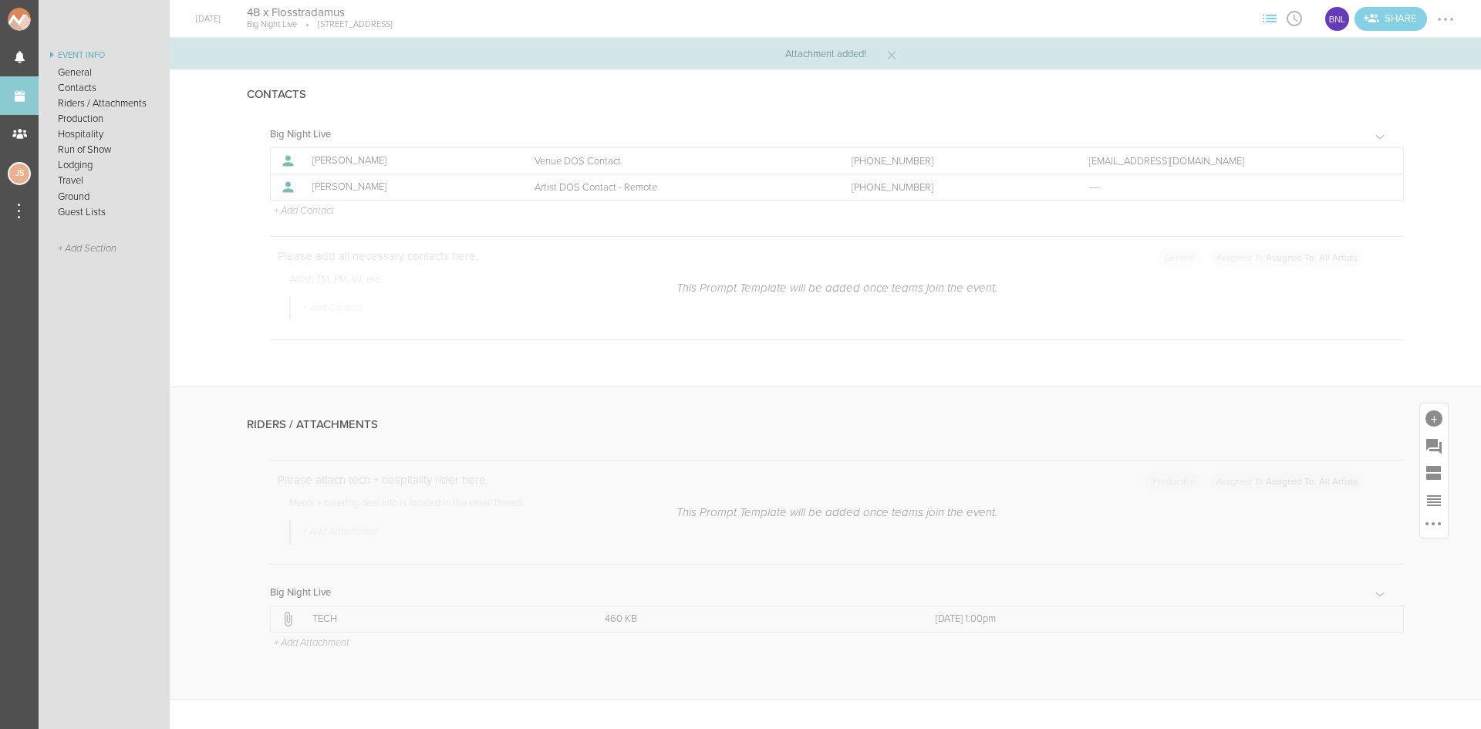
click at [314, 643] on p "+ Add Attachment" at bounding box center [310, 643] width 77 height 12
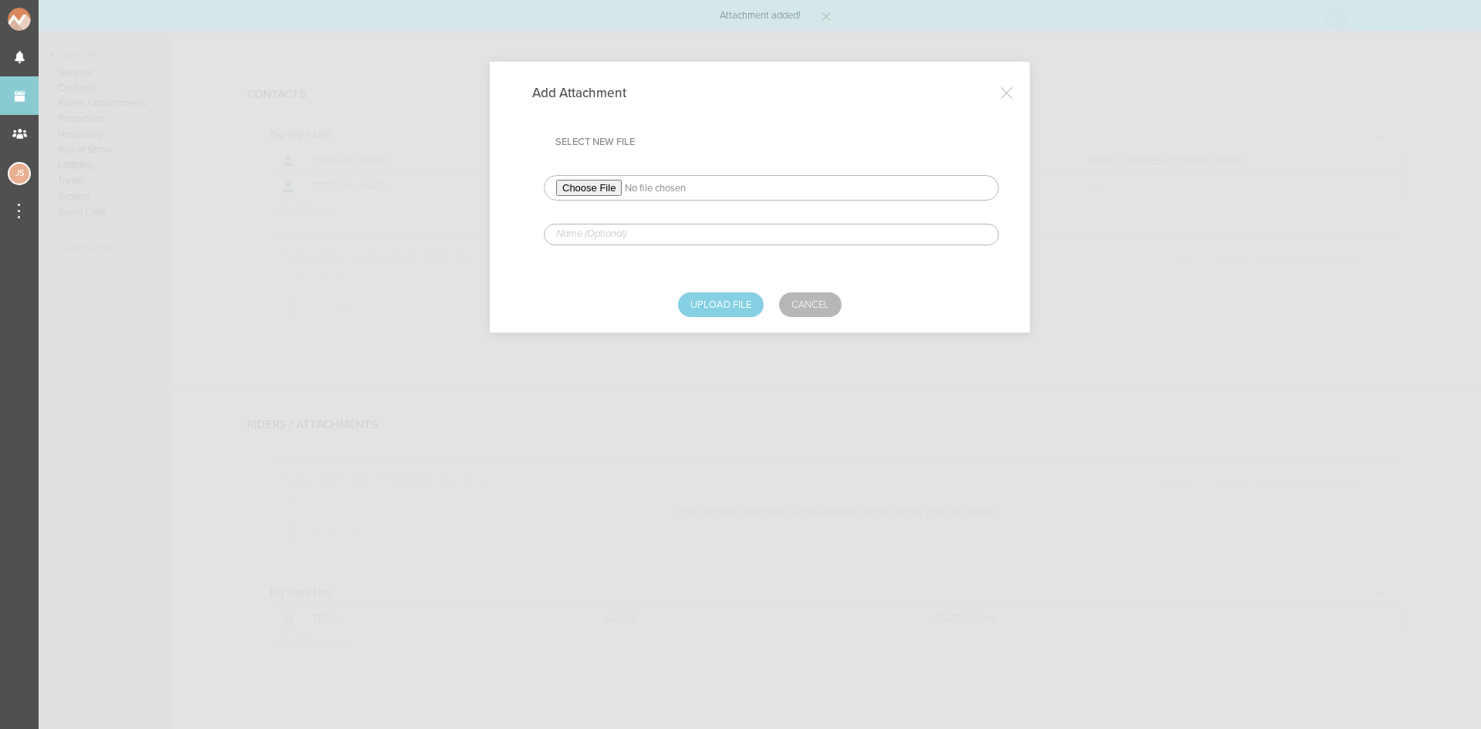
click at [562, 181] on input "file" at bounding box center [771, 187] width 455 height 25
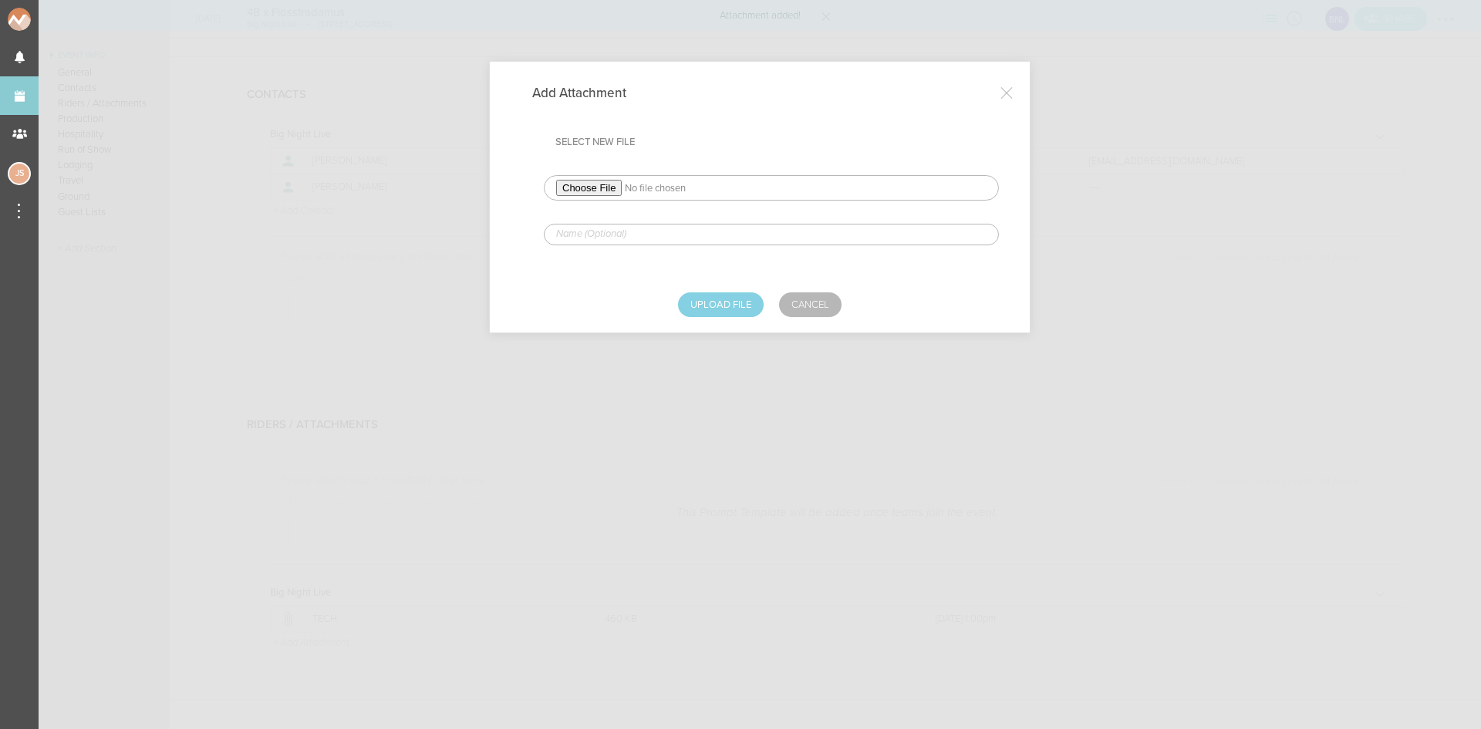
type input "C:\fakepath\4B_HOSPITALITY_RIDER_25-REDLINED.pdf"
click at [589, 223] on div at bounding box center [771, 210] width 455 height 70
click at [593, 234] on input "text" at bounding box center [771, 235] width 455 height 22
type input "REDLINED HERE - hospo"
click at [731, 305] on button "Upload File" at bounding box center [721, 304] width 86 height 25
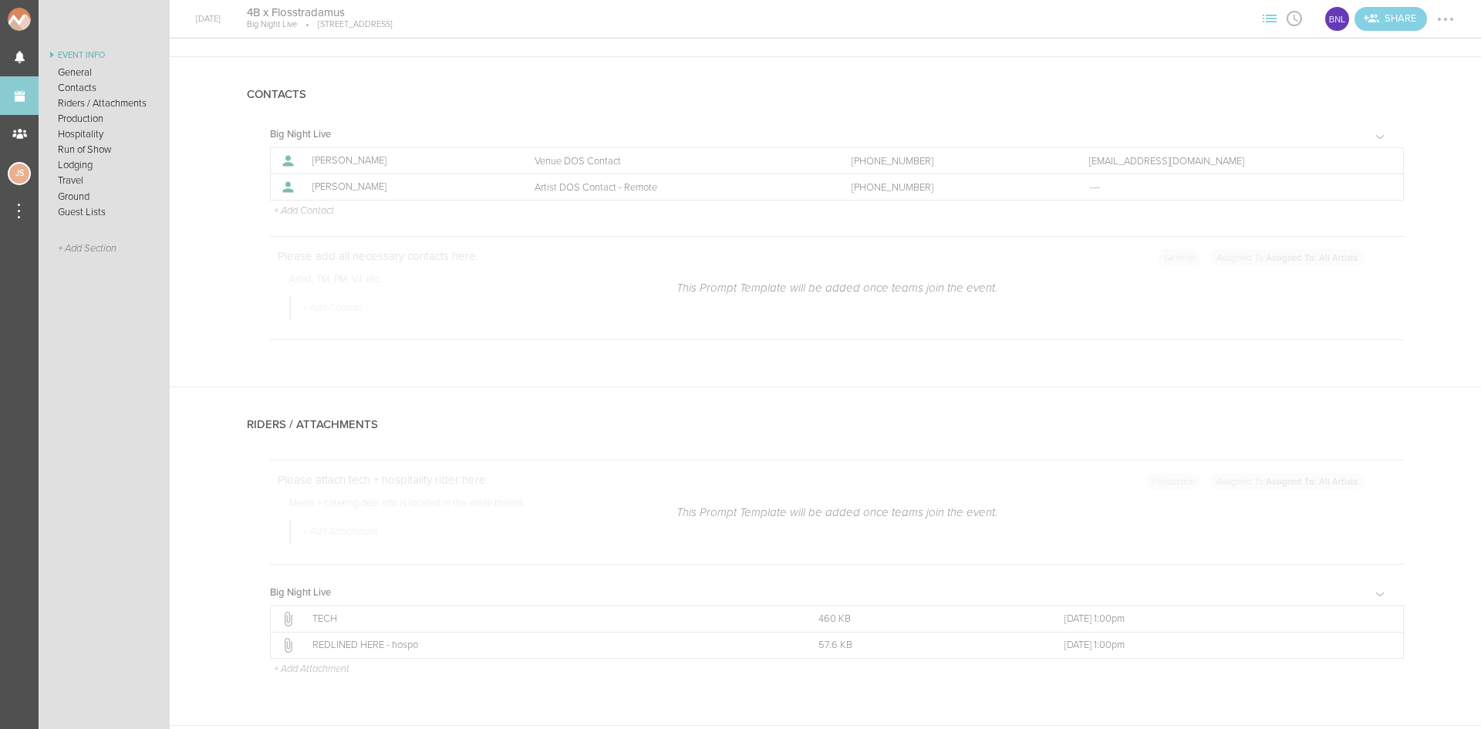
click at [1452, 17] on div at bounding box center [1445, 19] width 25 height 25
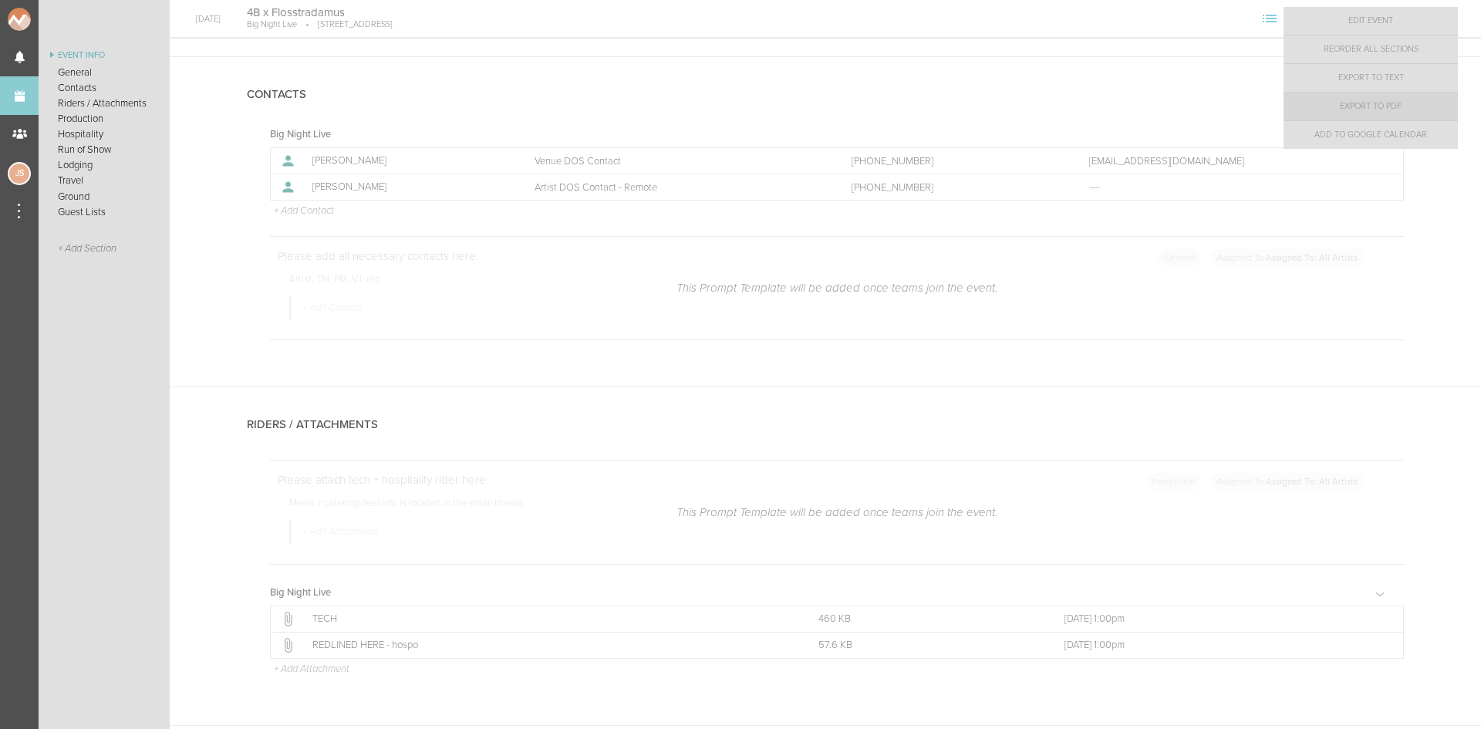
click at [1410, 104] on link "Export to PDF" at bounding box center [1371, 107] width 174 height 28
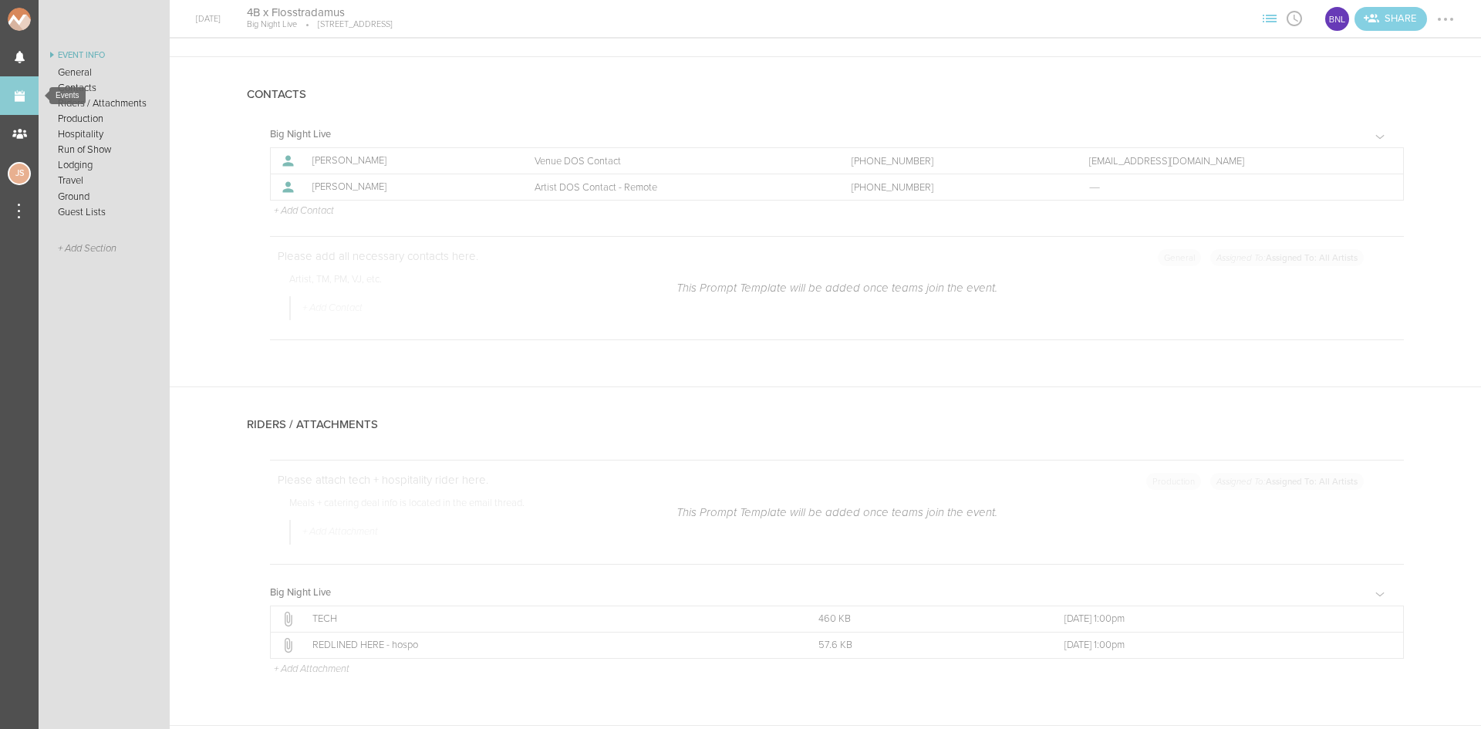
click at [24, 91] on link "Events" at bounding box center [19, 95] width 39 height 39
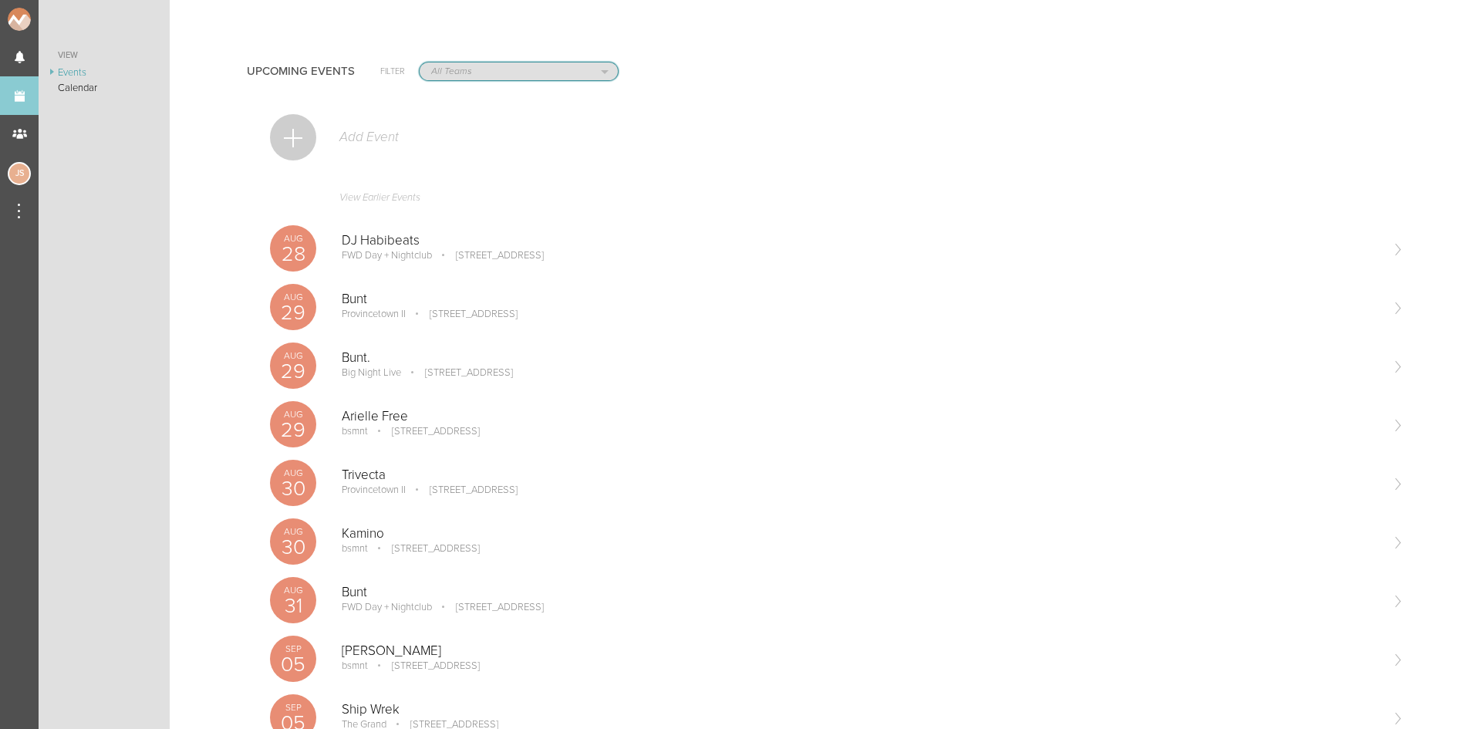
click at [478, 70] on select "All Teams Jakeshore Breakbomb bsmnt [PERSON_NAME] Z3LLA FWD [PERSON_NAME] Fire …" at bounding box center [519, 71] width 198 height 18
select select "925"
click at [420, 62] on select "All Teams Jakeshore Breakbomb bsmnt Sonia Z3LLA FWD Flynn's Fire Island The Gra…" at bounding box center [519, 71] width 198 height 18
click at [475, 312] on p "[STREET_ADDRESS]" at bounding box center [530, 314] width 110 height 12
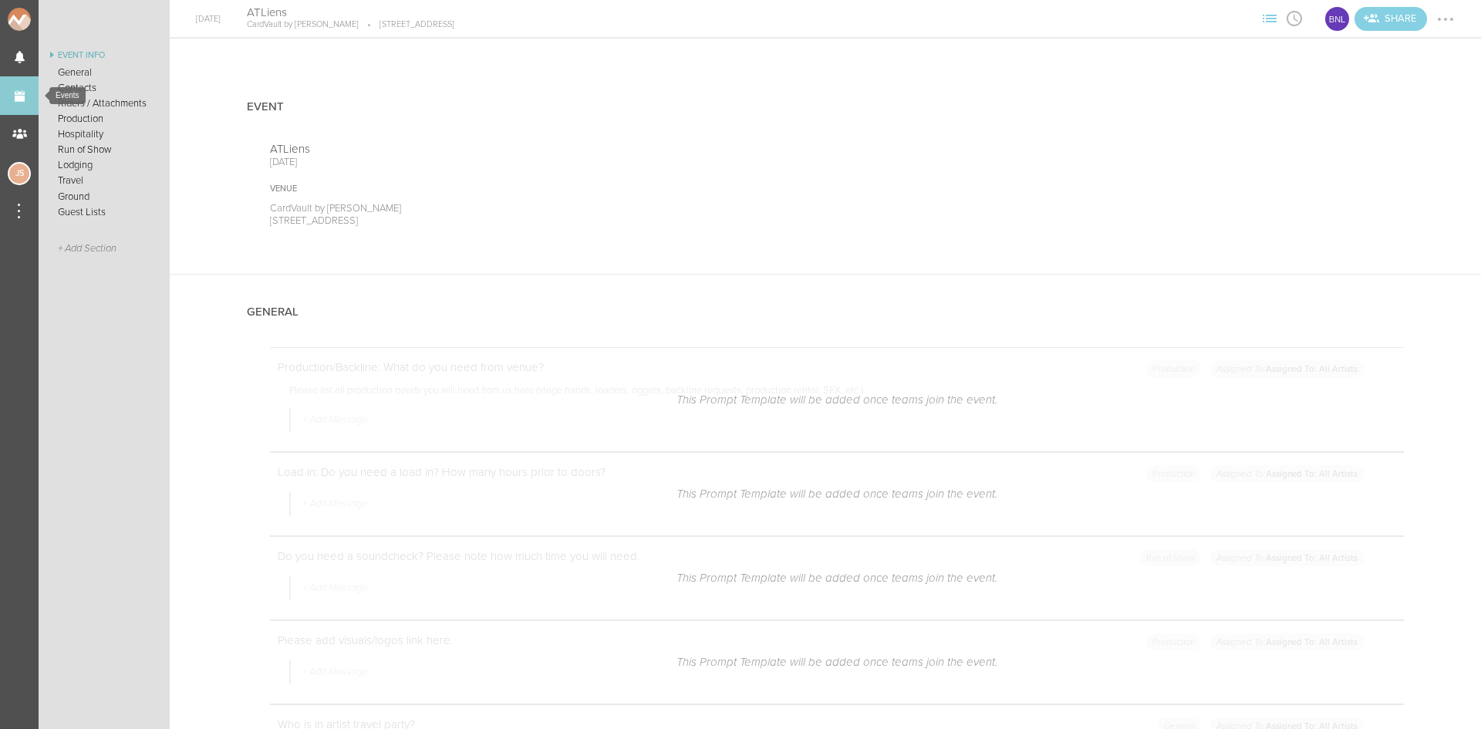
click at [25, 99] on link "Events" at bounding box center [19, 95] width 39 height 39
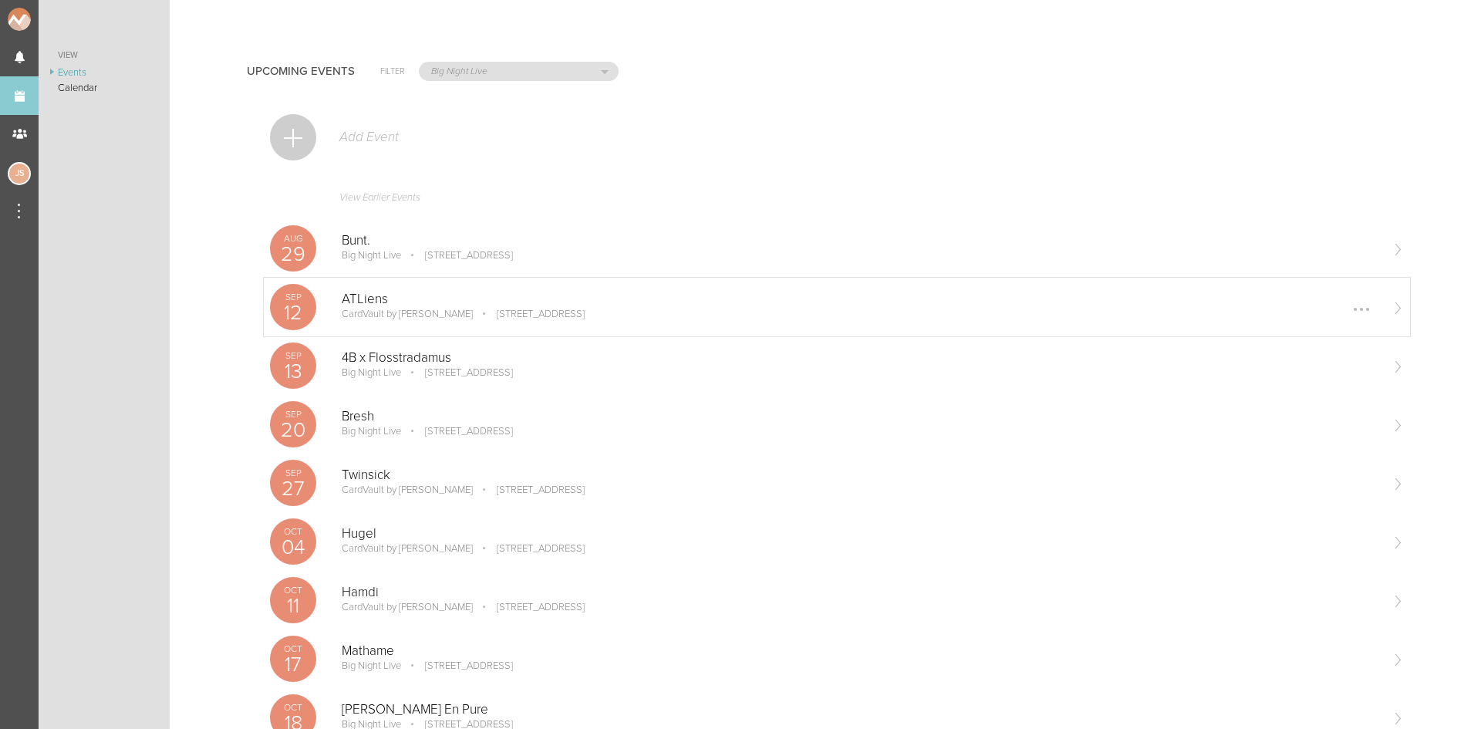
click at [1352, 309] on div at bounding box center [1361, 309] width 25 height 25
click at [1318, 310] on link "Edit" at bounding box center [1314, 311] width 95 height 28
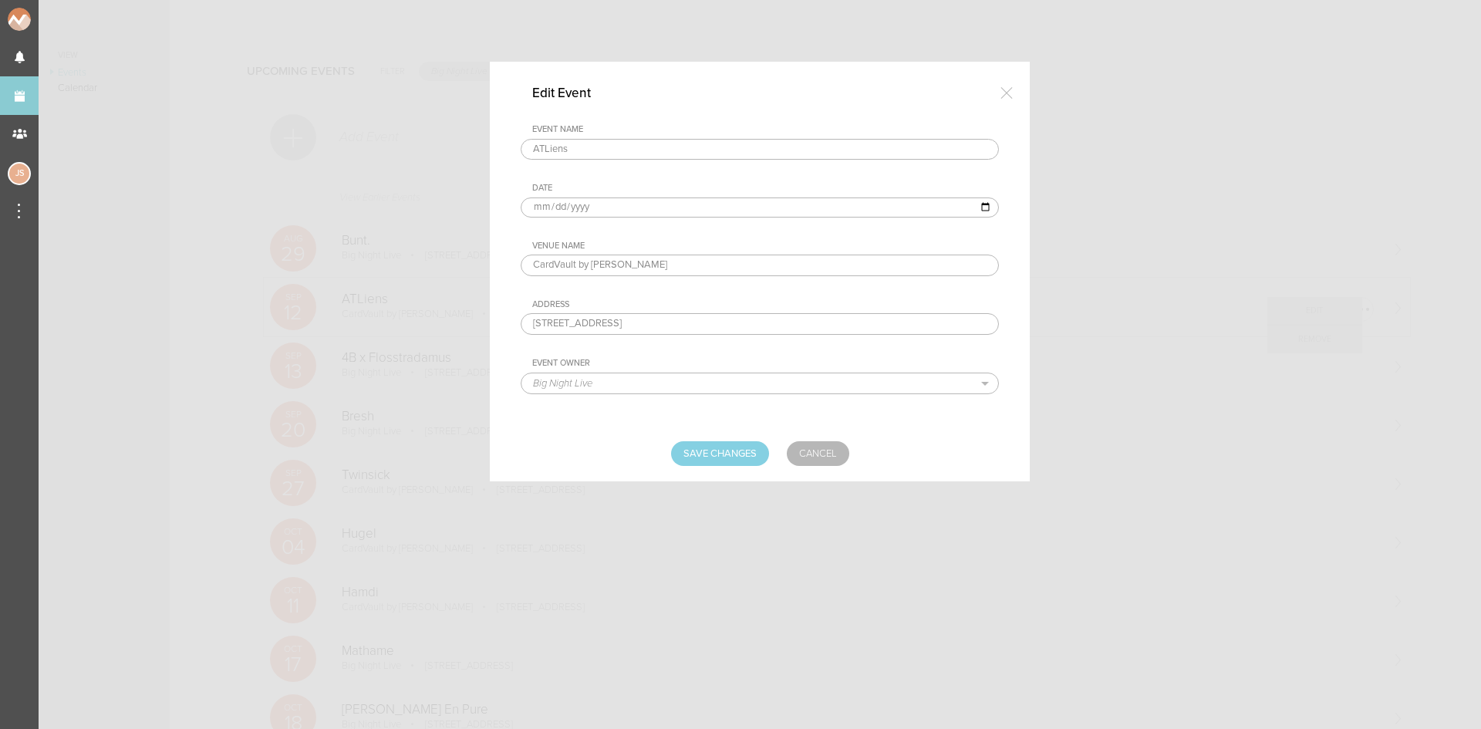
drag, startPoint x: 676, startPoint y: 264, endPoint x: 373, endPoint y: 258, distance: 303.2
click at [373, 258] on div "Edit Event Event Name ATLiens Date [DATE] Venue Name CardVault by [PERSON_NAME]…" at bounding box center [740, 364] width 1481 height 729
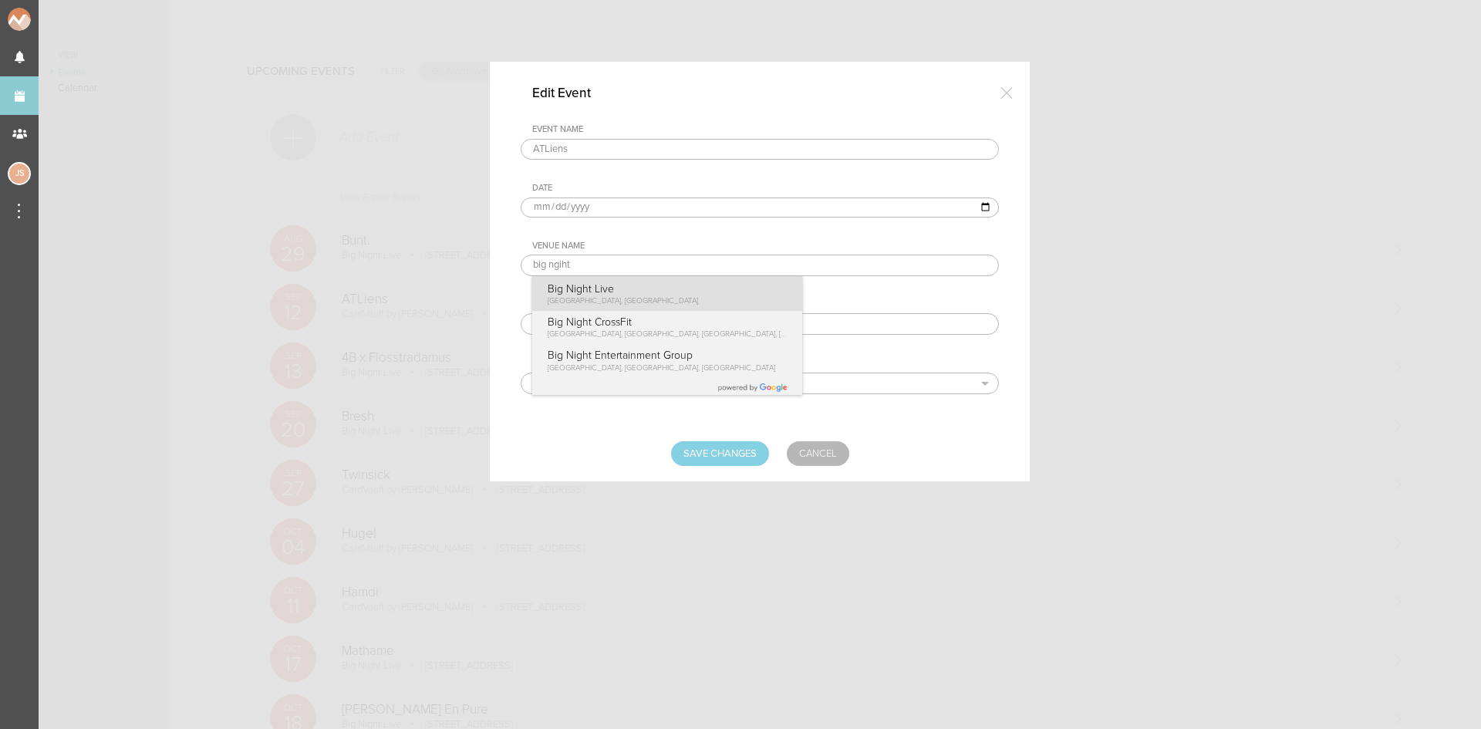
click at [620, 300] on div "Event Name ATLiens Date [DATE] Venue Name big ngiht Big Night Live [GEOGRAPHIC_…" at bounding box center [760, 271] width 478 height 294
type input "Big Night Live"
type input "[STREET_ADDRESS]"
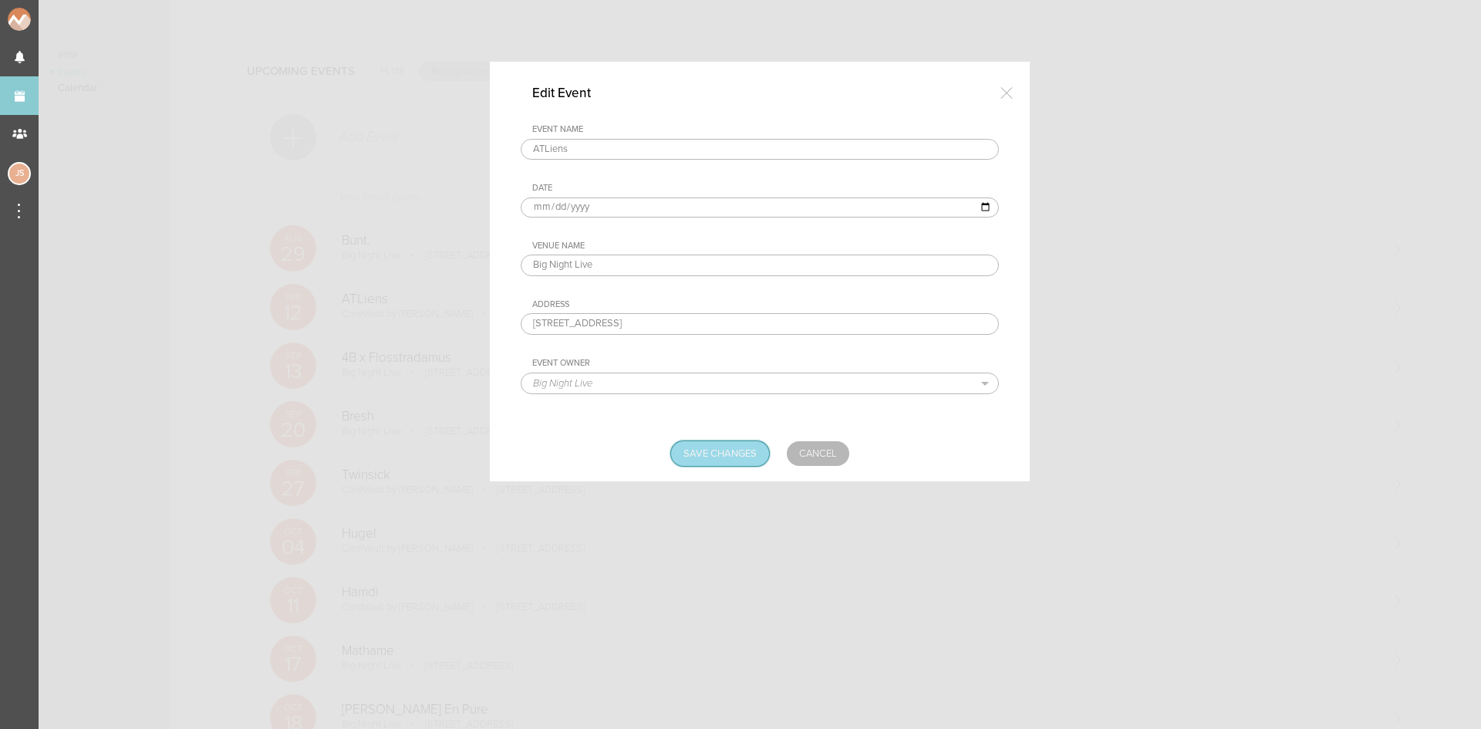
click at [730, 449] on input "Save Changes" at bounding box center [720, 453] width 98 height 25
type input "Saving..."
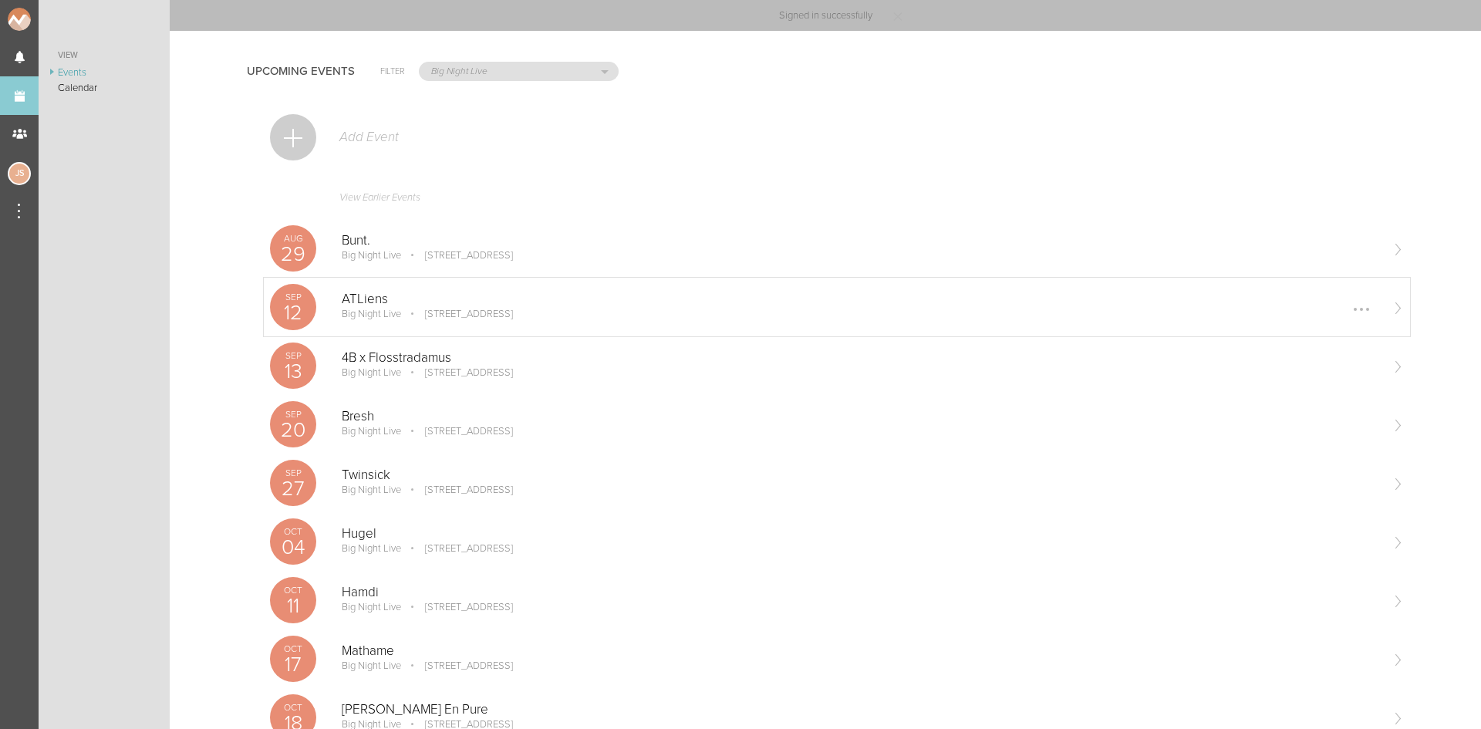
click at [383, 305] on p "ATLiens" at bounding box center [861, 299] width 1038 height 15
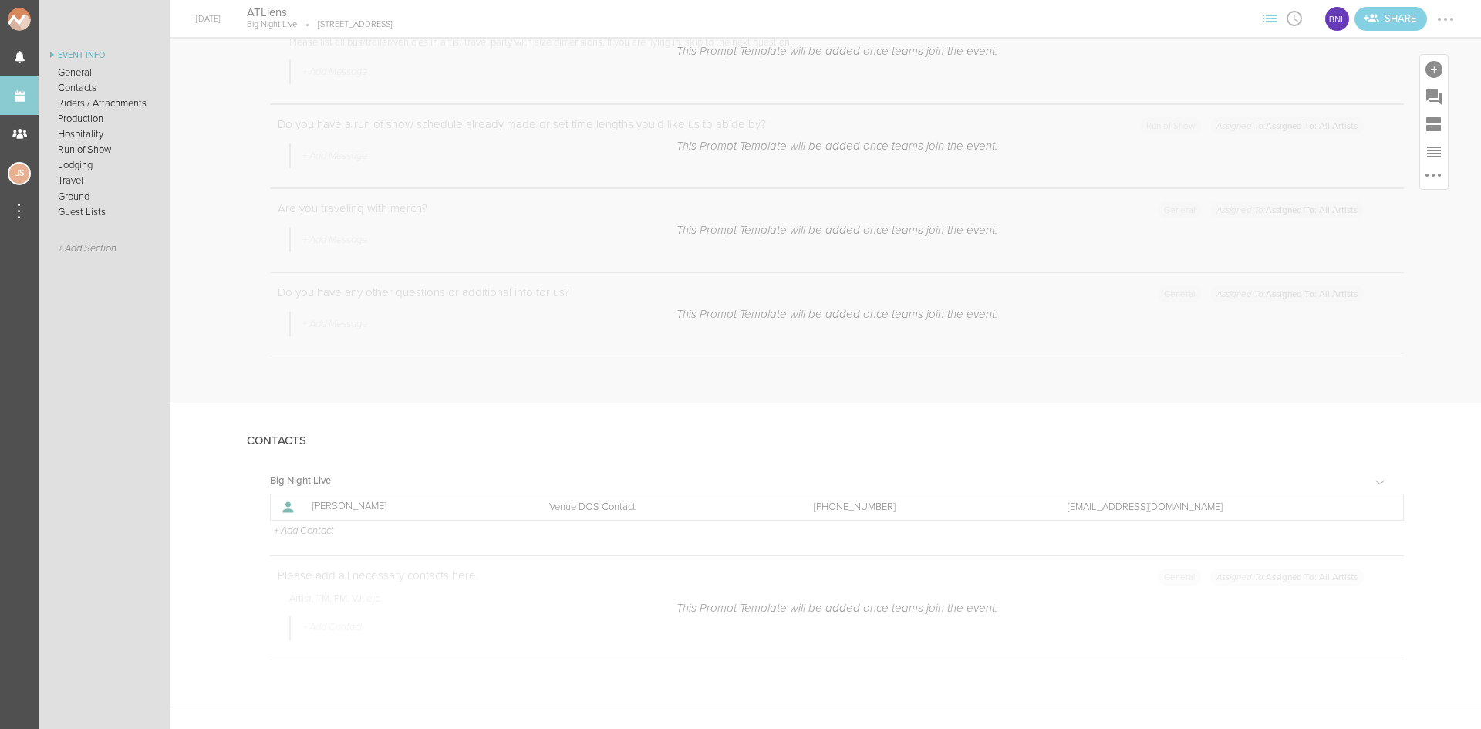
scroll to position [617, 0]
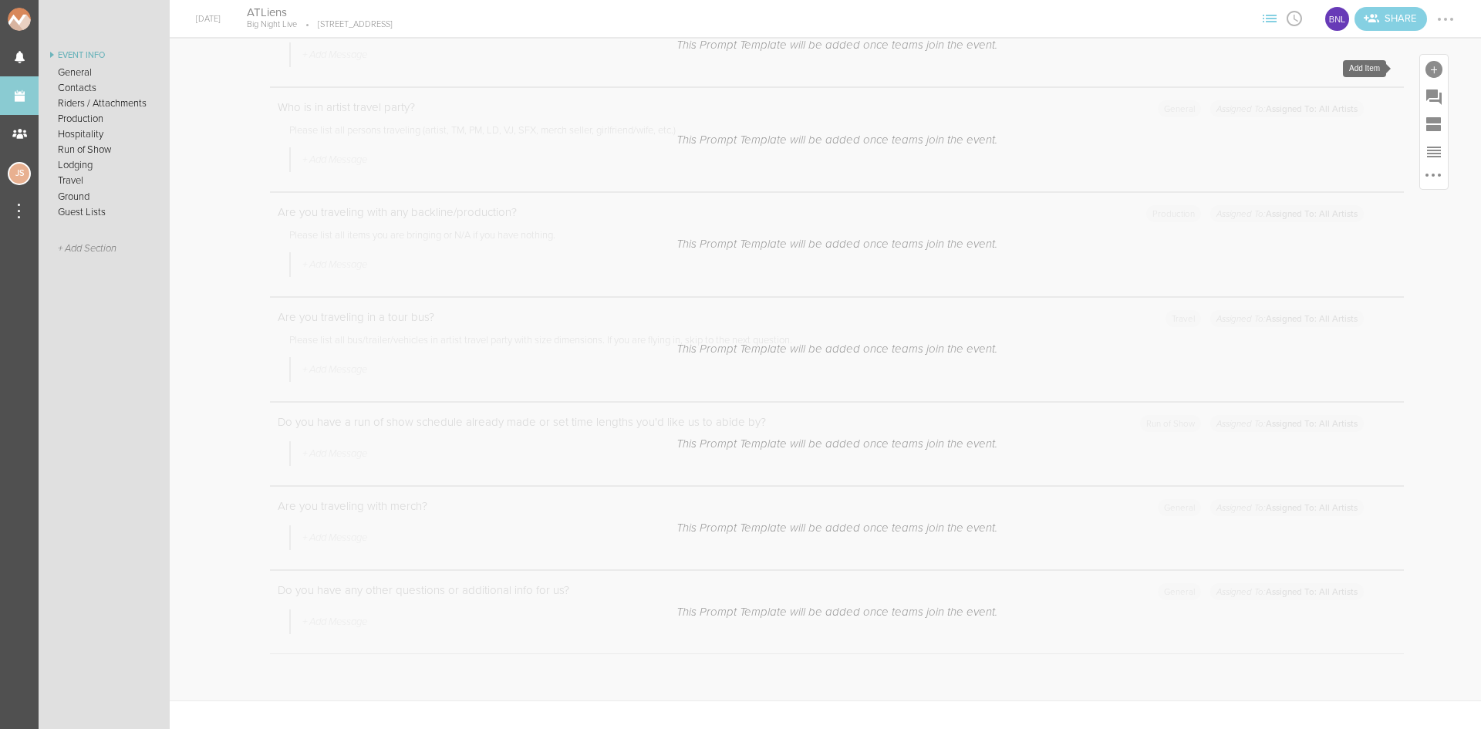
click at [1426, 62] on div at bounding box center [1434, 69] width 17 height 17
click at [1212, 305] on icon at bounding box center [1218, 305] width 31 height 31
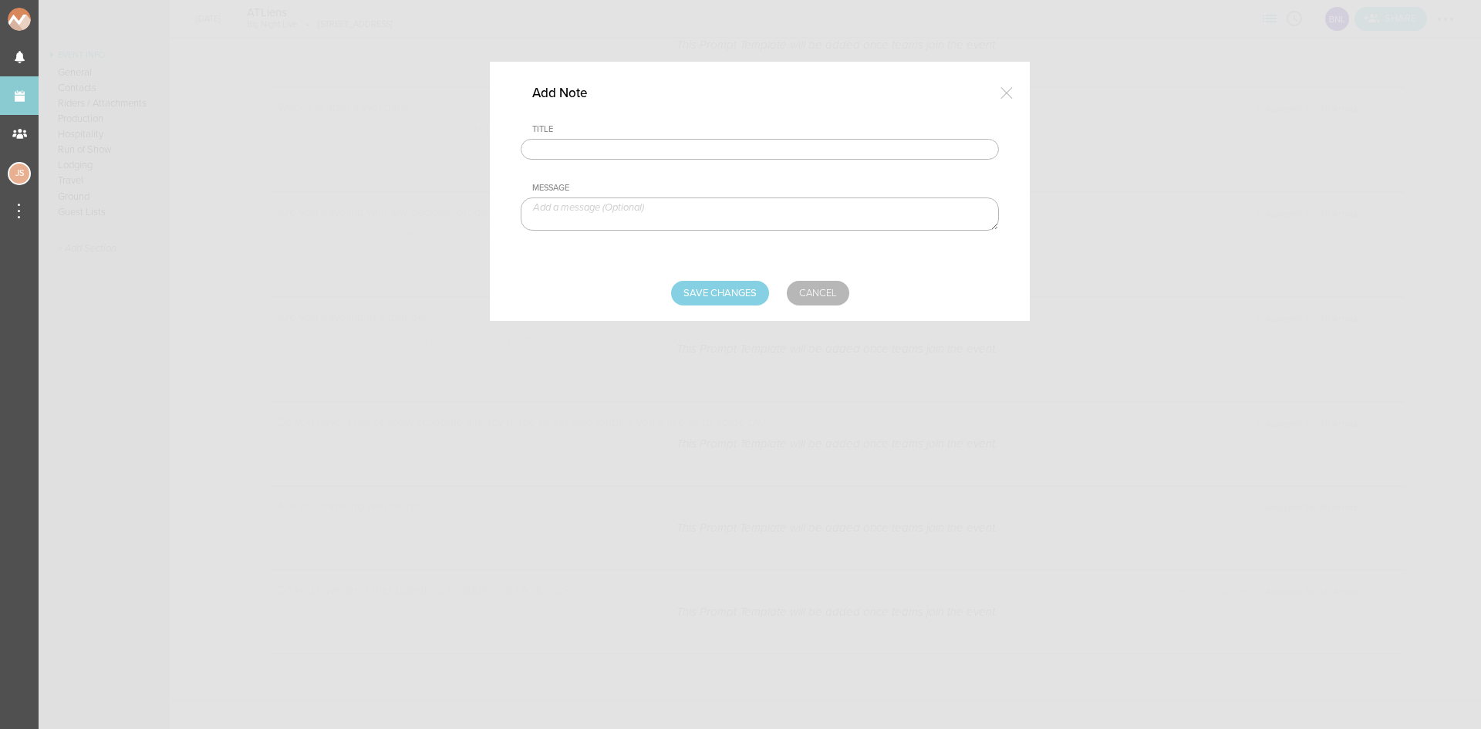
click at [648, 148] on input "text" at bounding box center [760, 150] width 478 height 22
type input "Visuals"
click at [613, 217] on textarea at bounding box center [760, 213] width 478 height 33
paste textarea "[URL][DOMAIN_NAME]"
type textarea "[URL][DOMAIN_NAME]"
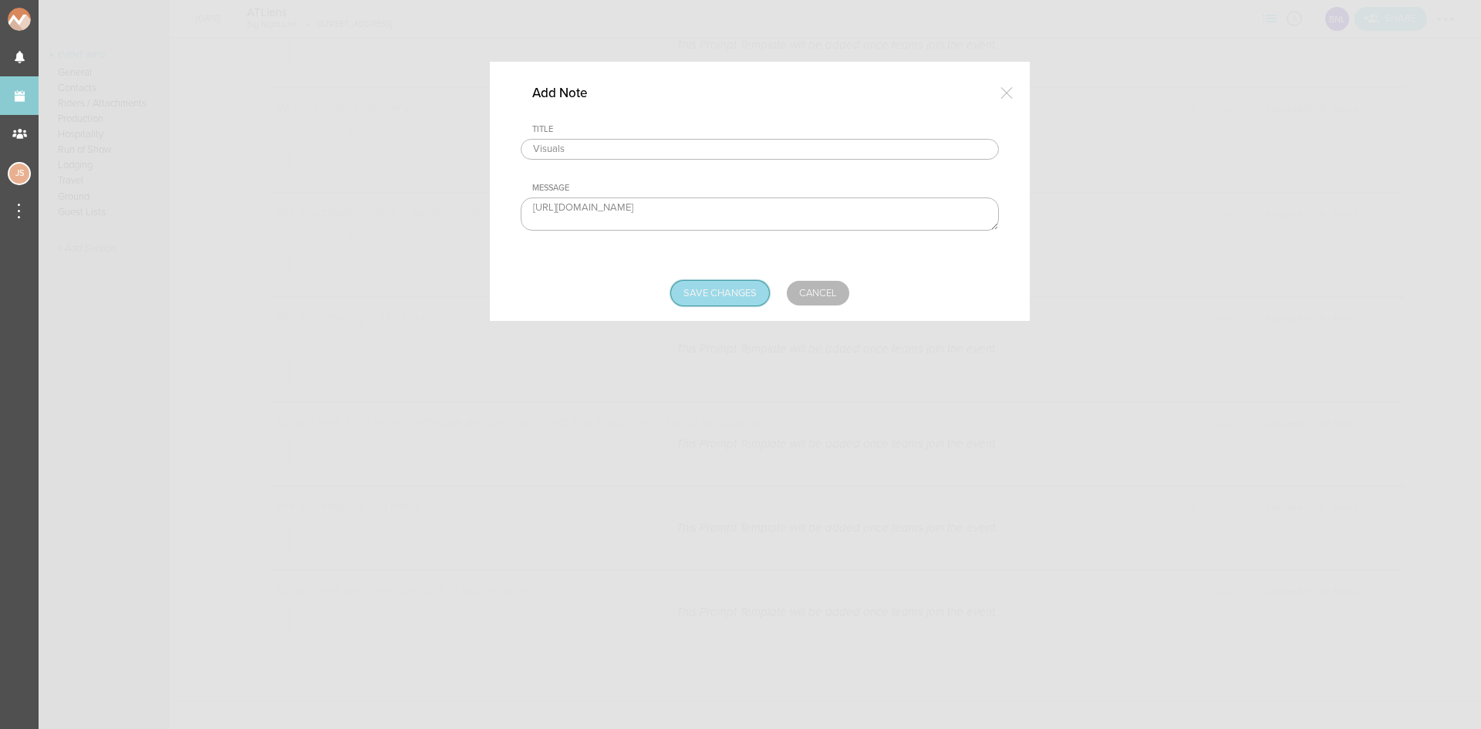
click at [697, 291] on input "Save Changes" at bounding box center [720, 293] width 98 height 25
type input "Saving..."
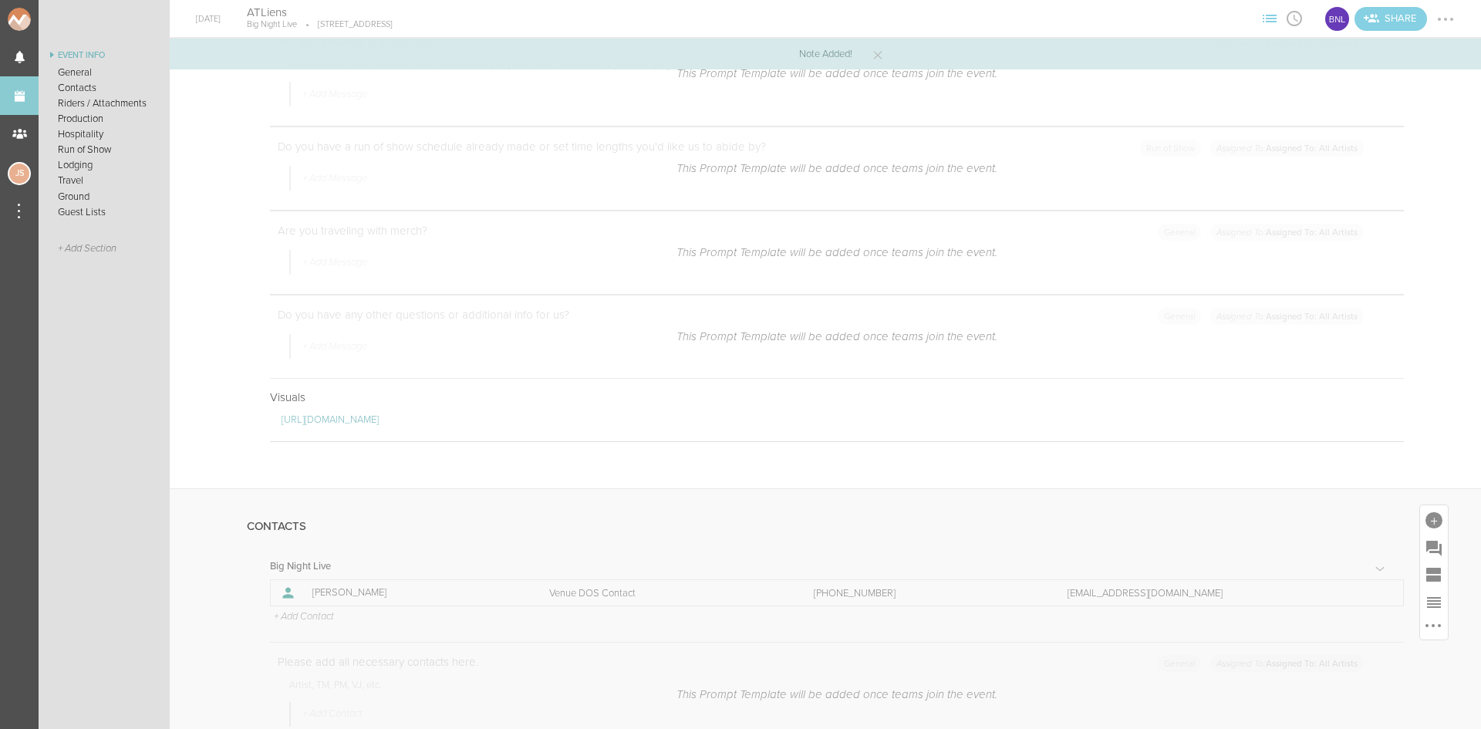
scroll to position [1080, 0]
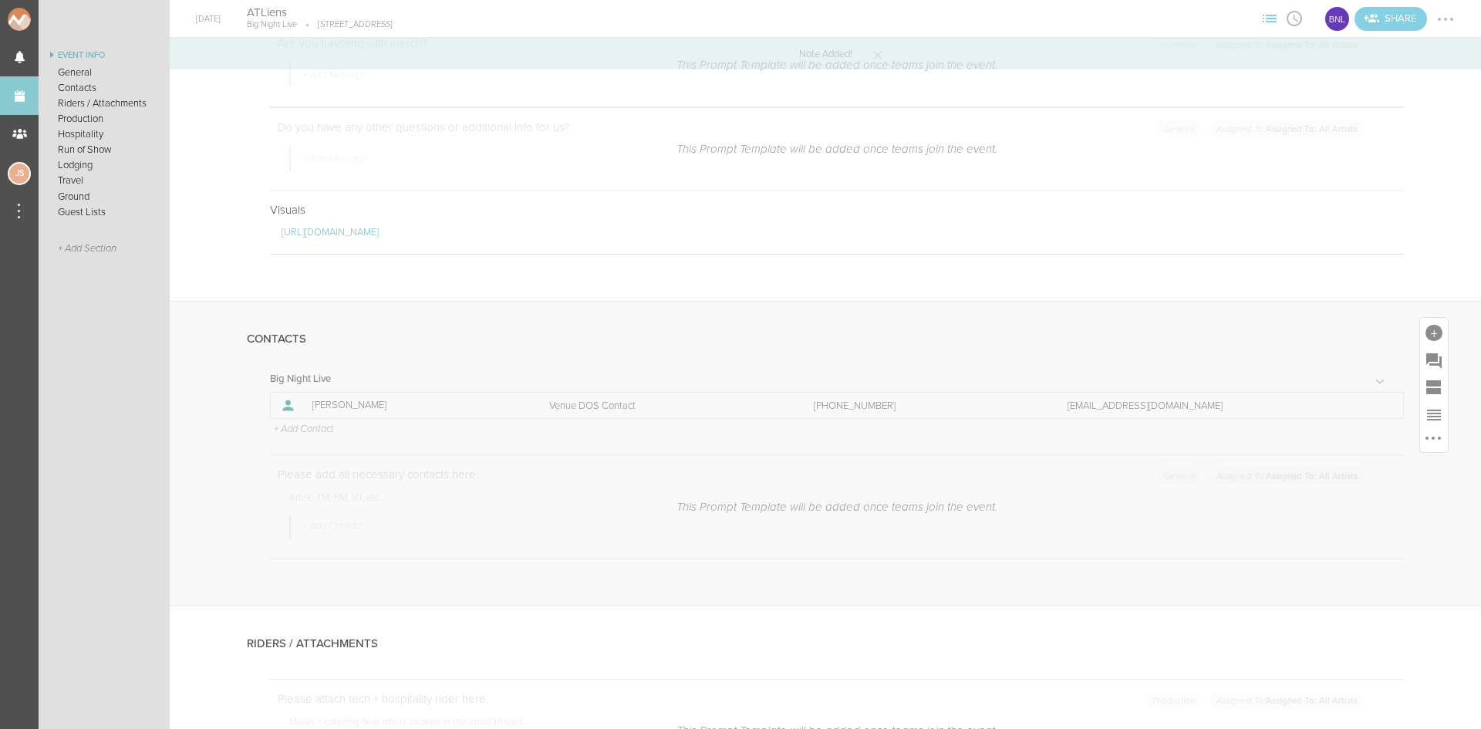
click at [316, 424] on p "+ Add Contact" at bounding box center [303, 430] width 62 height 12
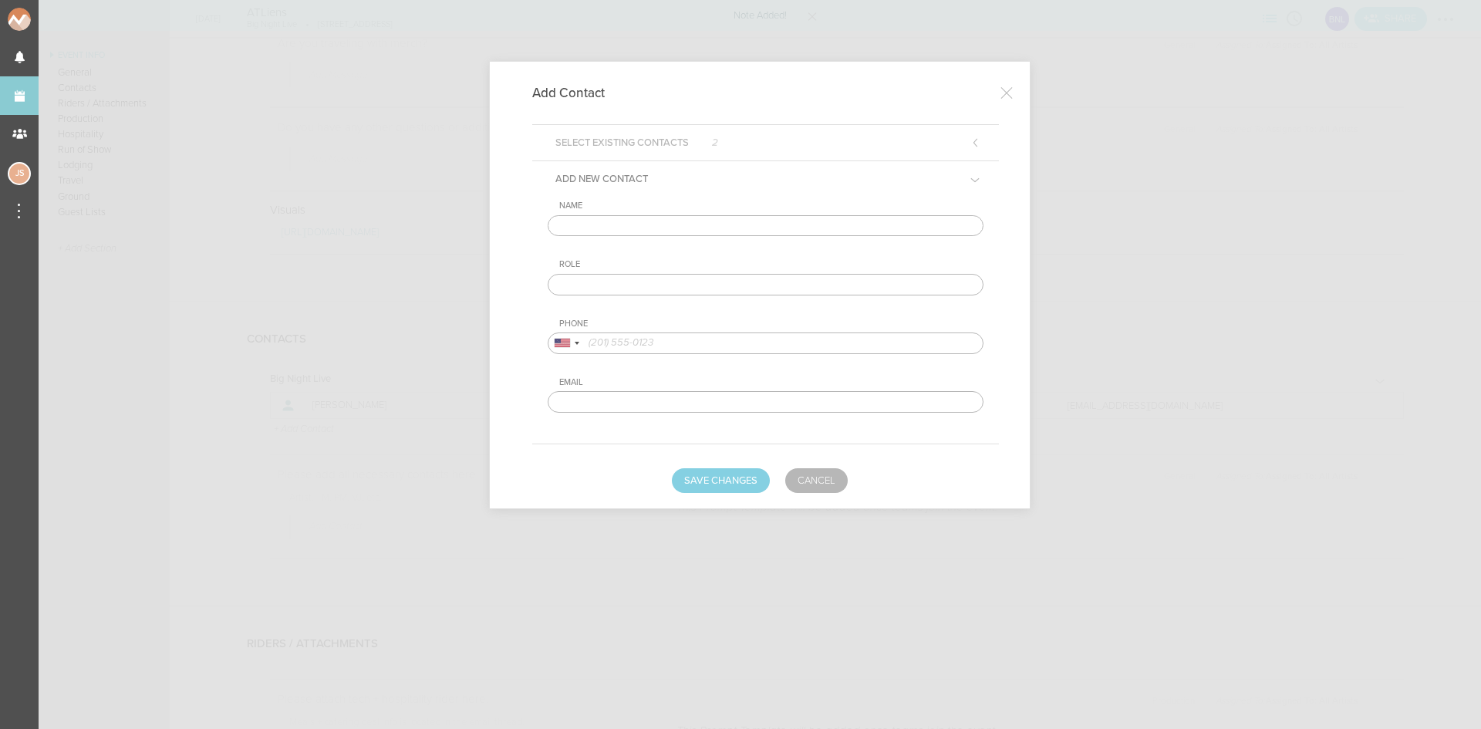
click at [640, 224] on input "text" at bounding box center [766, 226] width 436 height 22
type input "[PERSON_NAME]"
type input "Artist DOS Contact"
click at [725, 345] on input "tel" at bounding box center [766, 343] width 436 height 22
paste input "[PHONE_NUMBER]"
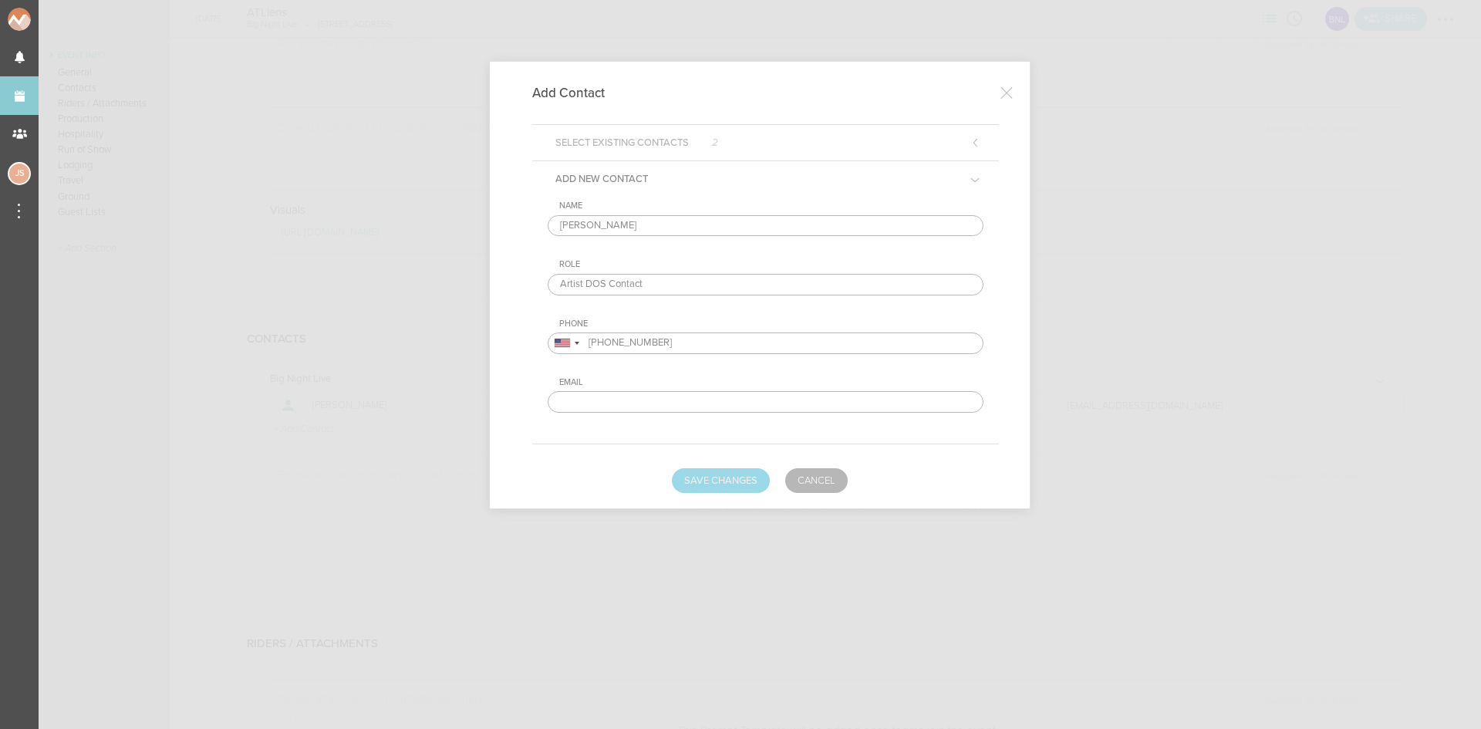
type input "[PHONE_NUMBER]"
click at [737, 474] on button "Save Changes" at bounding box center [721, 480] width 98 height 25
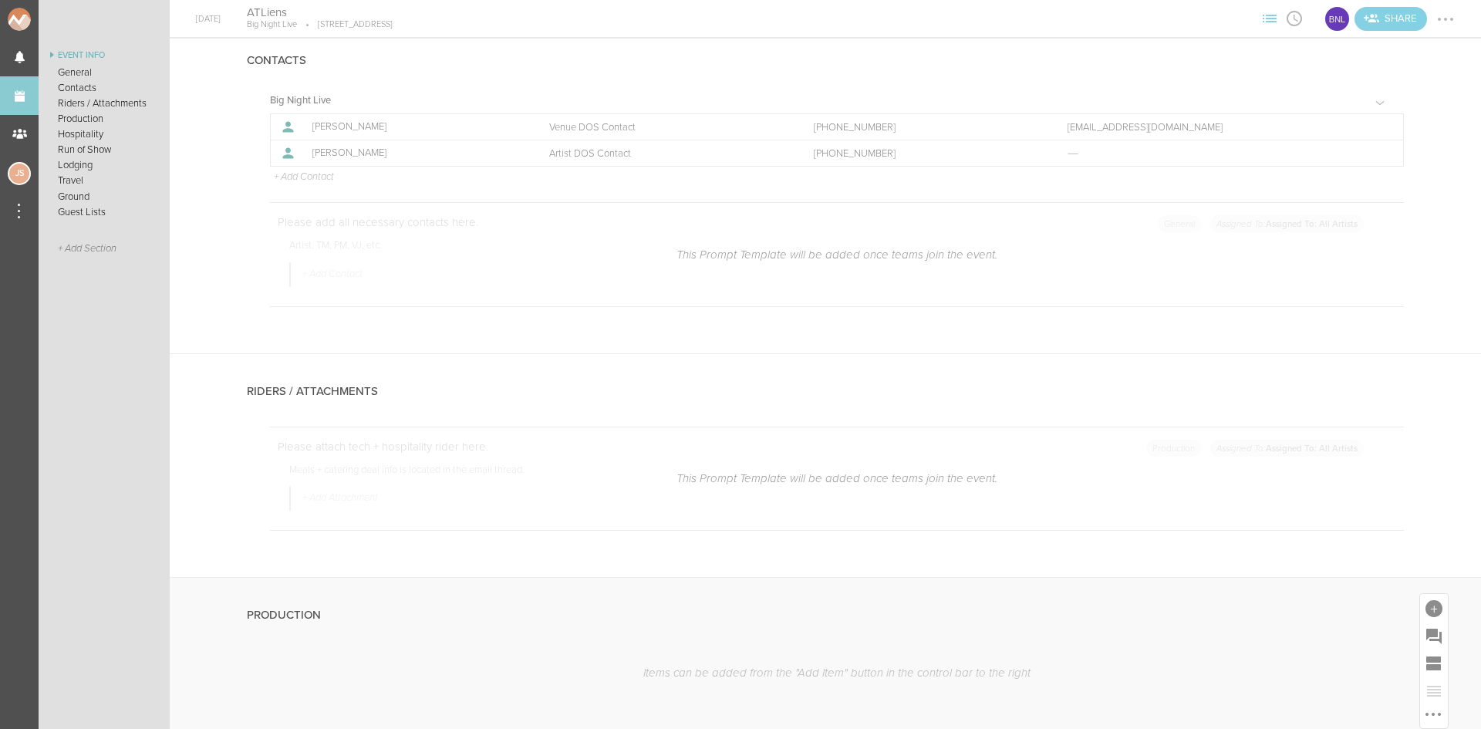
scroll to position [1466, 0]
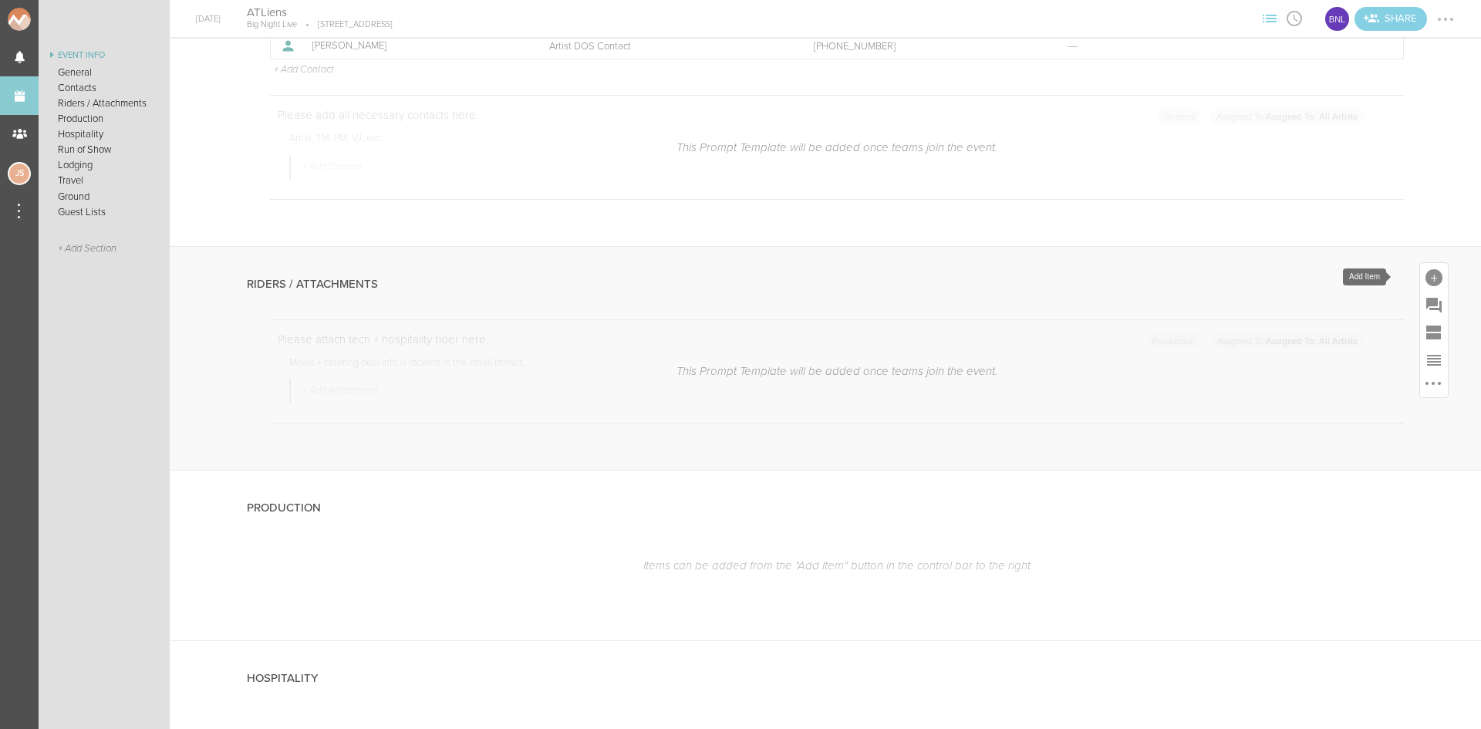
click at [1426, 278] on div at bounding box center [1434, 277] width 17 height 17
click at [1210, 303] on icon at bounding box center [1218, 310] width 31 height 31
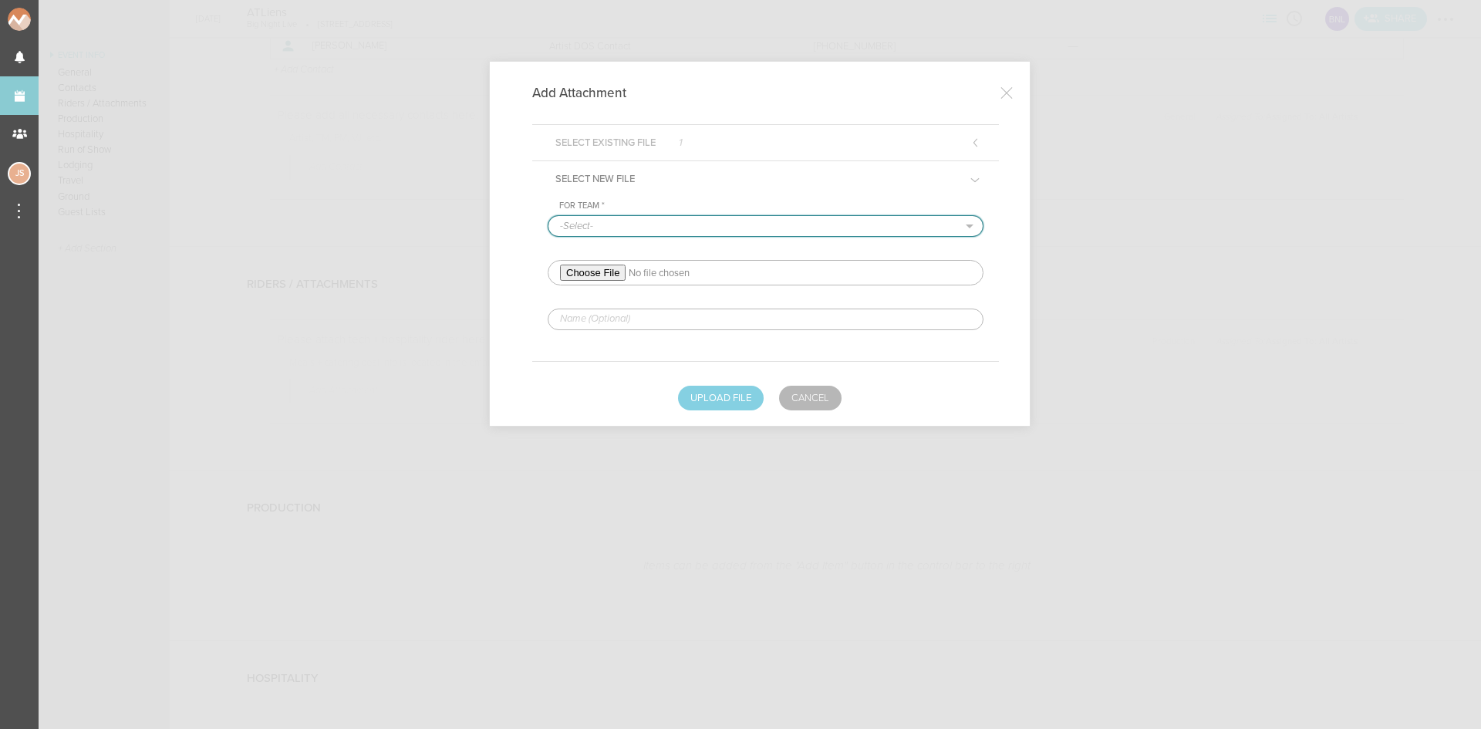
click at [596, 233] on select "-Select- Big Night Live" at bounding box center [765, 226] width 434 height 20
select select "925"
click at [548, 216] on select "-Select- Big Night Live" at bounding box center [765, 226] width 434 height 20
click at [602, 267] on input "file" at bounding box center [766, 272] width 436 height 25
type input "C:\fakepath\ATLiens Rider 2025-REDLINED.pdf"
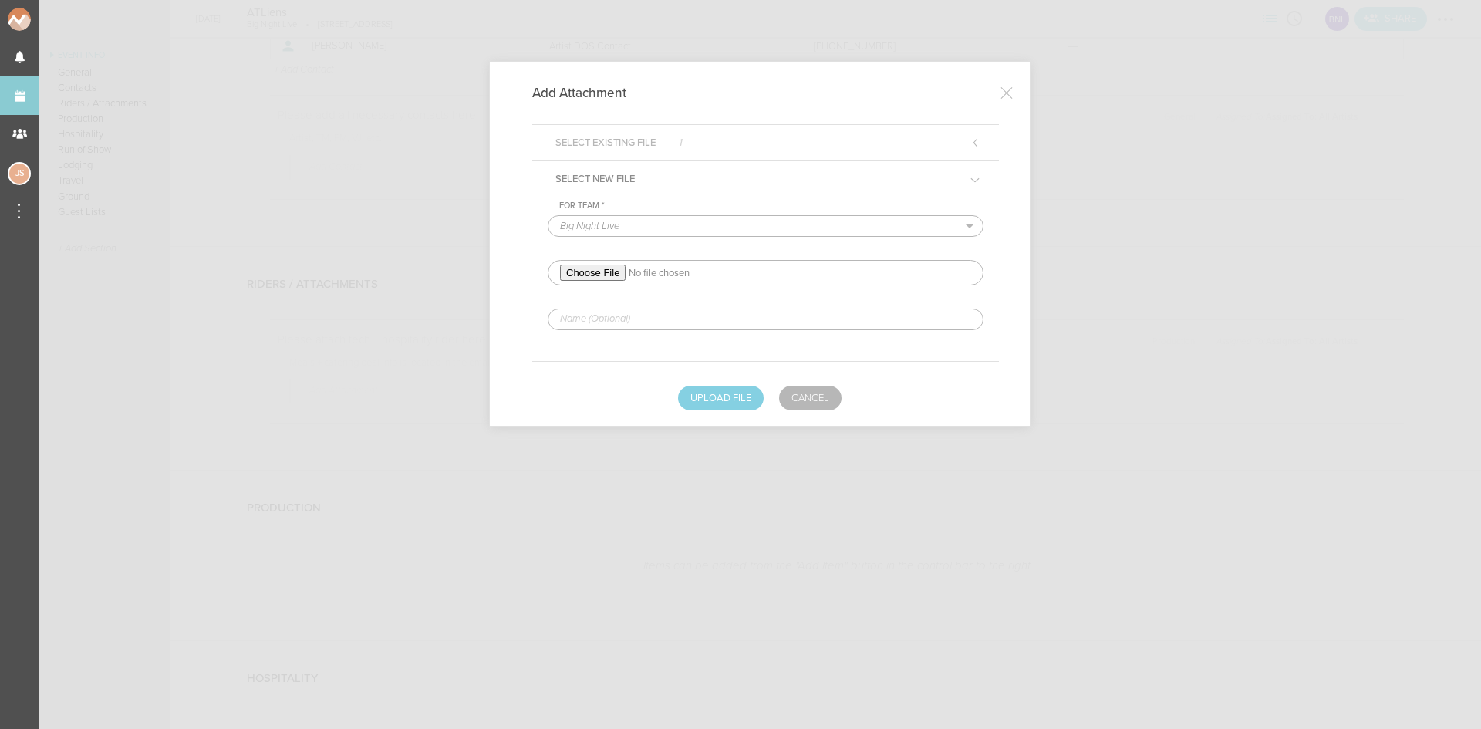
click at [646, 311] on input "text" at bounding box center [766, 320] width 436 height 22
type input "REDLINED HERE"
click at [726, 397] on button "Upload File" at bounding box center [721, 398] width 86 height 25
